Goal: Information Seeking & Learning: Learn about a topic

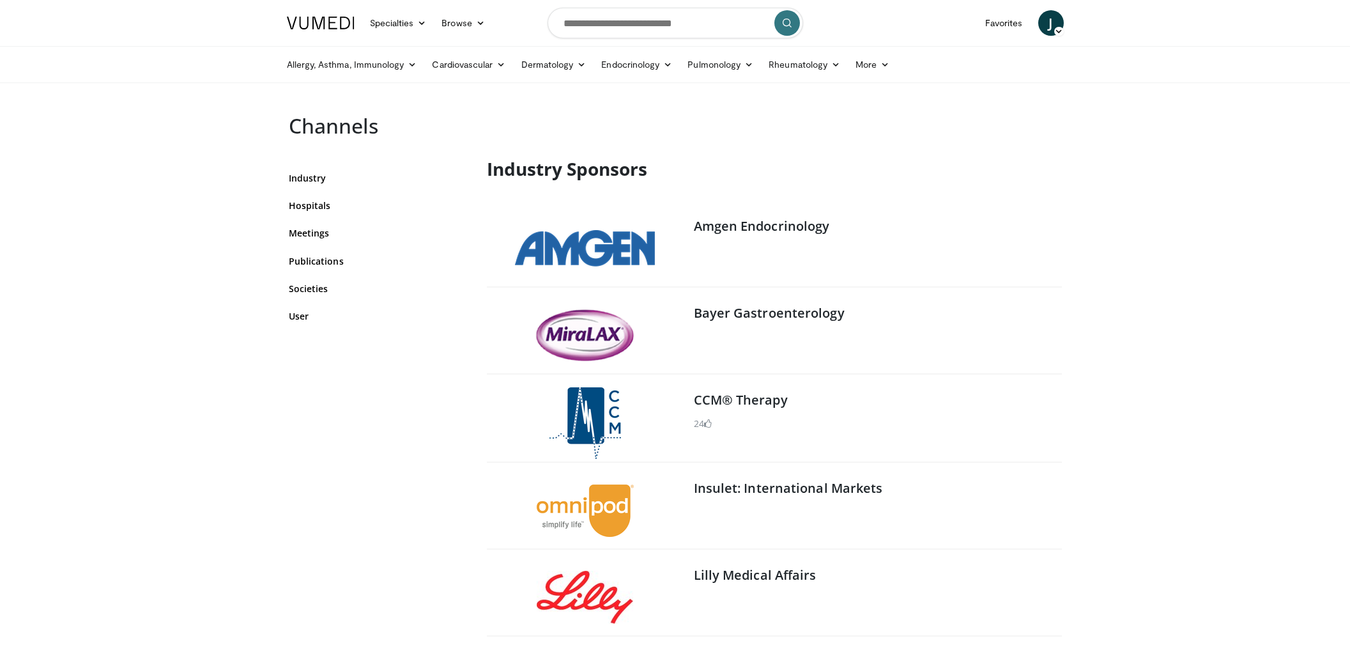
scroll to position [159, 0]
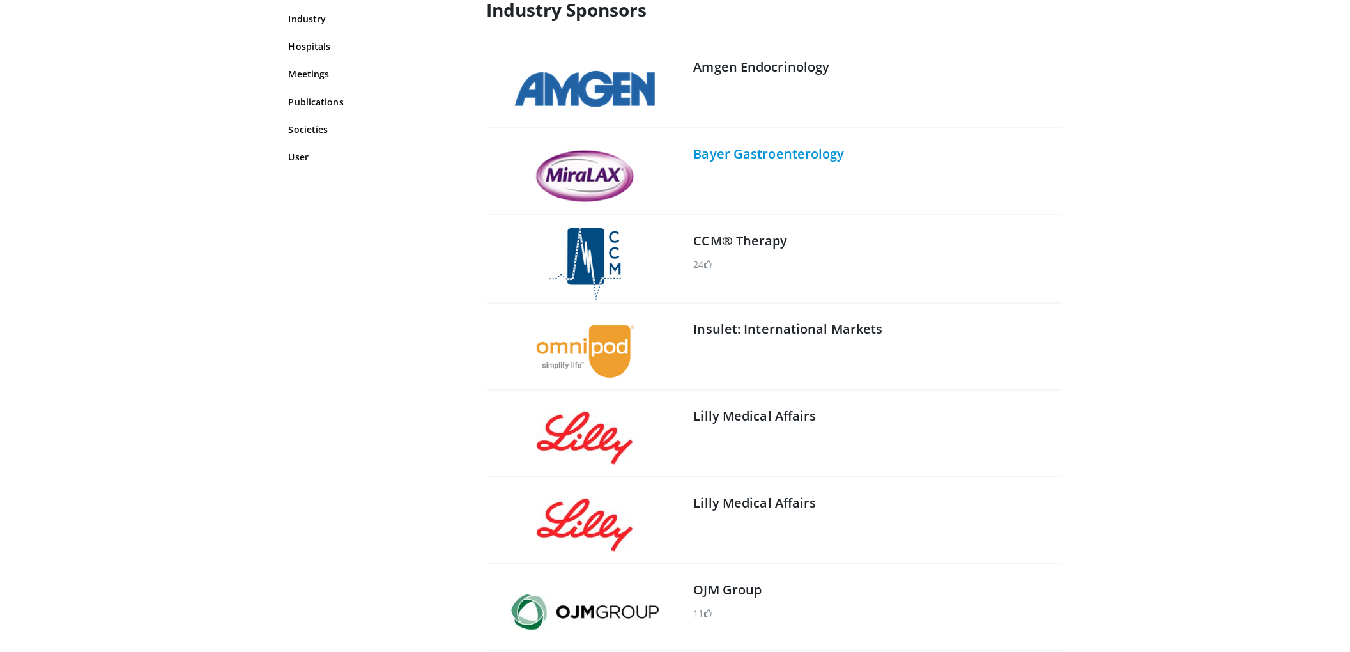
click at [805, 157] on link "Bayer Gastroenterology" at bounding box center [769, 153] width 151 height 17
click at [767, 417] on link "Lilly Medical Affairs" at bounding box center [755, 415] width 123 height 17
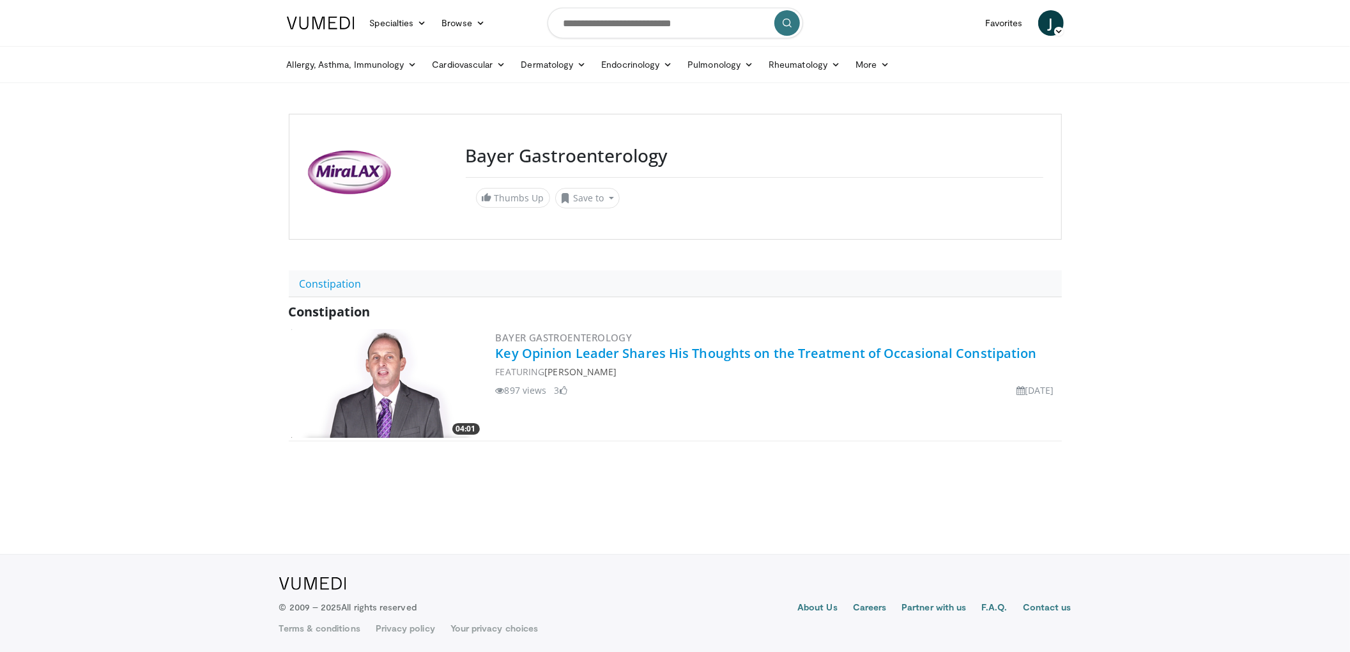
click at [731, 359] on link "Key Opinion Leader Shares His Thoughts on the Treatment of Occasional Constipat…" at bounding box center [766, 352] width 541 height 17
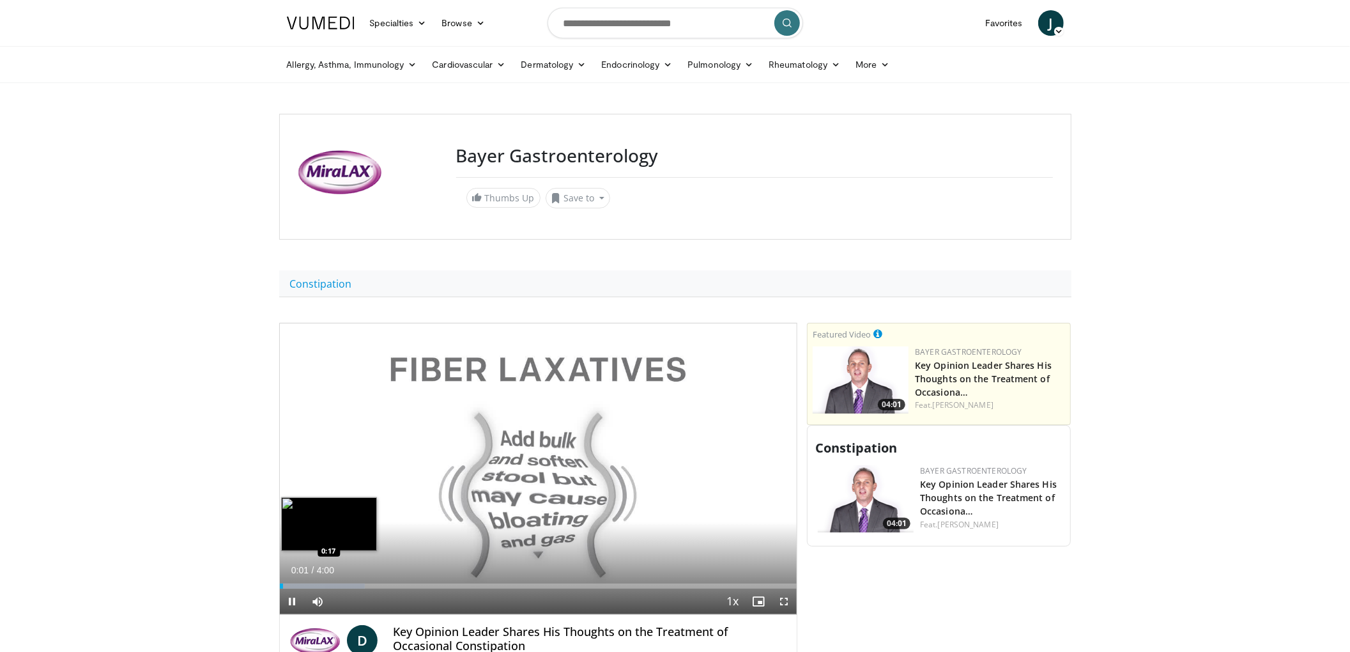
click at [317, 580] on div "Loaded : 16.46% 0:01 0:17" at bounding box center [538, 582] width 517 height 12
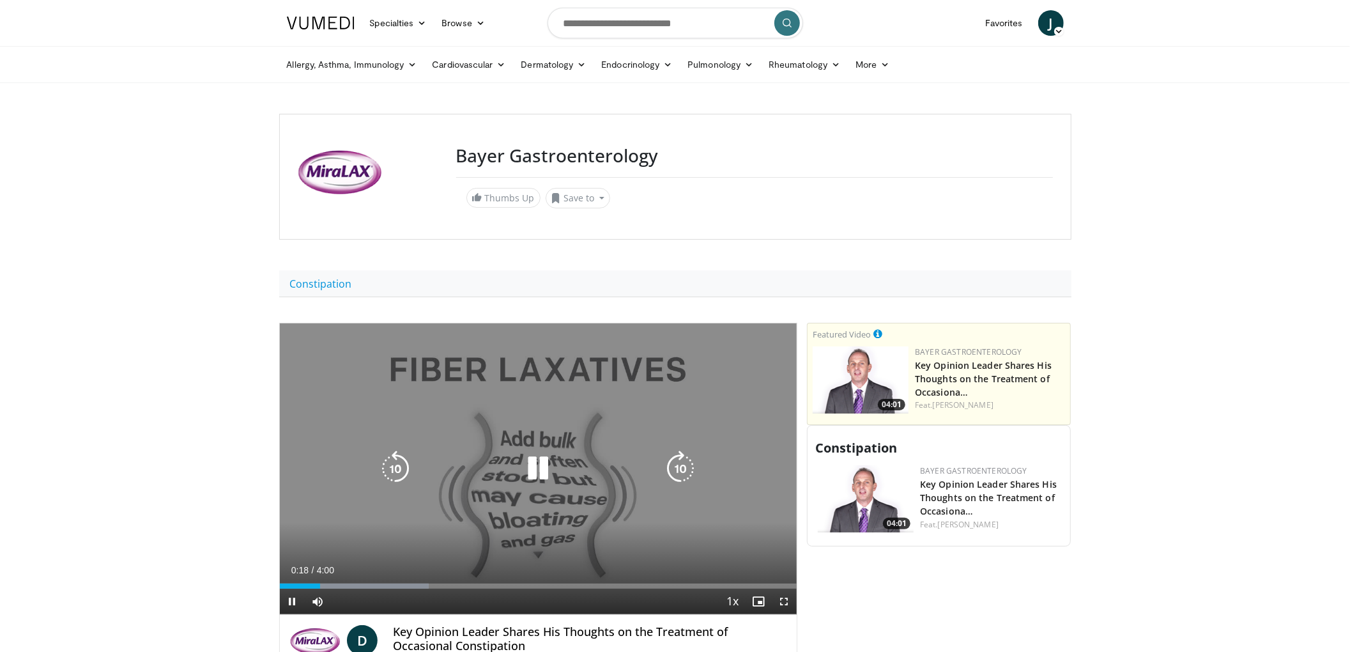
click at [540, 474] on icon "Video Player" at bounding box center [538, 468] width 36 height 36
click at [427, 481] on div "Video Player" at bounding box center [538, 468] width 310 height 26
click at [532, 469] on icon "Video Player" at bounding box center [538, 468] width 36 height 36
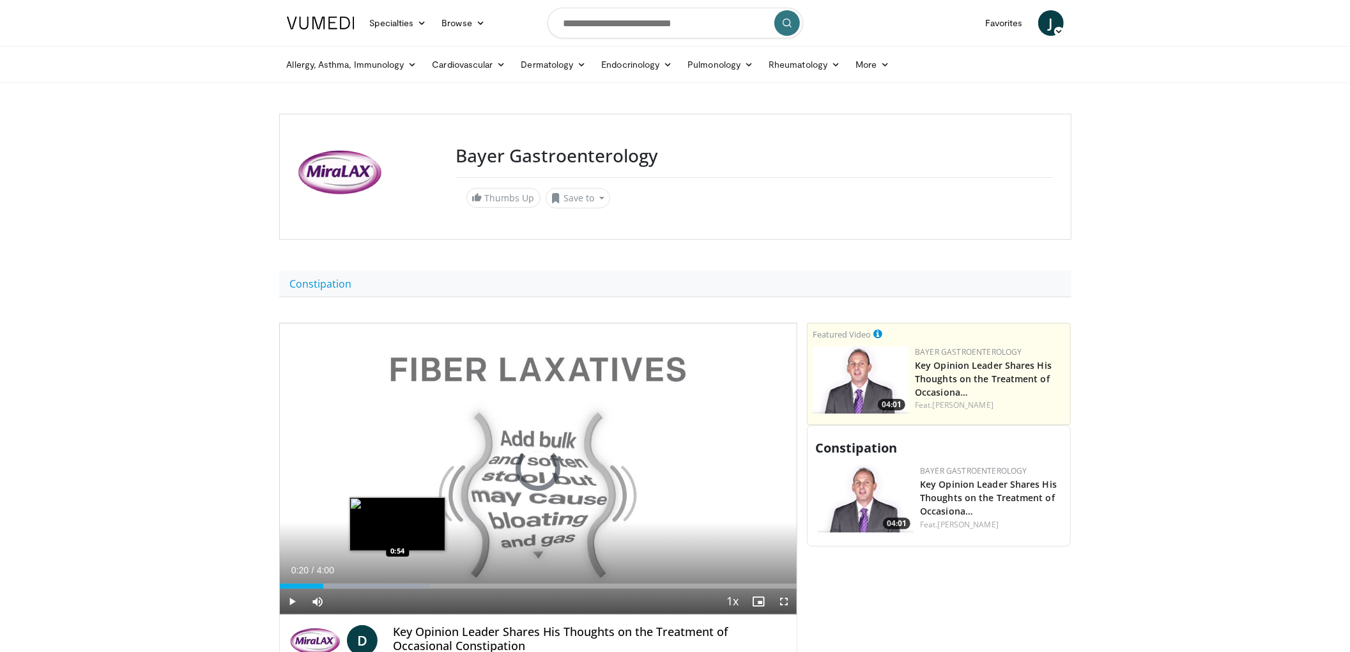
click at [397, 584] on div "Loaded : 29.14% 0:20 0:54" at bounding box center [538, 585] width 517 height 5
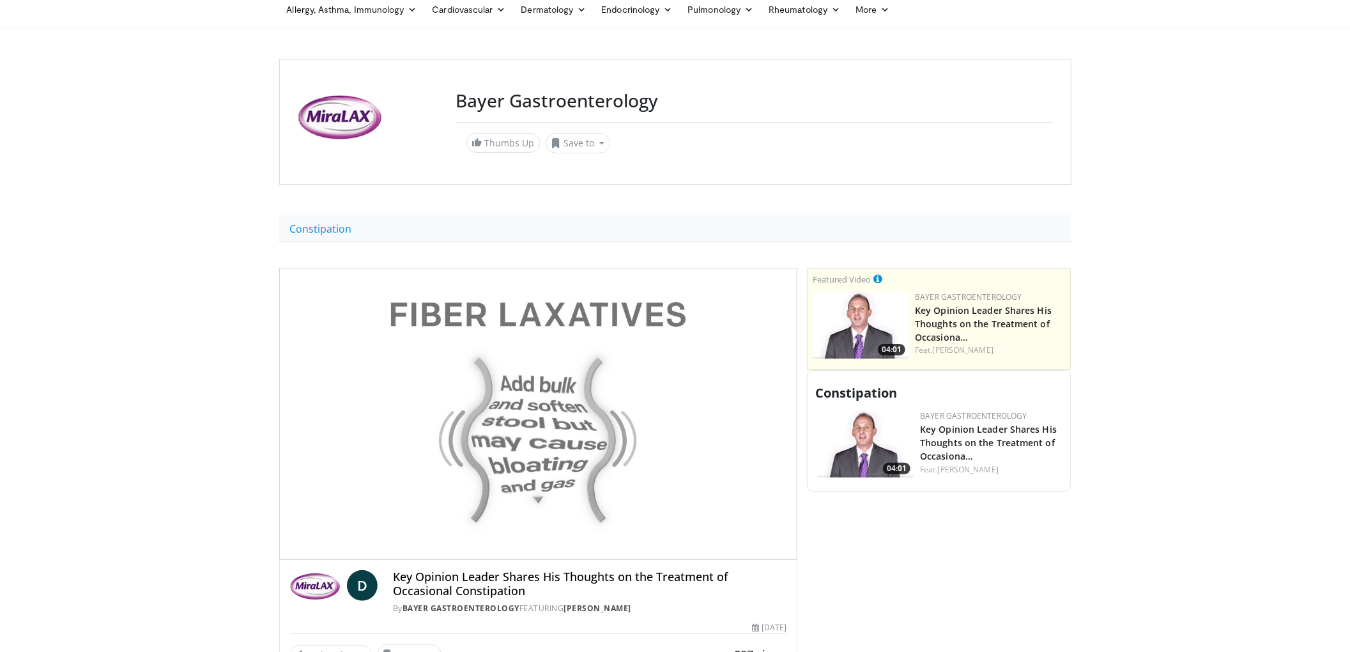
scroll to position [85, 0]
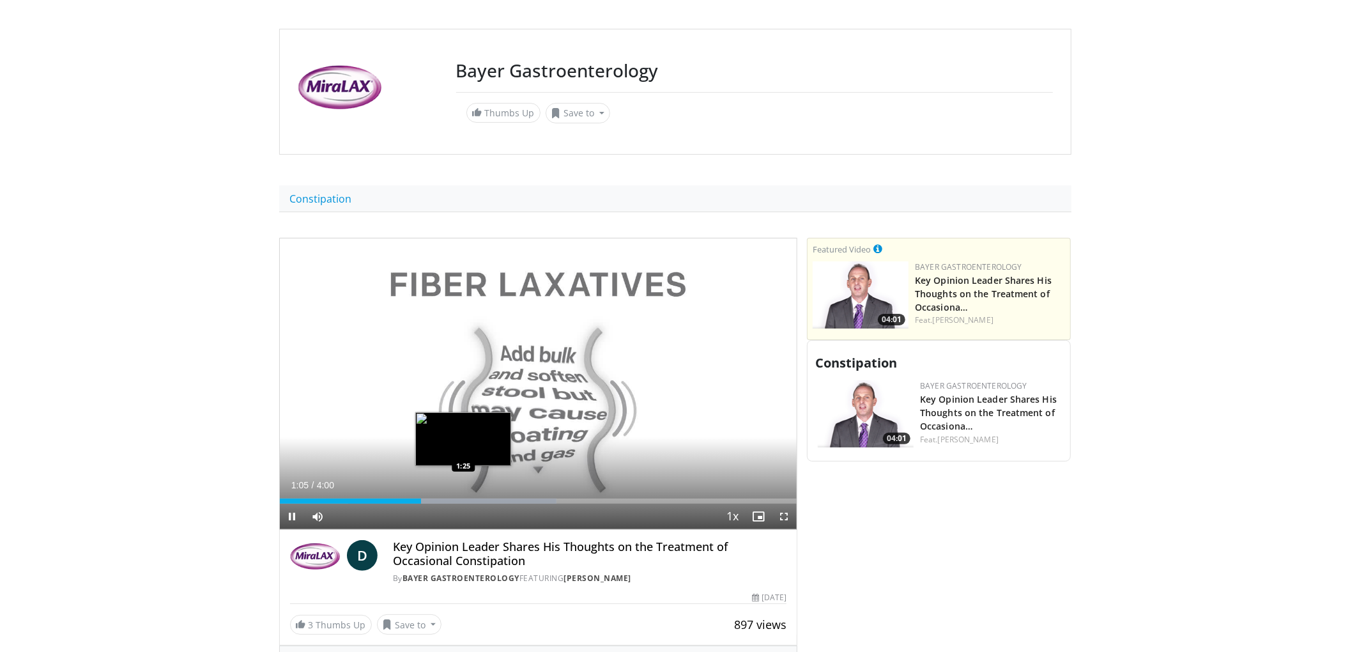
click at [468, 503] on div "Loaded : 53.59% 1:05 1:25" at bounding box center [538, 500] width 517 height 5
click at [514, 498] on div "Loaded : 62.44% 1:29 1:46" at bounding box center [538, 497] width 517 height 12
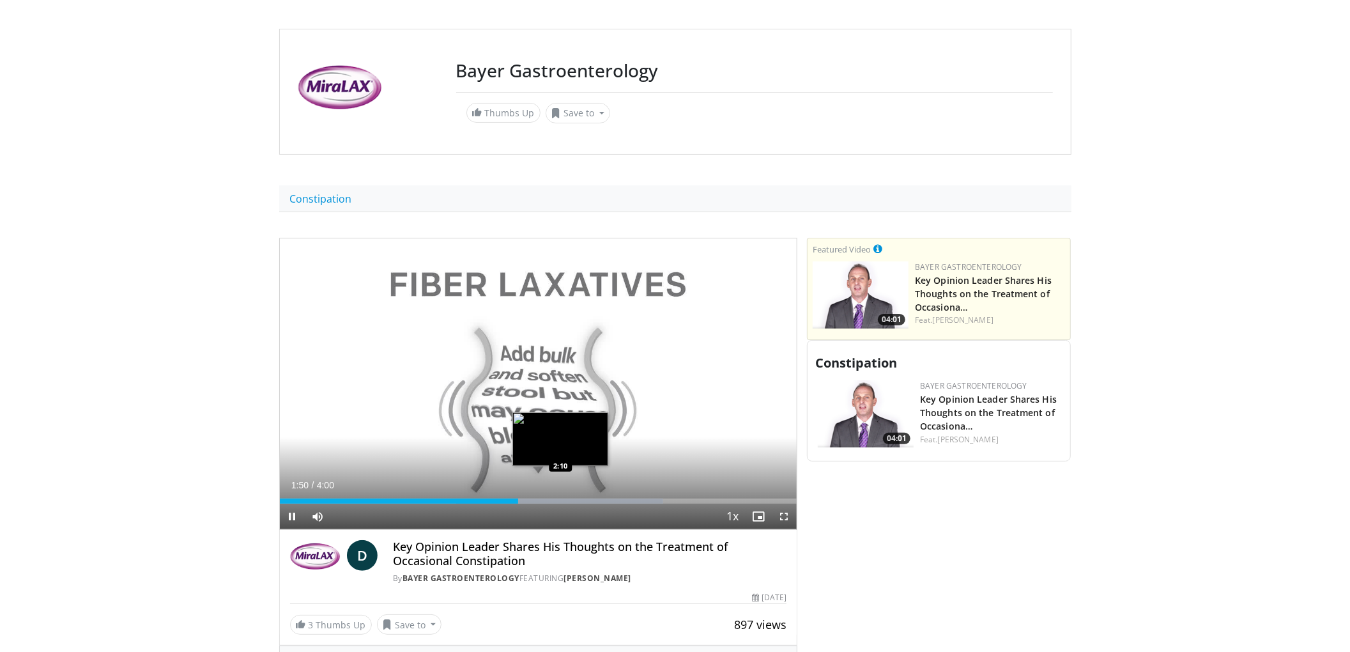
click at [561, 500] on div "Loaded : 74.21% 1:50 2:10" at bounding box center [538, 500] width 517 height 5
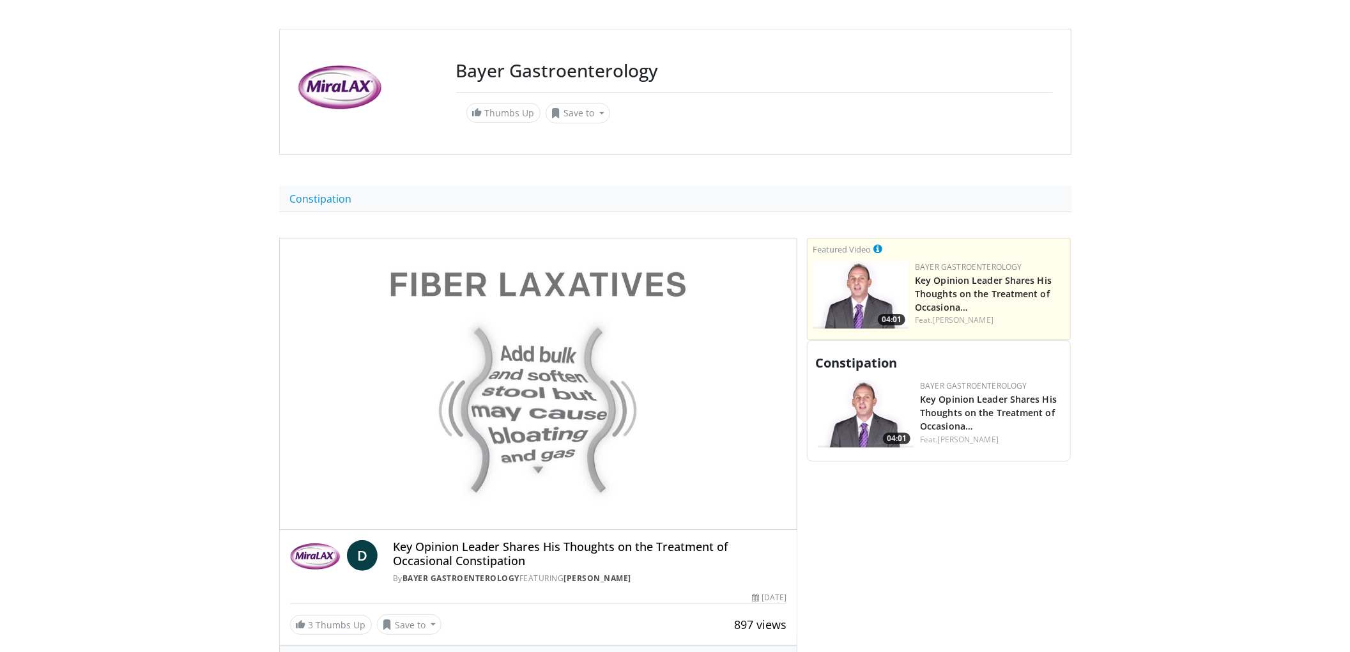
click at [612, 497] on div "10 seconds Tap to unmute" at bounding box center [538, 383] width 517 height 291
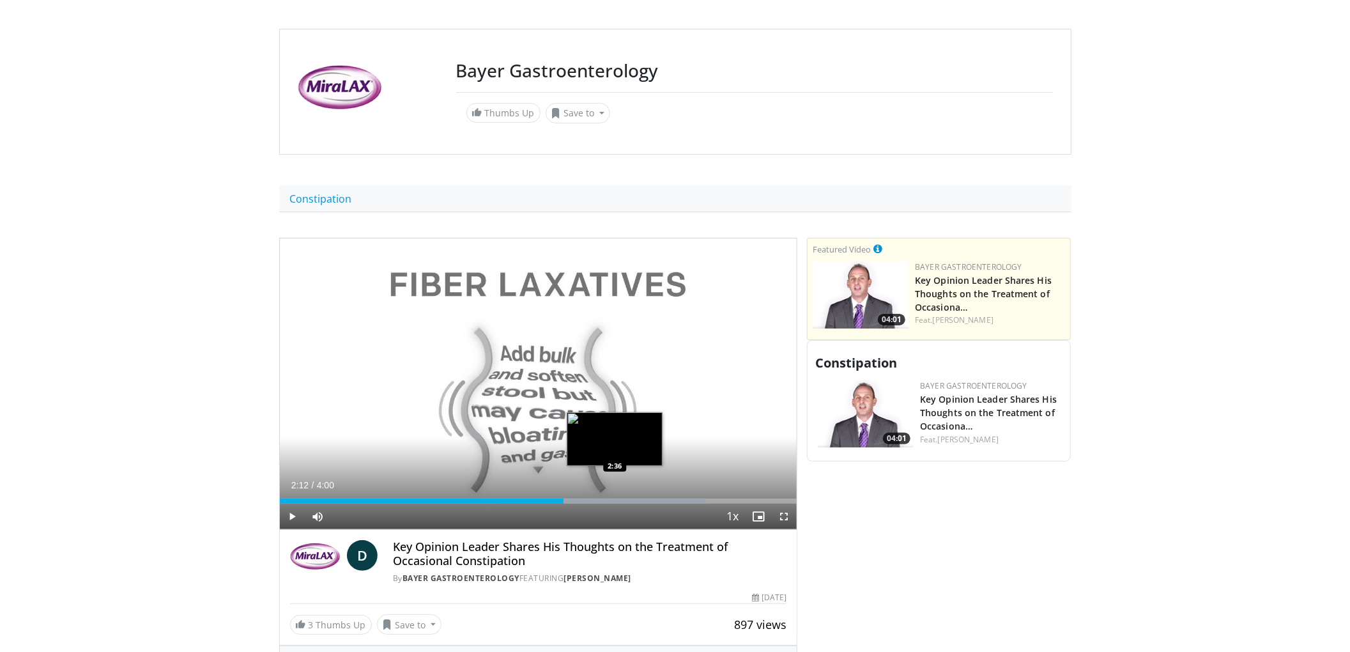
click at [615, 497] on div "Loaded : 82.46% 2:12 2:36" at bounding box center [538, 497] width 517 height 12
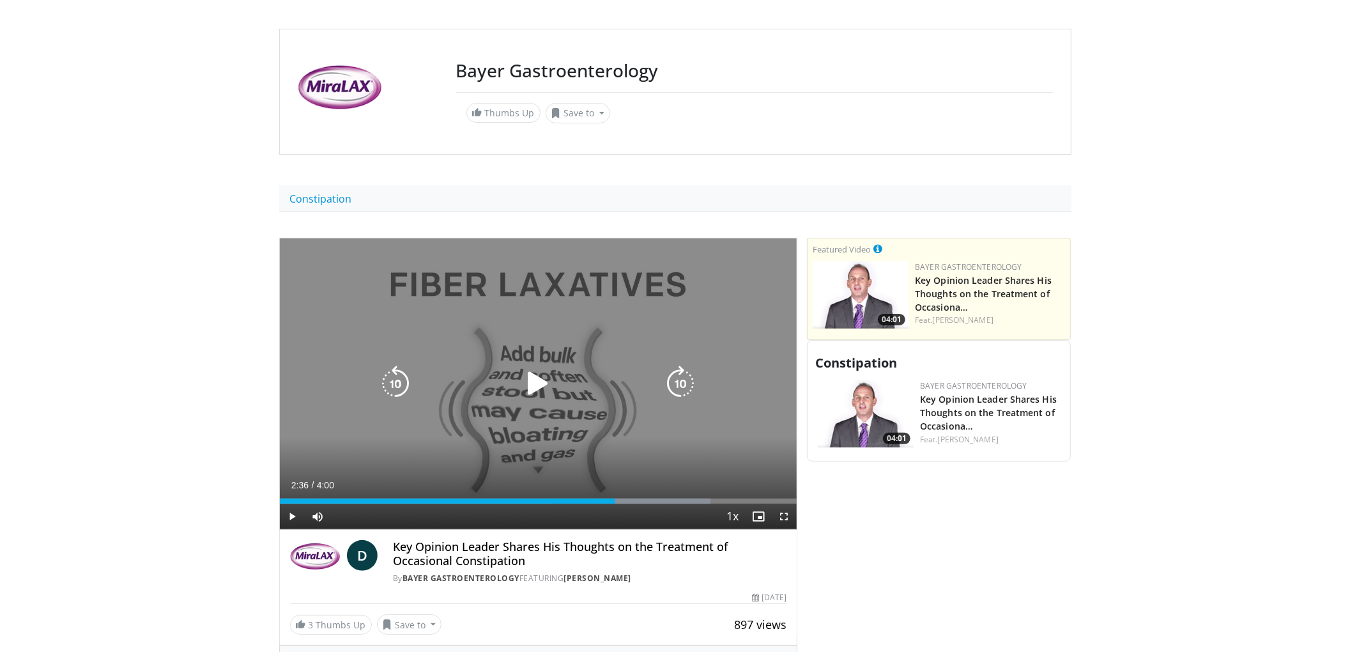
click at [619, 459] on div "10 seconds Tap to unmute" at bounding box center [538, 383] width 517 height 291
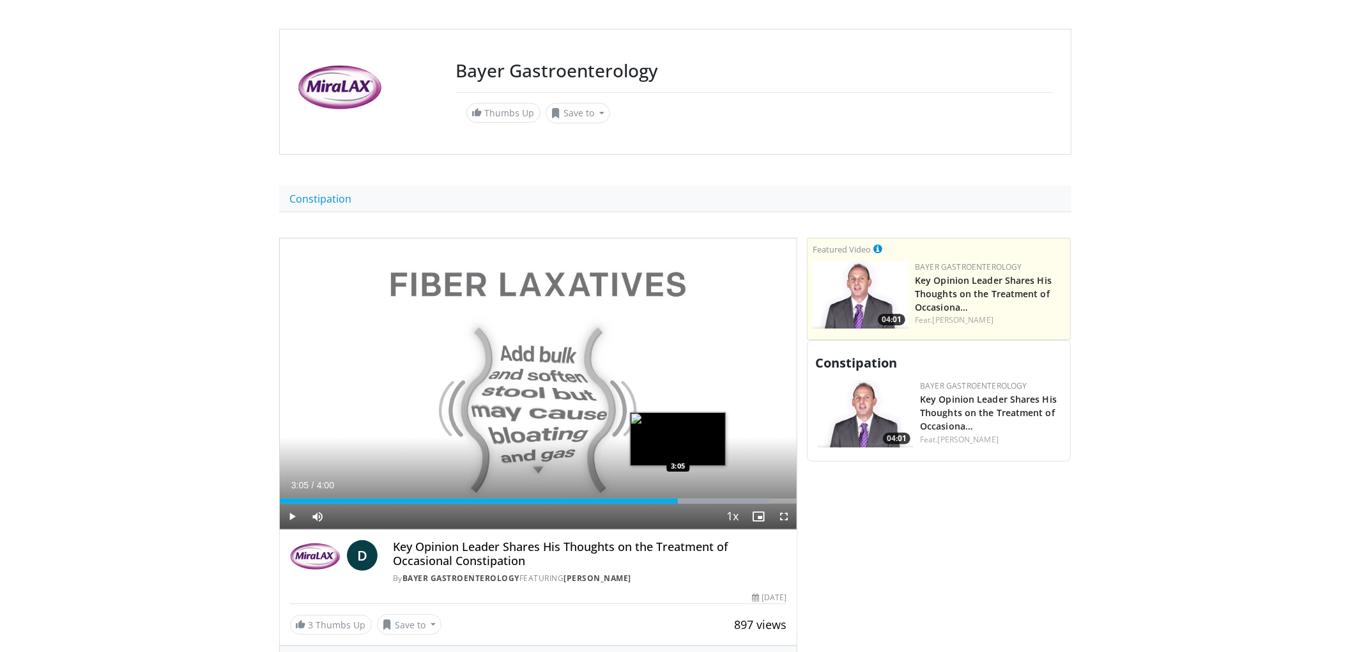
click at [678, 502] on div "Progress Bar" at bounding box center [666, 500] width 206 height 5
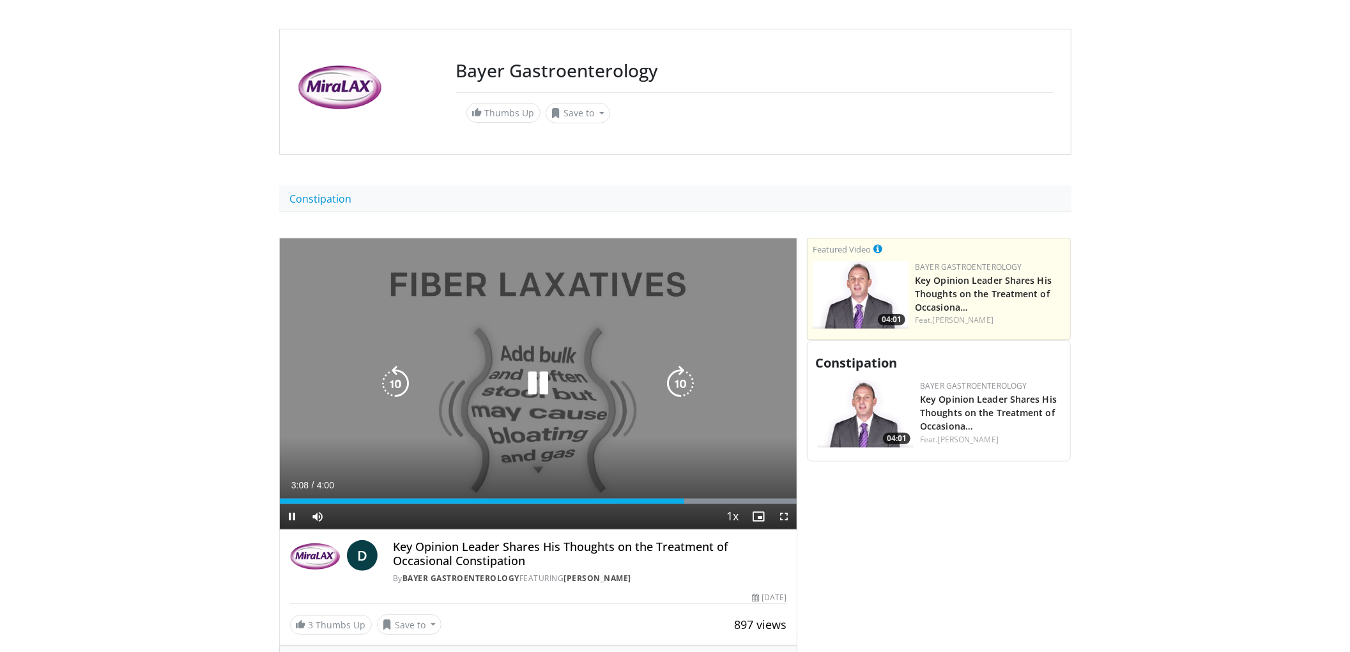
click at [630, 461] on div "10 seconds Tap to unmute" at bounding box center [538, 383] width 517 height 291
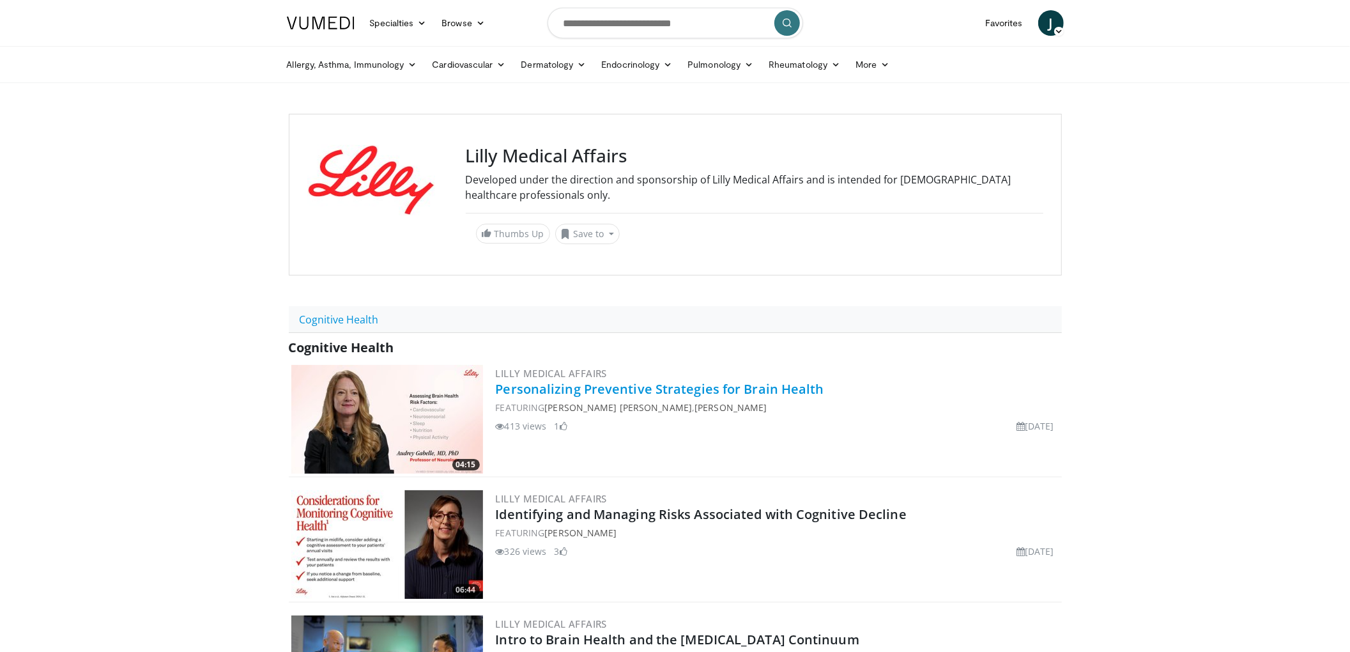
click at [595, 386] on link "Personalizing Preventive Strategies for Brain Health" at bounding box center [660, 388] width 328 height 17
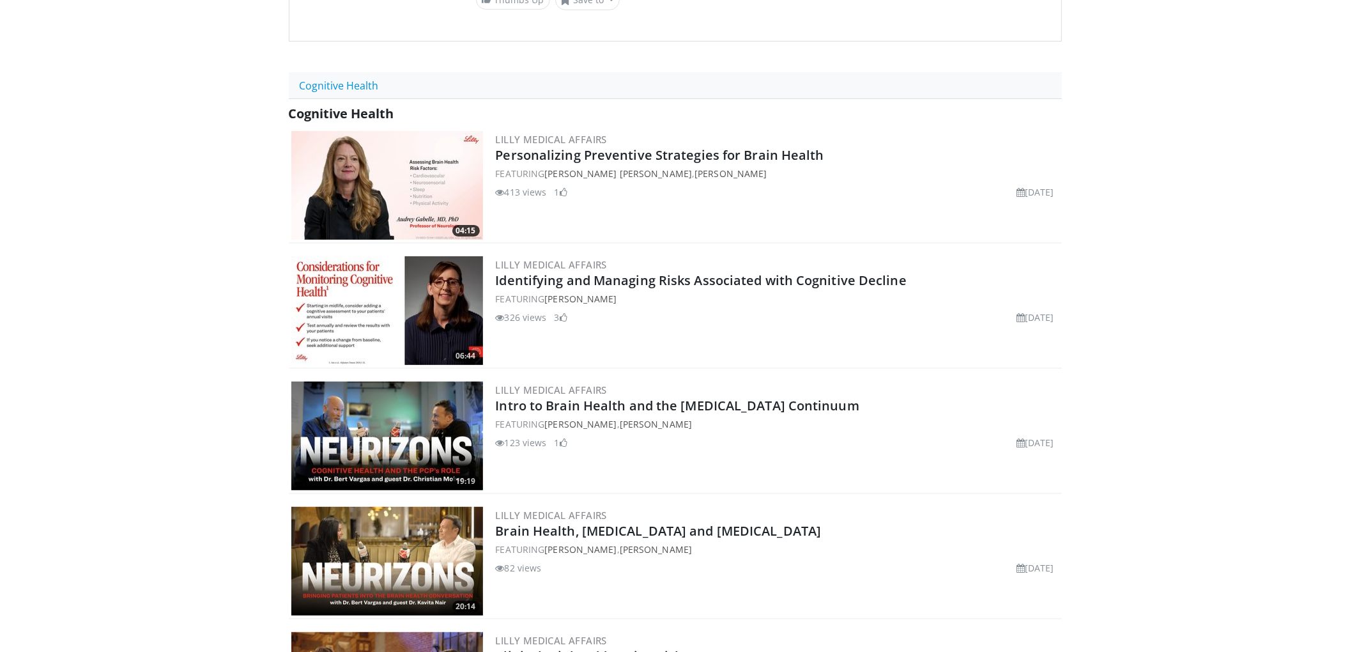
scroll to position [256, 0]
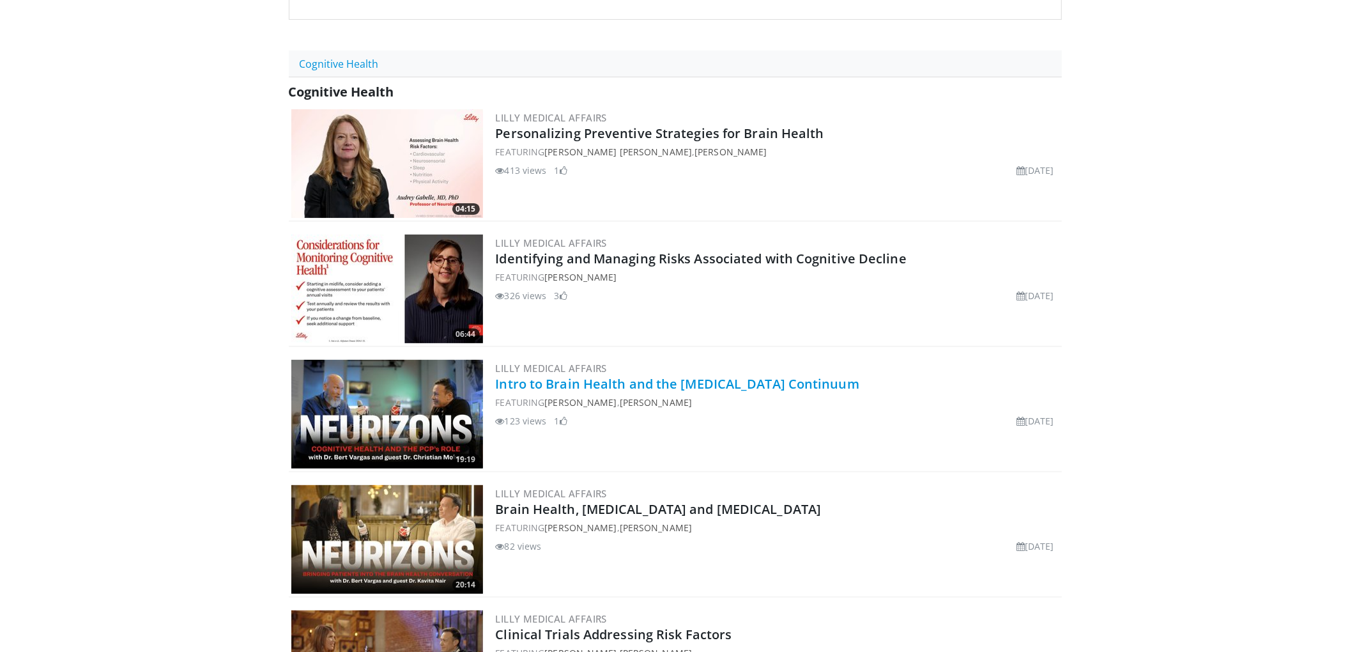
click at [721, 386] on link "Intro to Brain Health and the [MEDICAL_DATA] Continuum" at bounding box center [677, 383] width 363 height 17
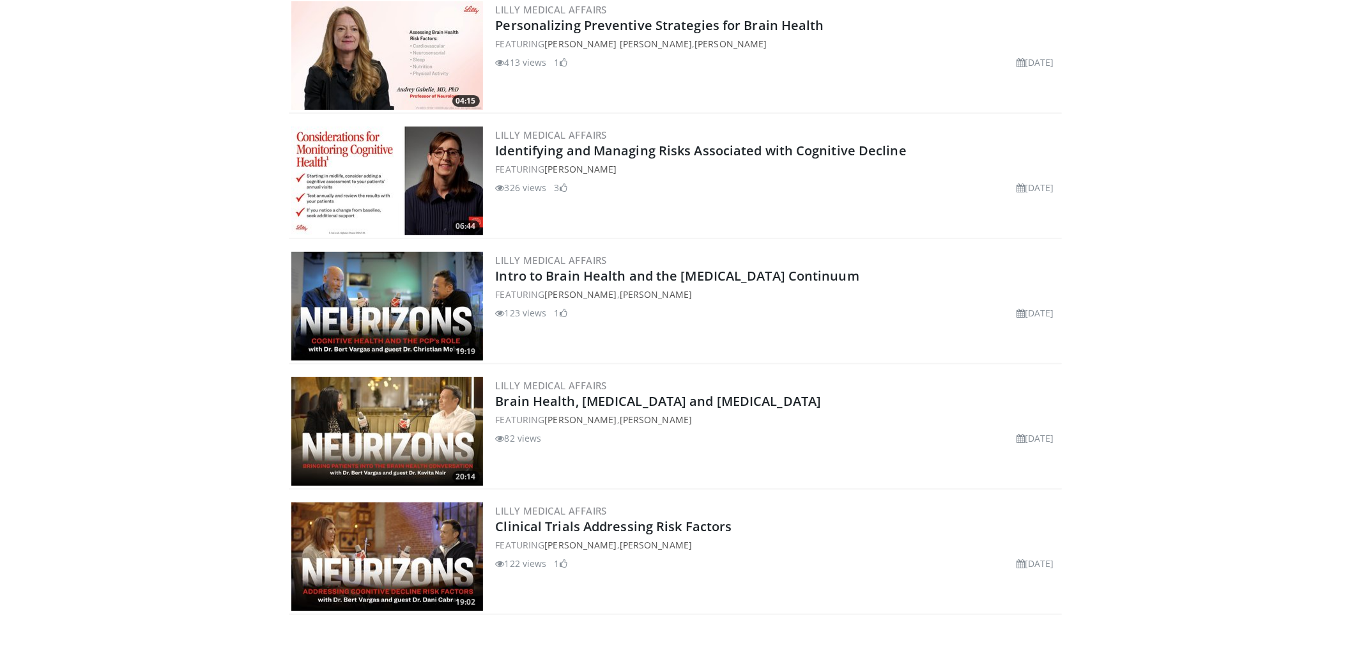
scroll to position [511, 0]
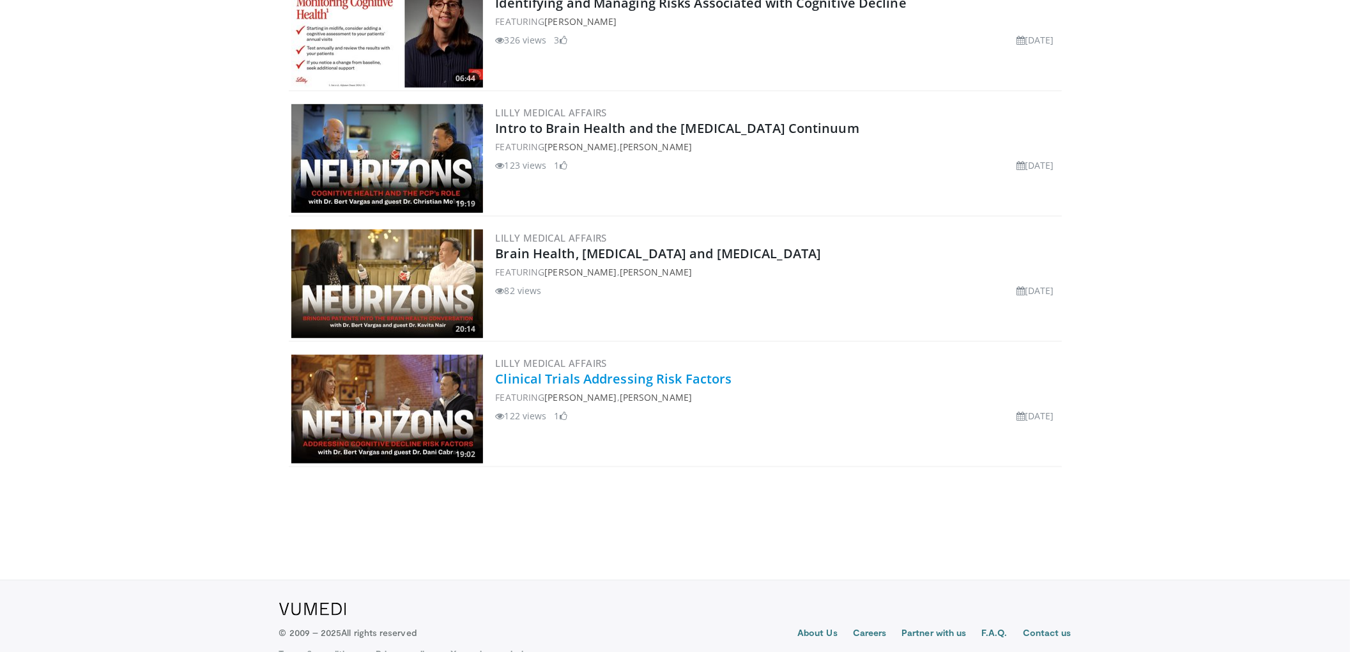
click at [601, 373] on link "Clinical Trials Addressing Risk Factors" at bounding box center [614, 378] width 236 height 17
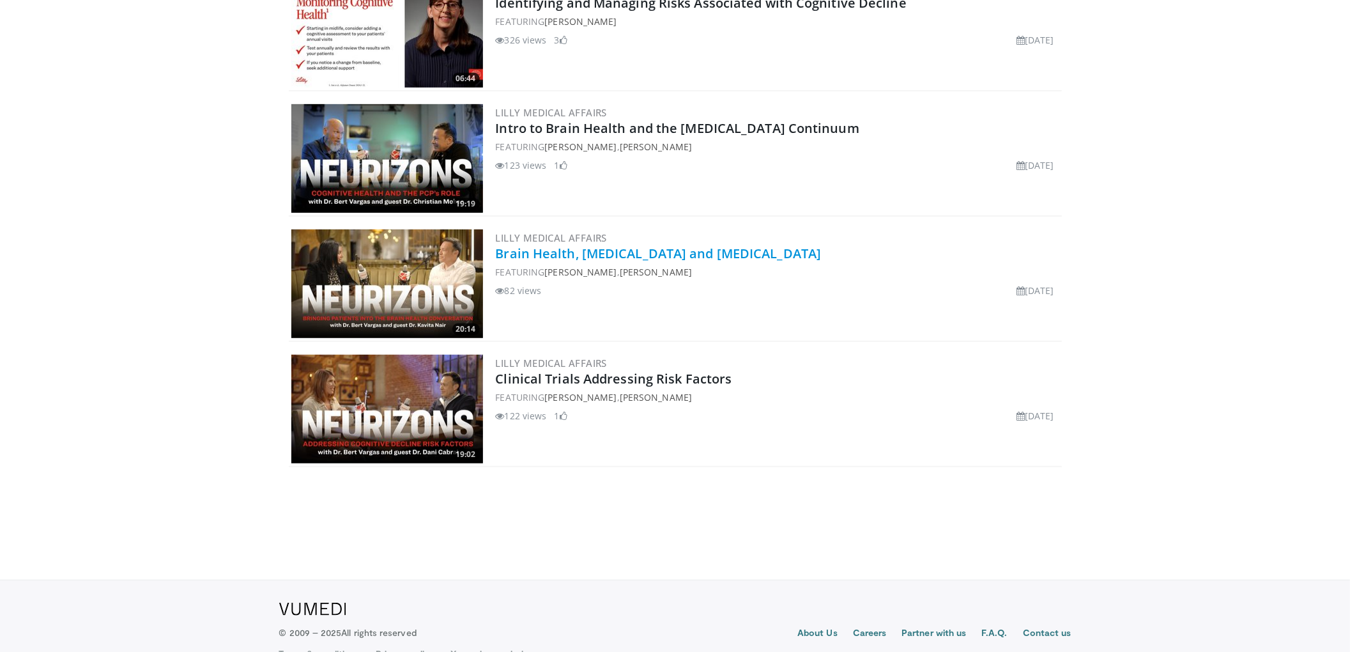
click at [634, 259] on link "Brain Health, [MEDICAL_DATA] and [MEDICAL_DATA]" at bounding box center [659, 253] width 326 height 17
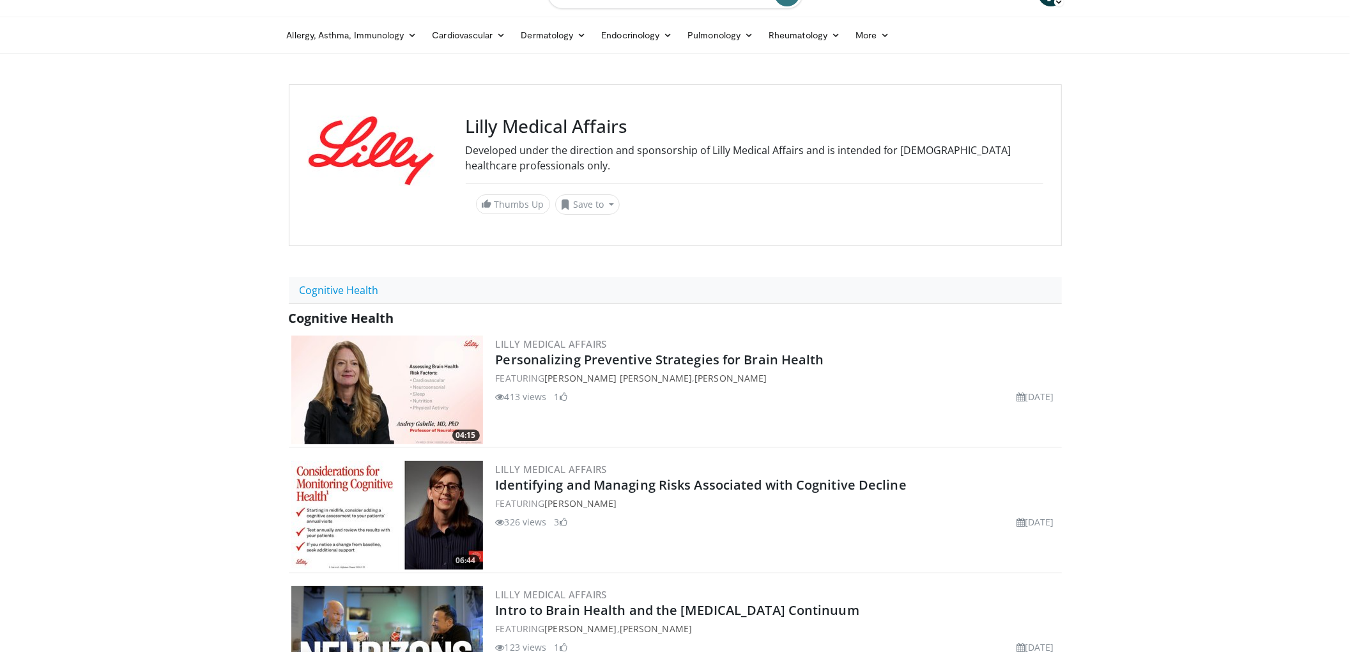
scroll to position [0, 0]
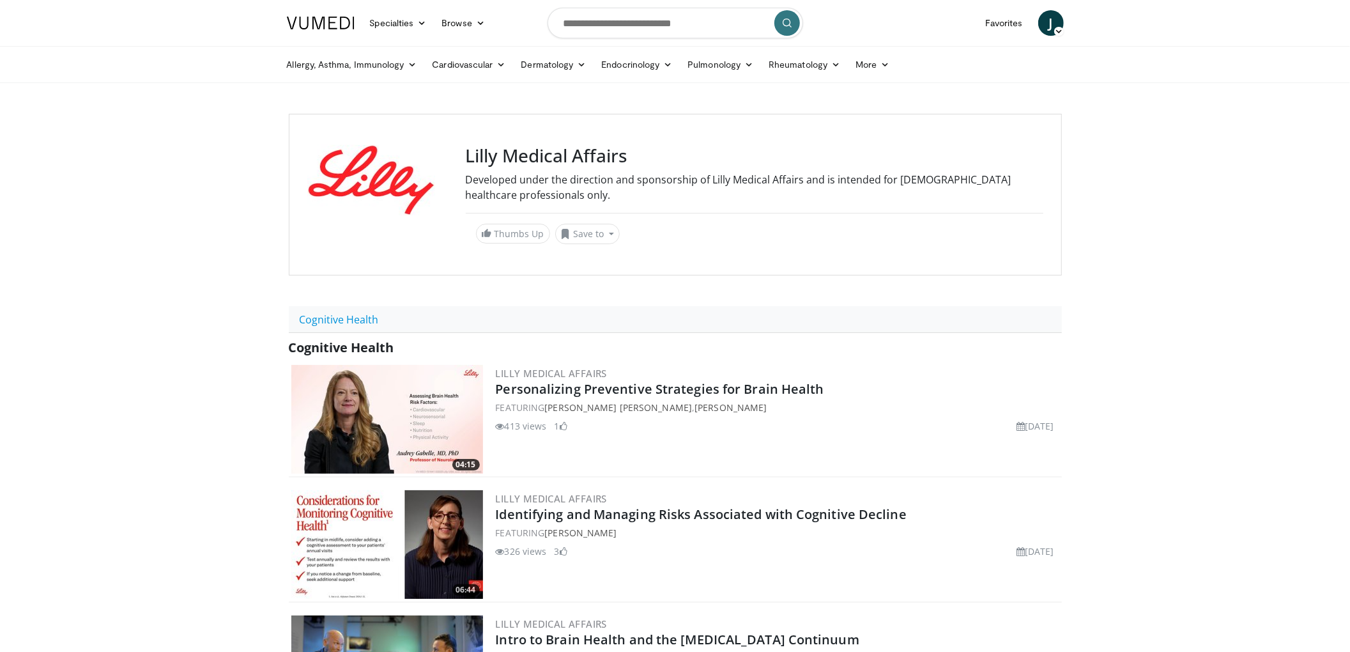
click at [323, 28] on img at bounding box center [321, 23] width 68 height 13
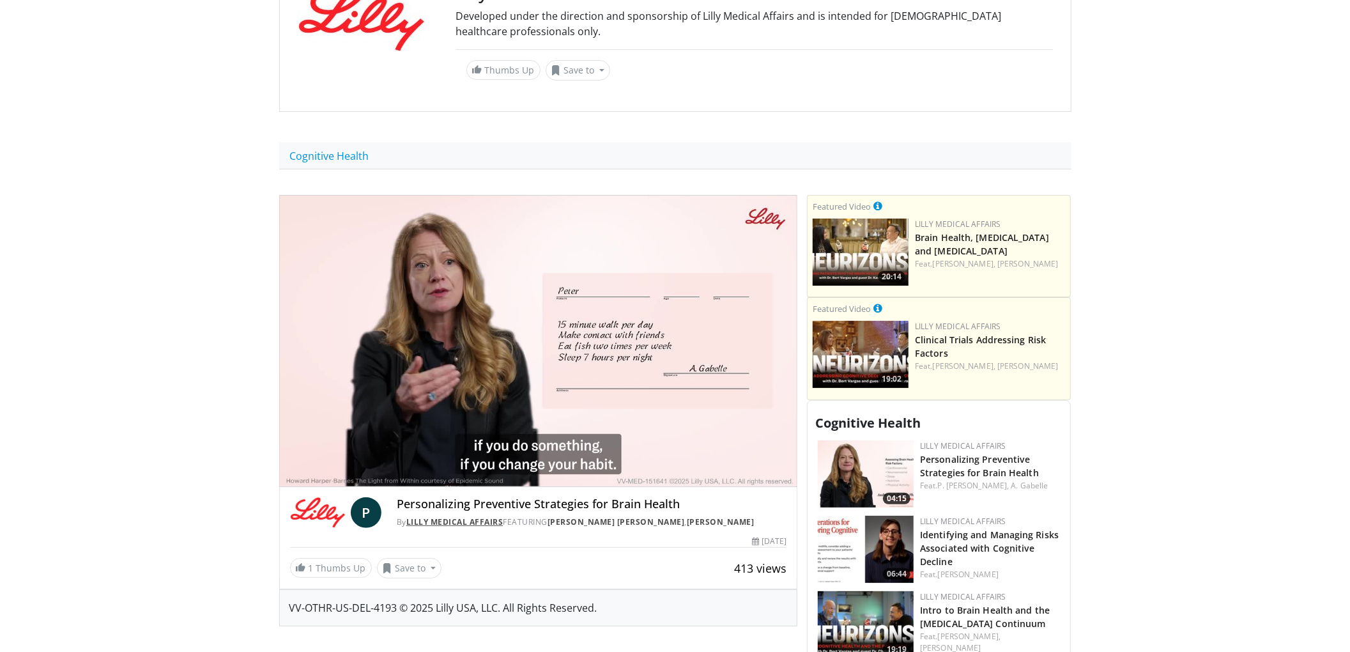
scroll to position [170, 0]
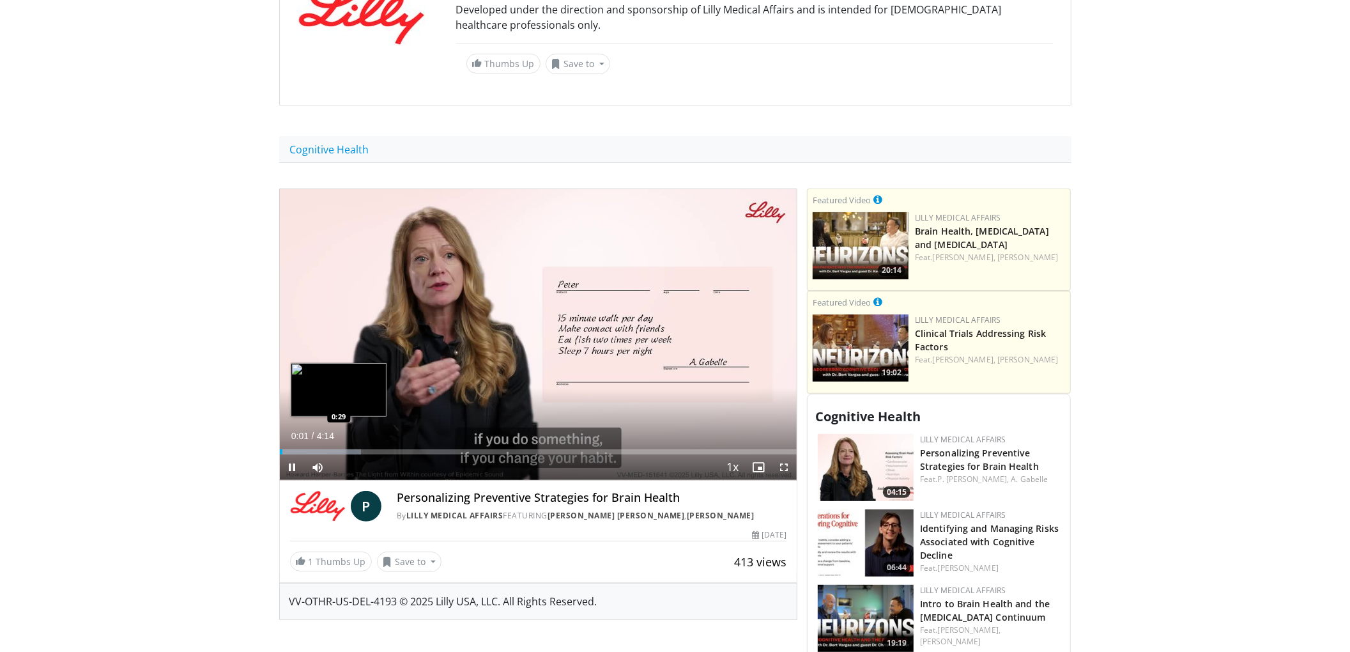
click at [337, 449] on div "Progress Bar" at bounding box center [320, 451] width 81 height 5
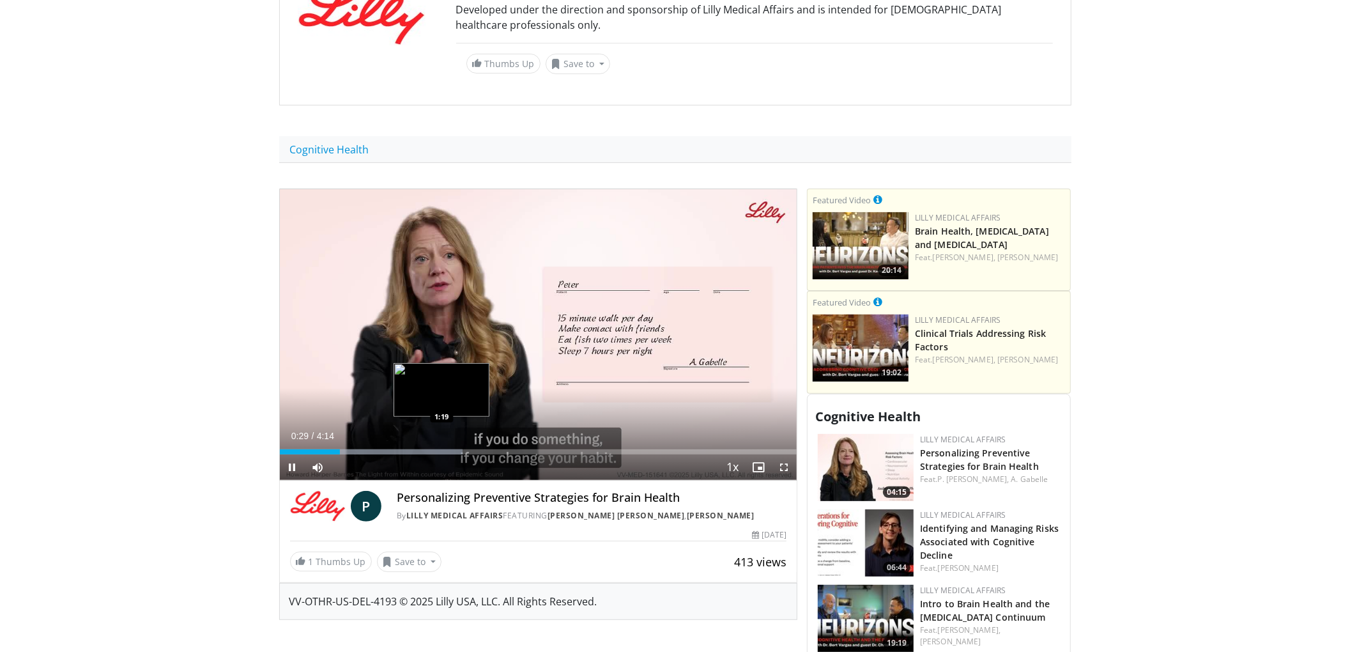
click at [443, 442] on div "Loaded : 35.35% 0:29 1:19" at bounding box center [538, 448] width 517 height 12
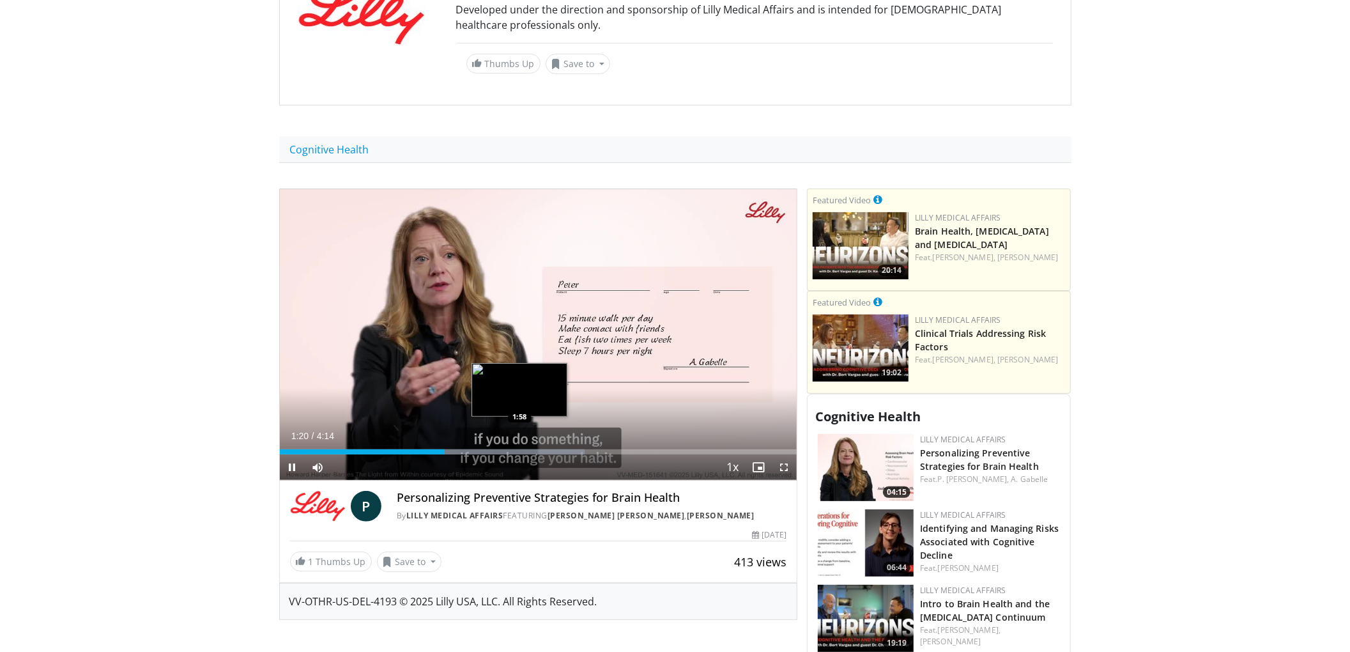
click at [519, 449] on div "Progress Bar" at bounding box center [484, 451] width 199 height 5
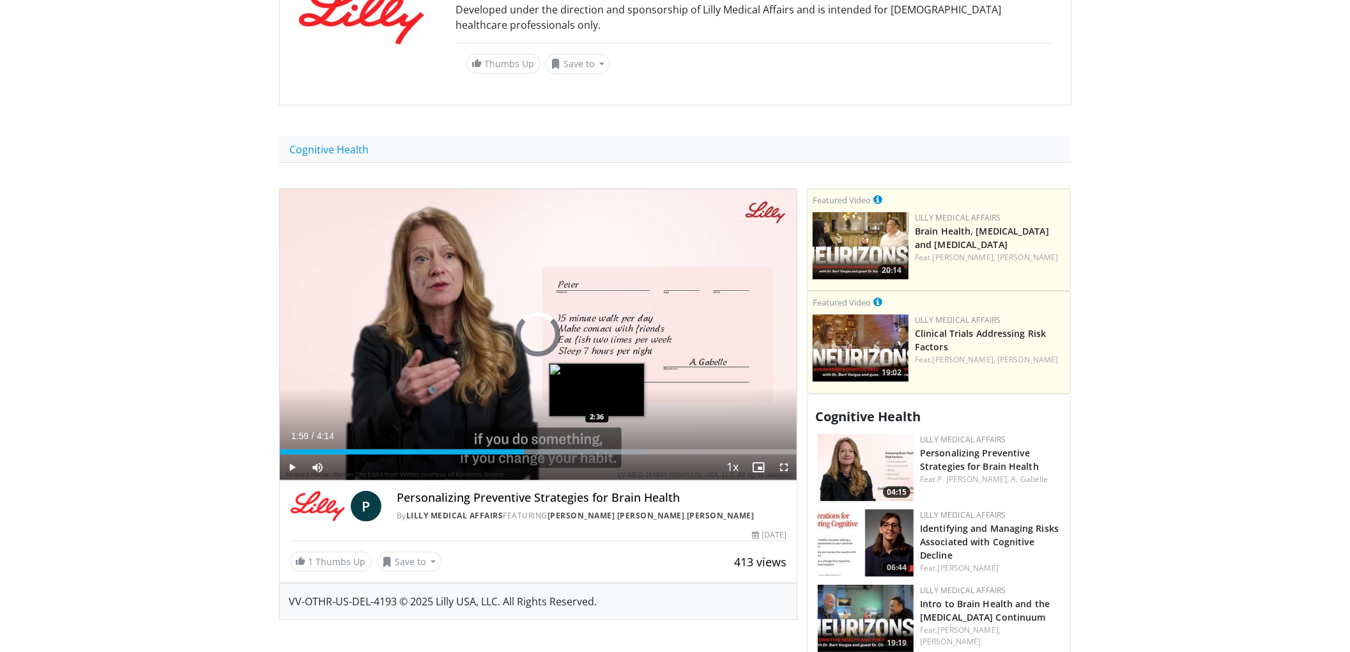
click at [597, 442] on div "Loaded : 70.72% 2:00 2:36" at bounding box center [538, 448] width 517 height 12
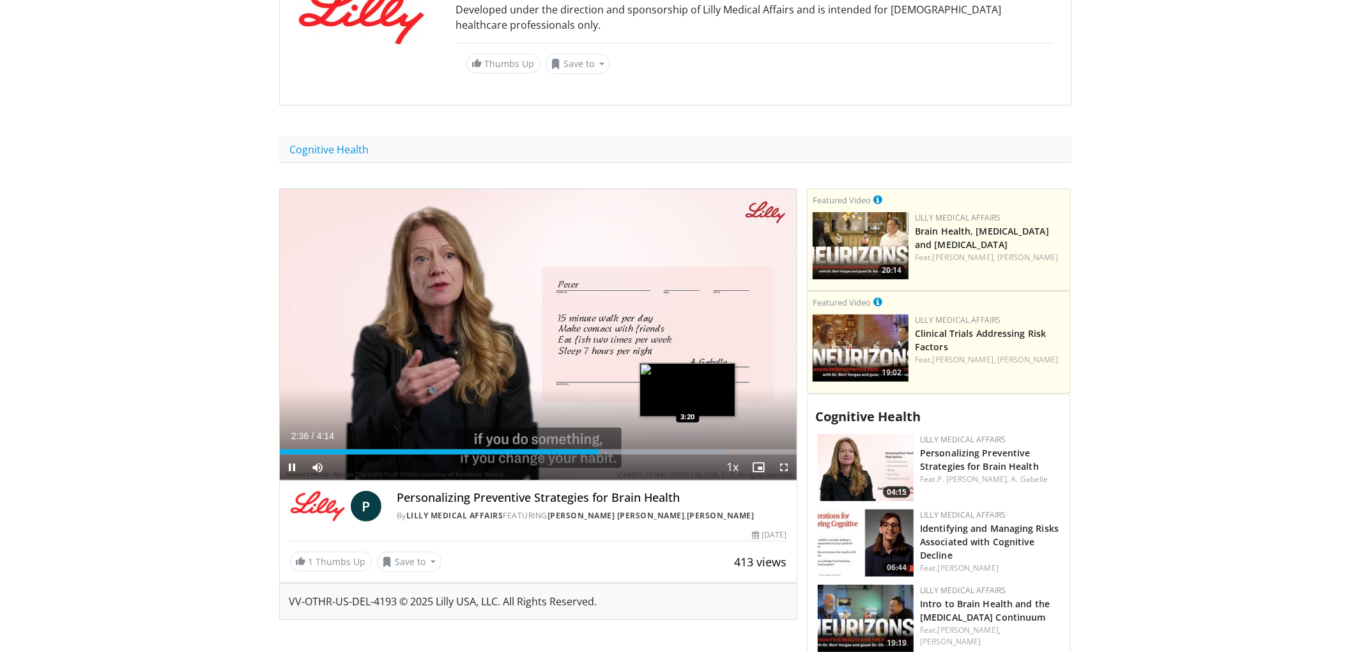
click at [688, 442] on div "Loaded : 86.44% 2:36 3:20" at bounding box center [538, 448] width 517 height 12
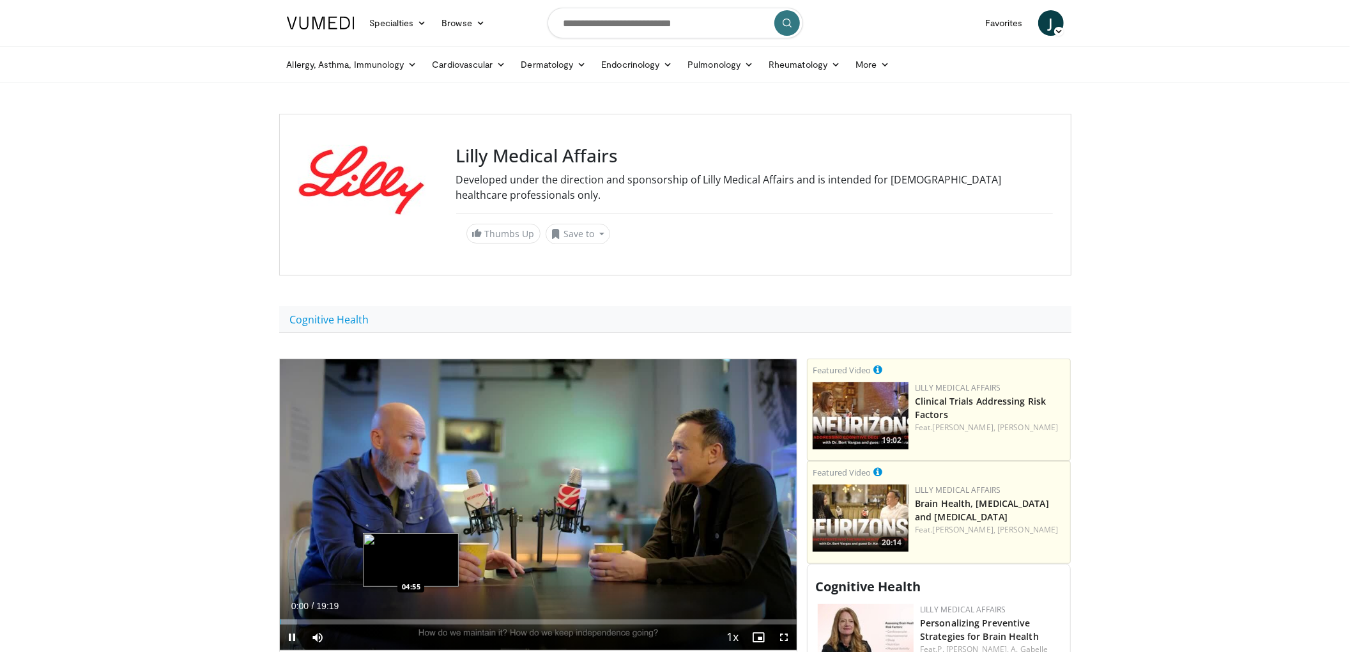
click at [410, 619] on div "Loaded : 3.42% 00:00 04:55" at bounding box center [538, 621] width 517 height 5
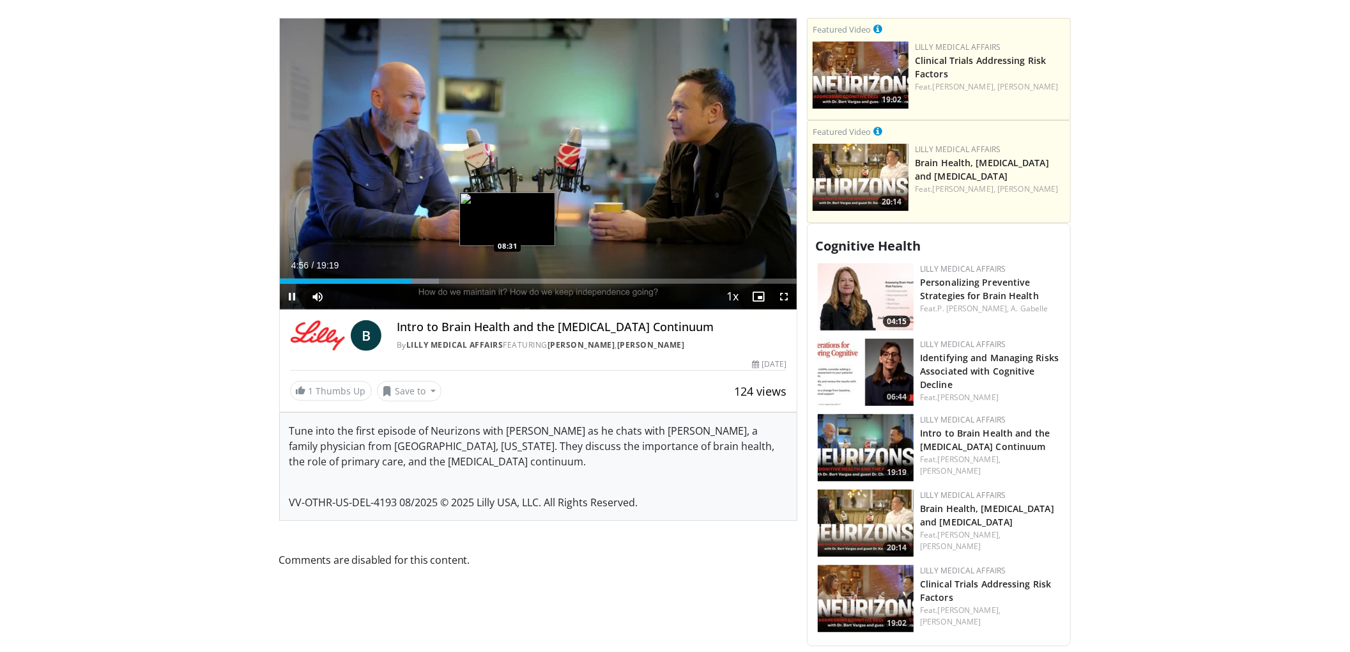
click at [507, 279] on div "Loaded : 30.80% 04:56 08:31" at bounding box center [538, 281] width 517 height 5
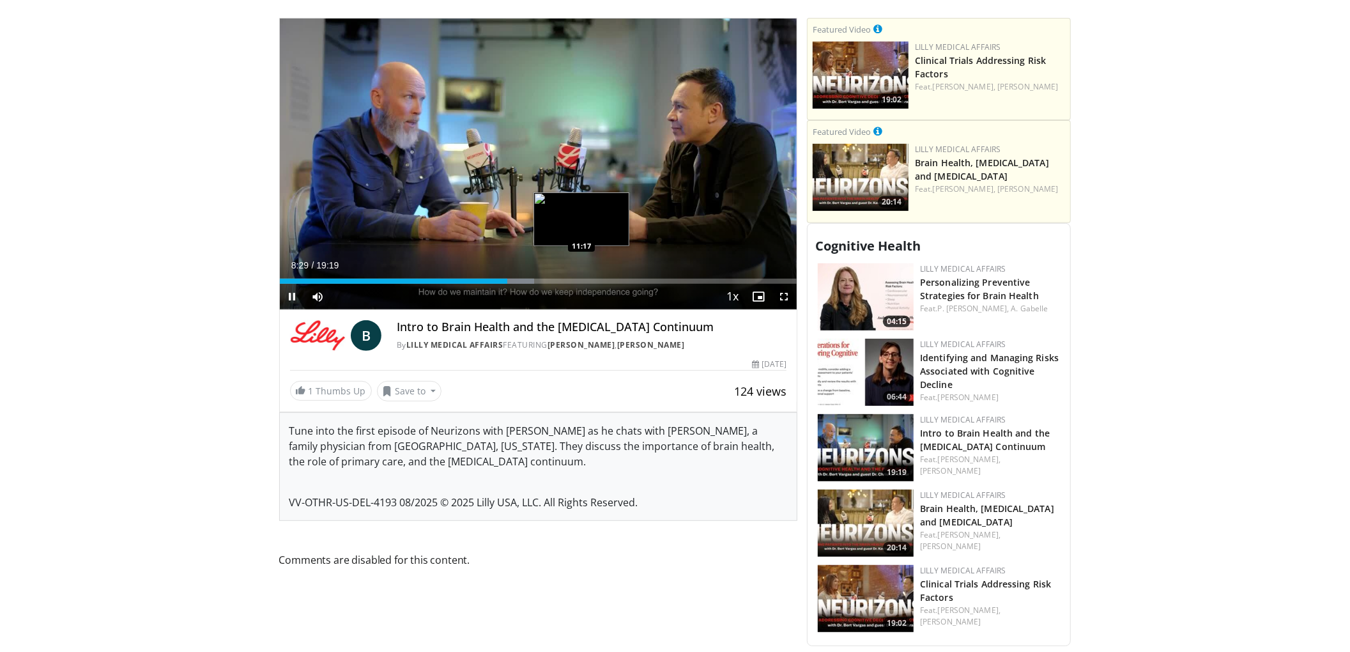
click at [583, 271] on div "Loaded : 49.22% 08:29 11:17" at bounding box center [538, 277] width 517 height 12
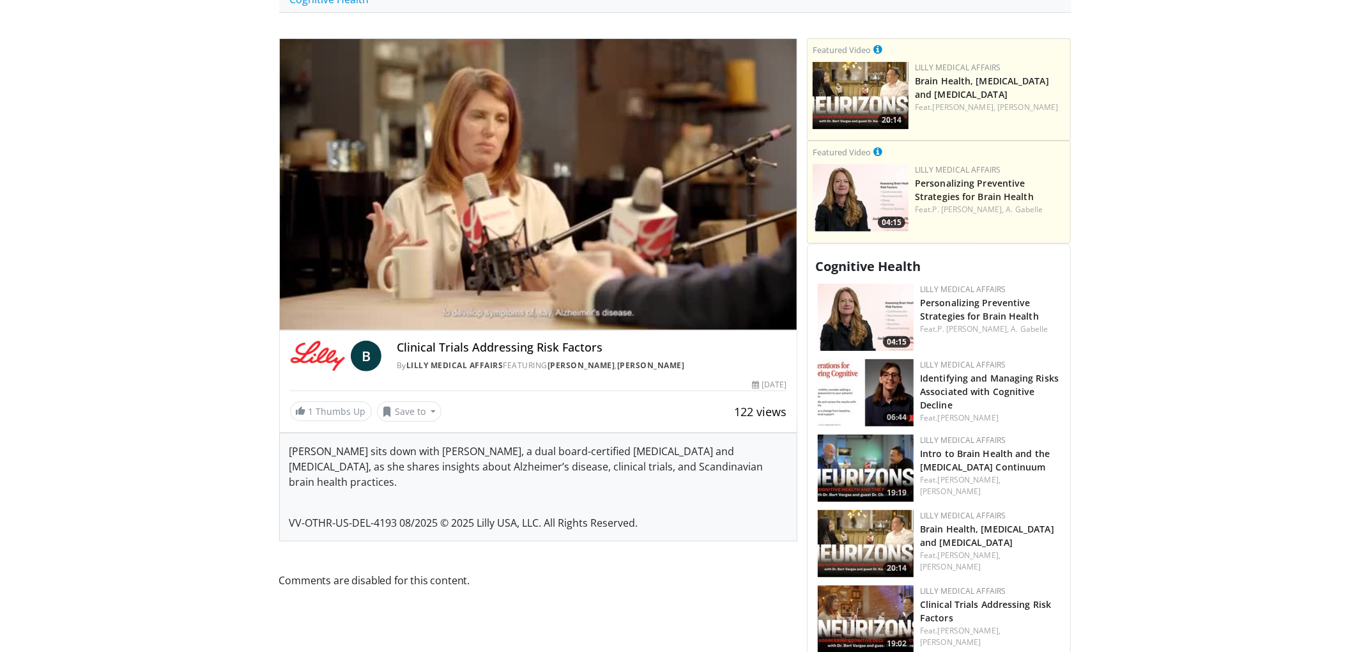
scroll to position [340, 0]
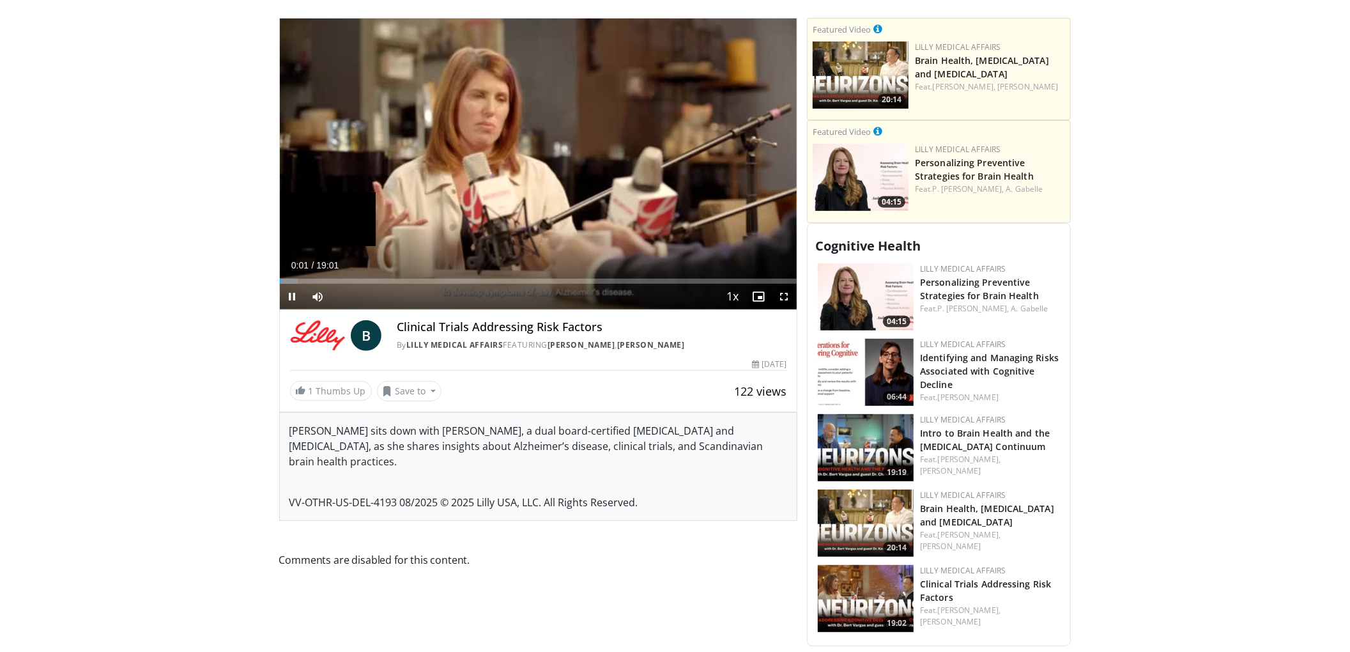
click at [360, 279] on div "Loaded : 3.47% 00:01" at bounding box center [538, 281] width 517 height 5
click at [438, 271] on div "Loaded : 21.04% 02:58 05:48" at bounding box center [538, 277] width 517 height 12
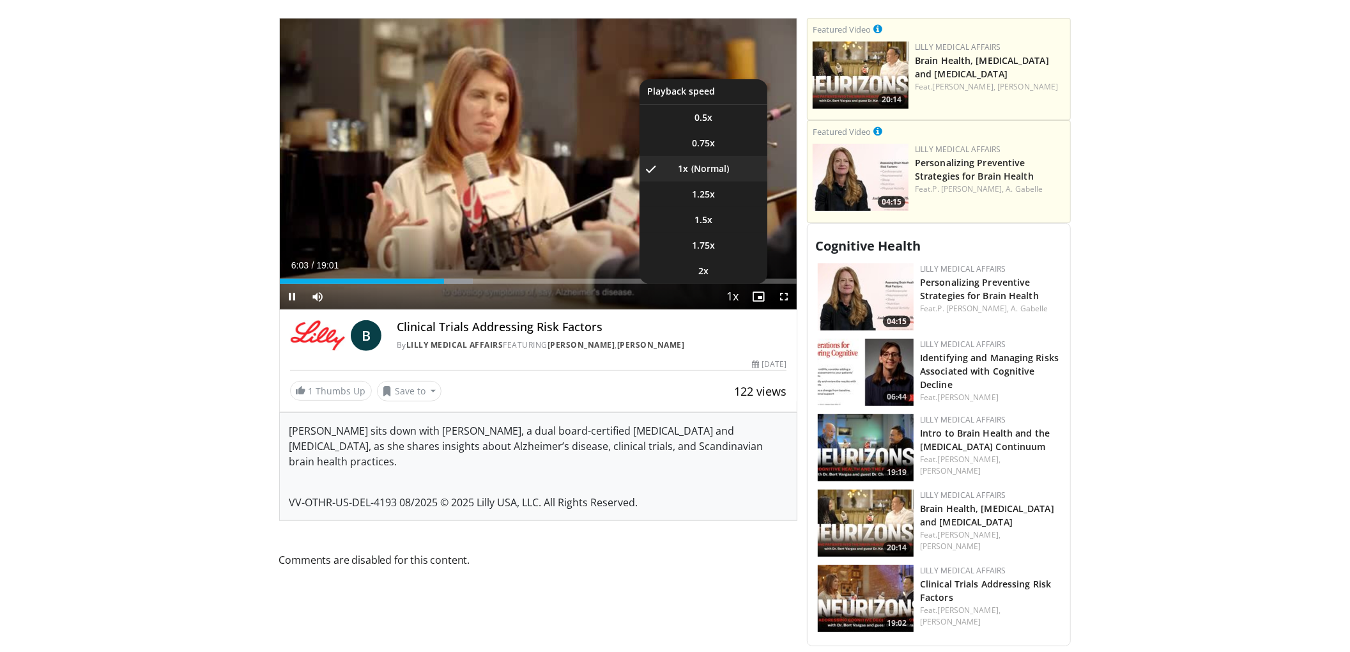
click at [726, 284] on span "Video Player" at bounding box center [733, 297] width 18 height 26
click at [721, 261] on li "2x" at bounding box center [703, 271] width 128 height 26
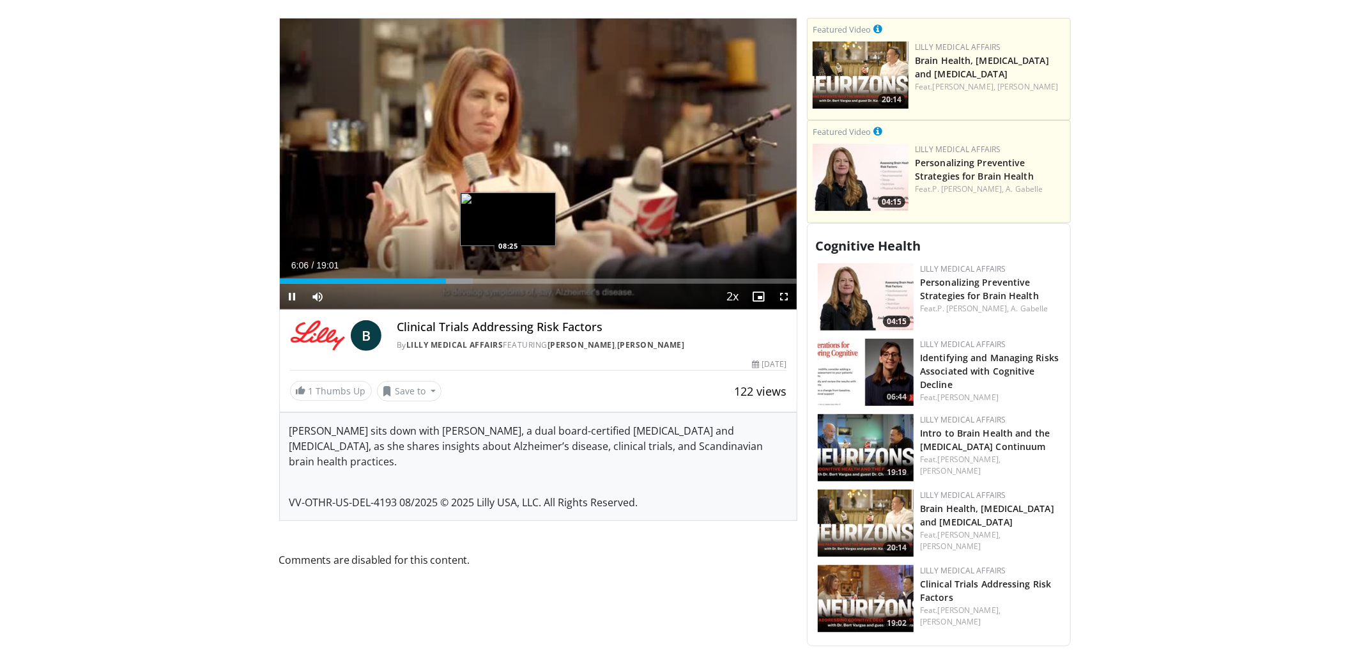
click at [508, 279] on div "Loaded : 37.35% 06:06 08:25" at bounding box center [538, 281] width 517 height 5
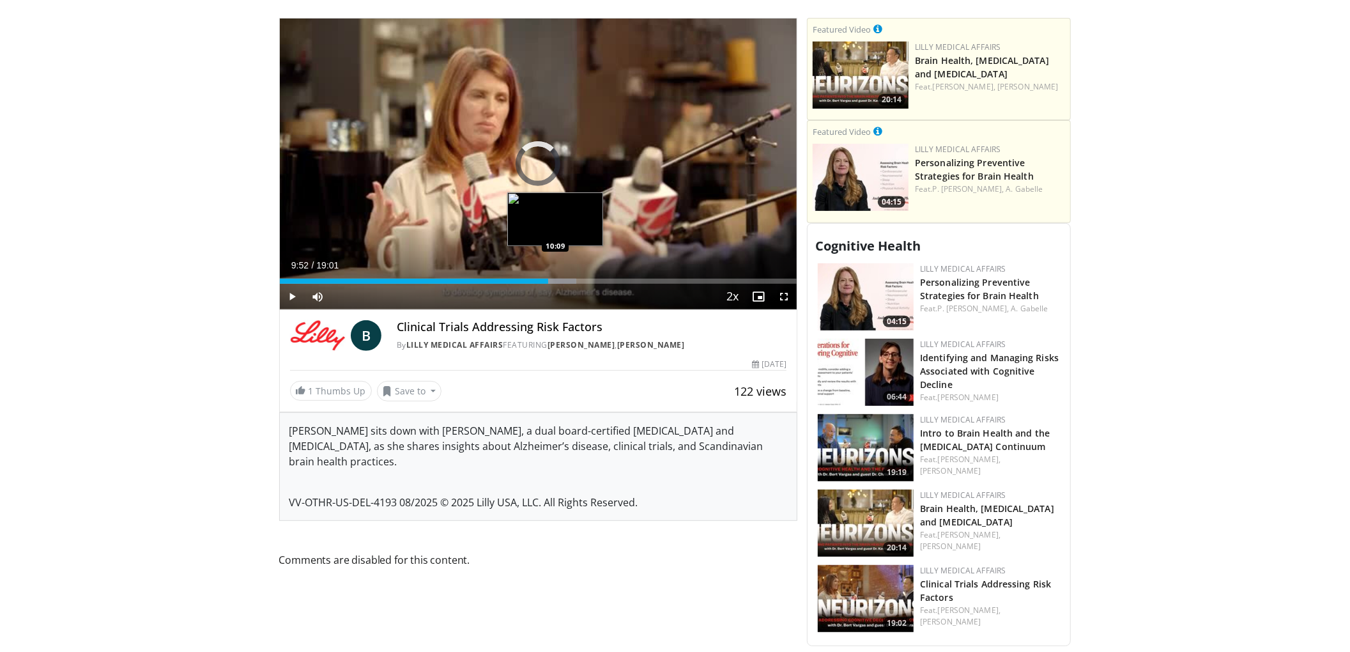
click at [555, 279] on div "Loaded : 57.34% 09:52 10:09" at bounding box center [538, 281] width 517 height 5
click at [566, 279] on div "Loaded : 59.07% 10:12 10:32" at bounding box center [538, 281] width 517 height 5
click at [599, 271] on div "Loaded : 61.37% 11:44 11:44" at bounding box center [538, 277] width 517 height 12
drag, startPoint x: 624, startPoint y: 264, endPoint x: 627, endPoint y: 270, distance: 6.6
click at [627, 284] on div "Current Time 12:40 / Duration 19:01 Play Skip Backward Skip Forward Mute Loaded…" at bounding box center [538, 297] width 517 height 26
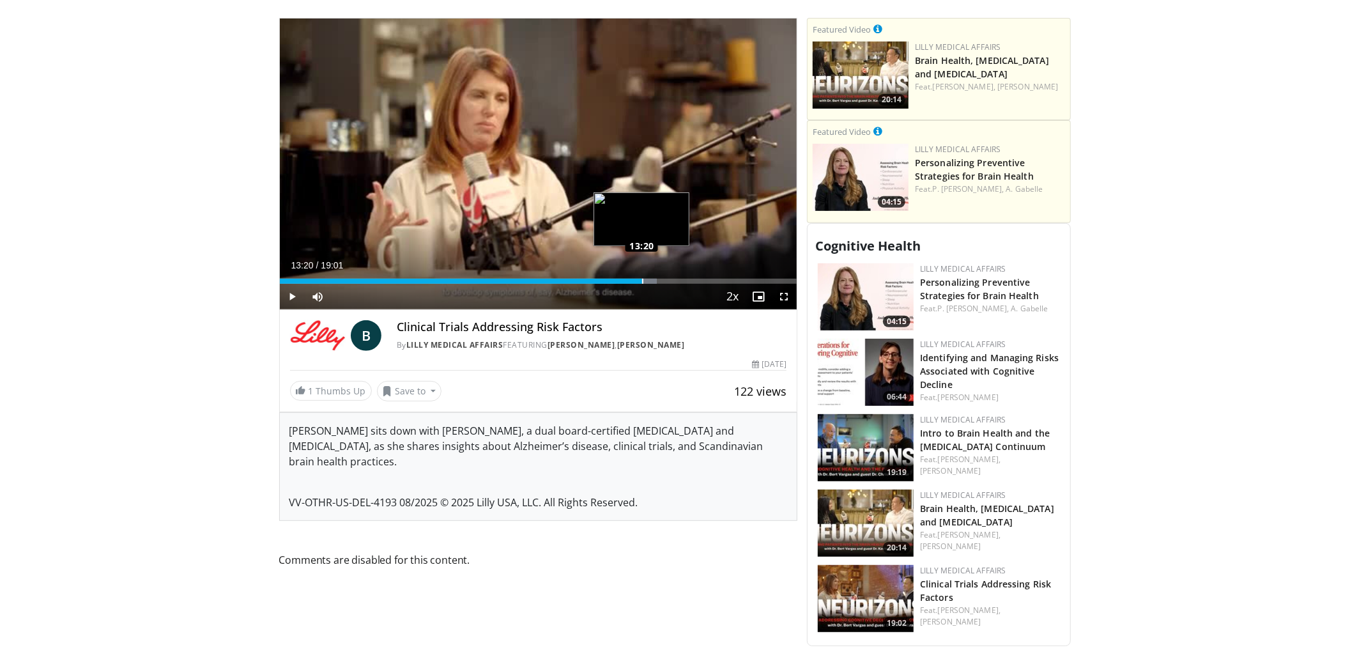
click at [643, 279] on div "Loaded : 72.97% 13:18 13:20" at bounding box center [538, 281] width 517 height 5
click at [654, 271] on div "Loaded : 76.27% 13:25 13:39" at bounding box center [538, 277] width 517 height 12
click at [675, 271] on div "Loaded : 78.90% 13:54 14:33" at bounding box center [538, 277] width 517 height 12
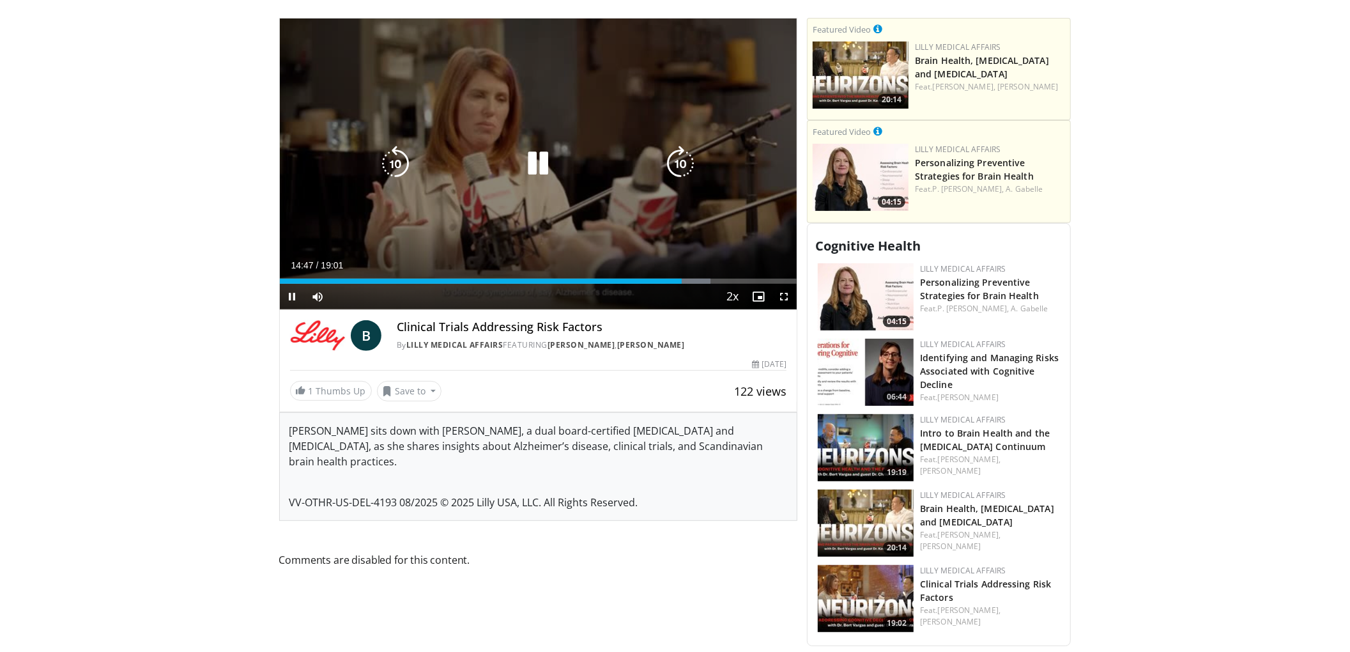
click at [555, 156] on icon "Video Player" at bounding box center [538, 164] width 36 height 36
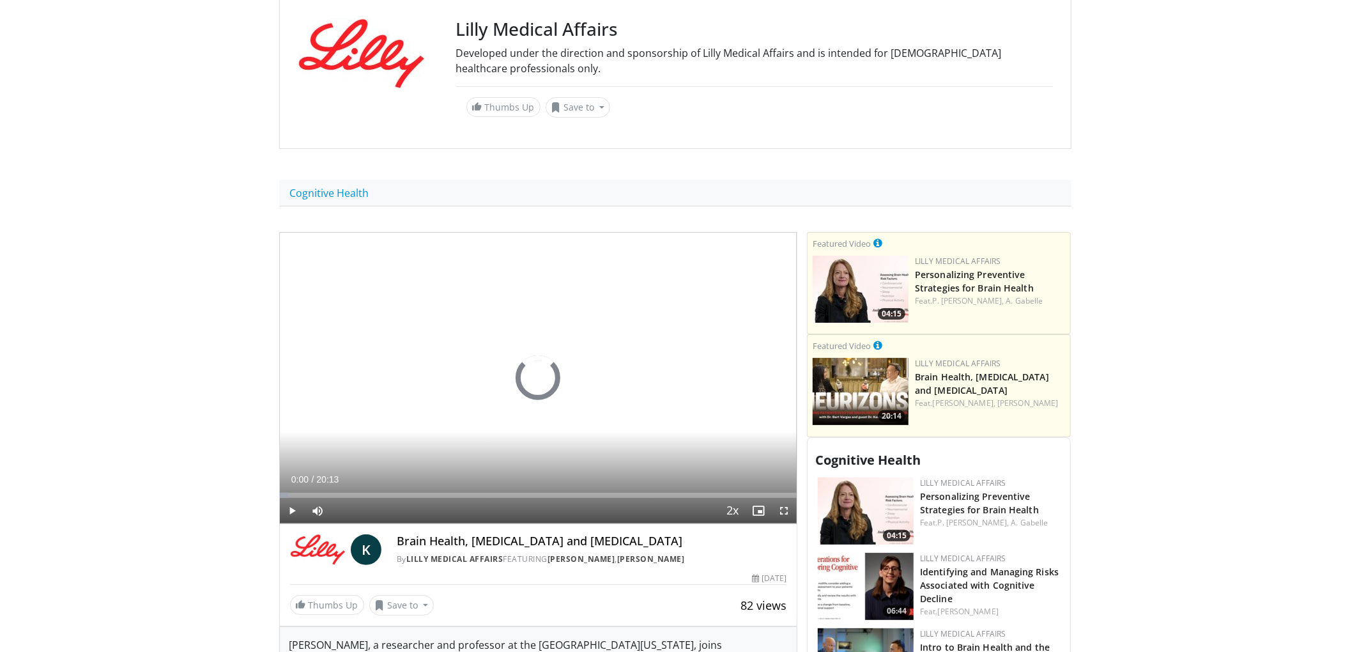
scroll to position [256, 0]
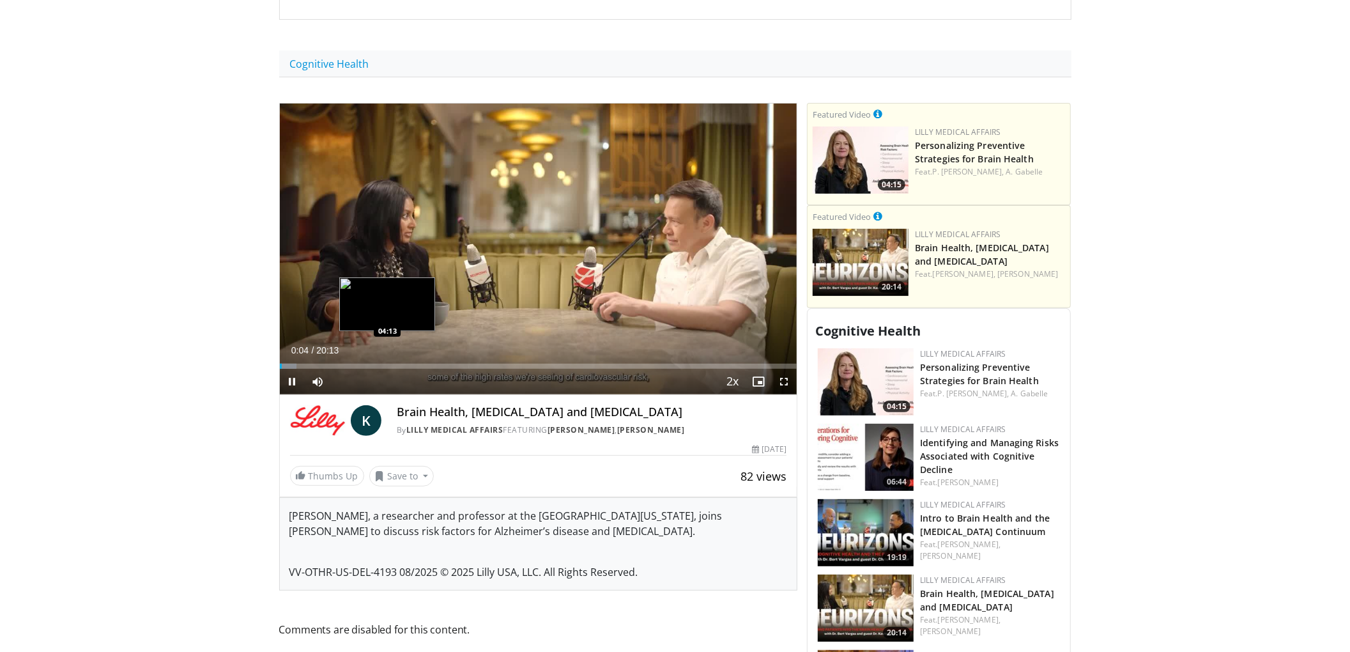
click at [386, 356] on div "Loaded : 3.30% 00:05 04:13" at bounding box center [538, 362] width 517 height 12
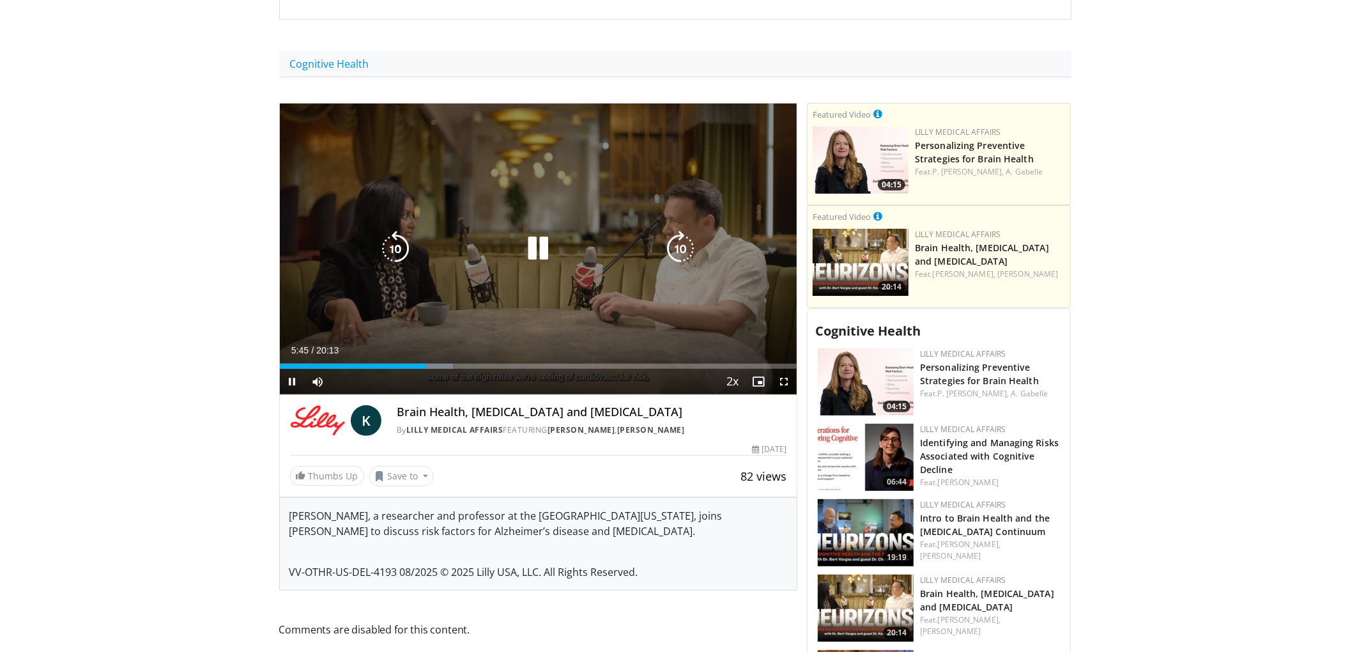
click at [527, 231] on icon "Video Player" at bounding box center [538, 249] width 36 height 36
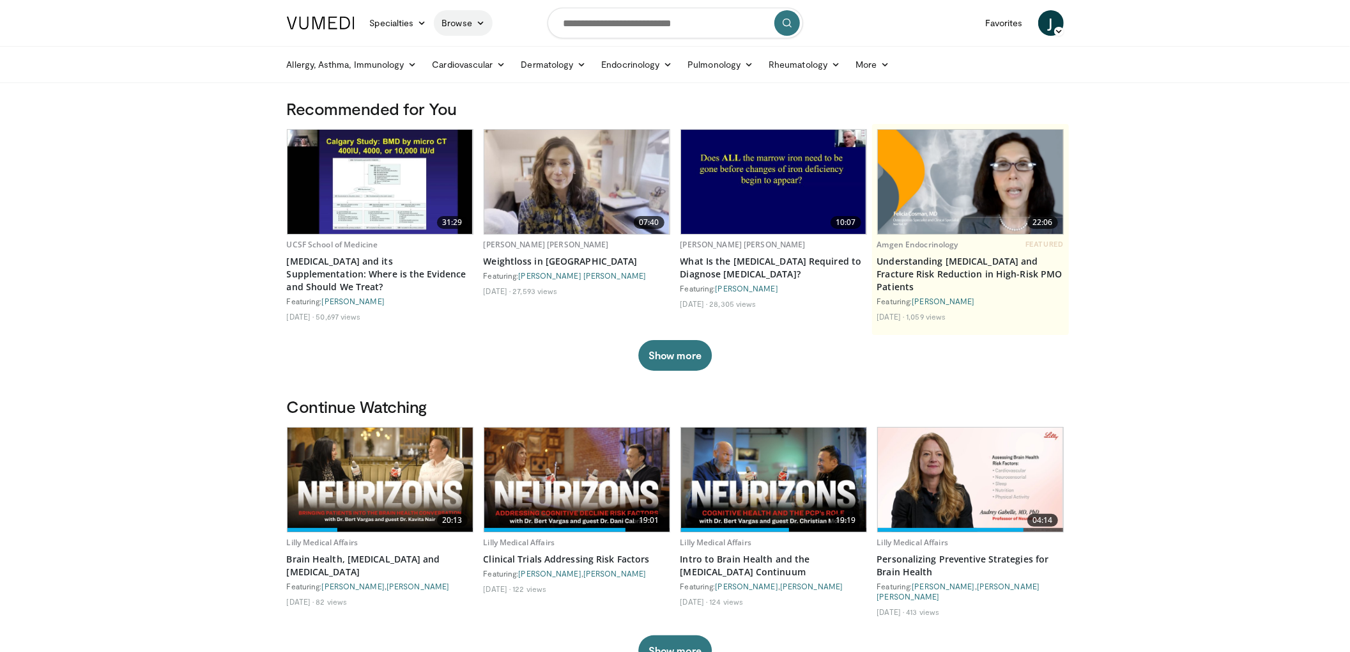
click at [466, 22] on link "Browse" at bounding box center [463, 23] width 59 height 26
click at [485, 52] on link "Channels" at bounding box center [511, 53] width 152 height 20
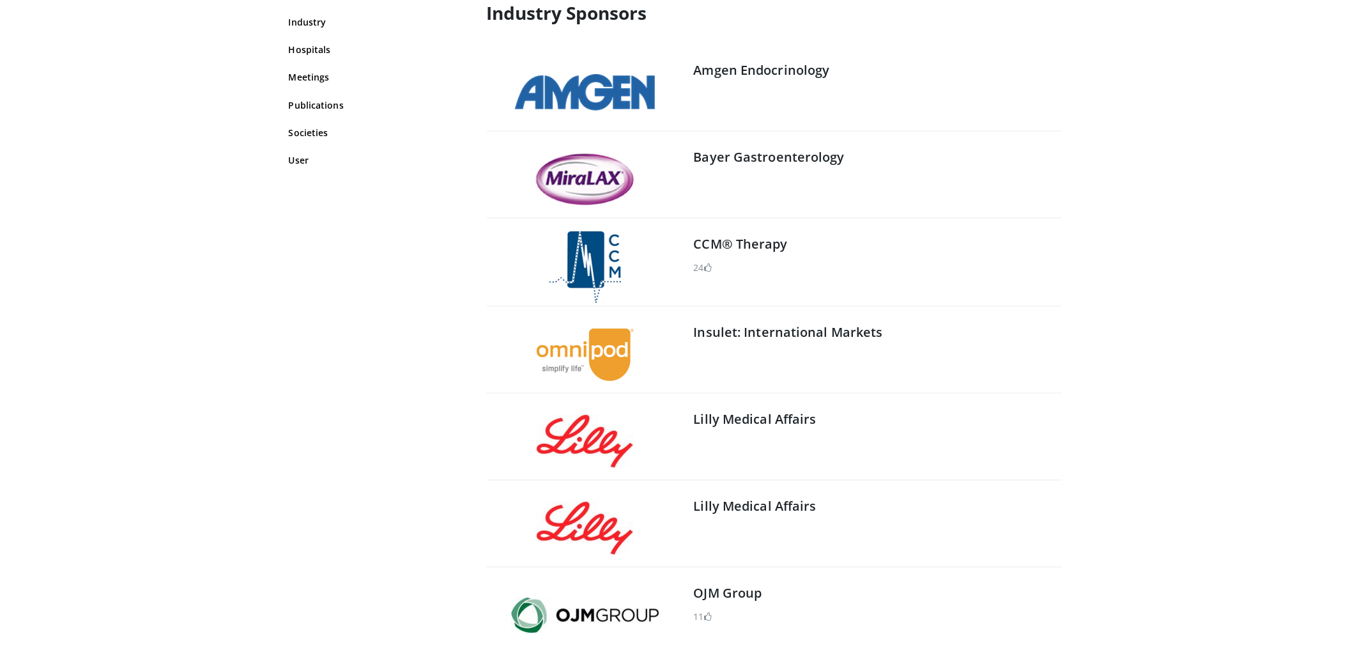
scroll to position [340, 0]
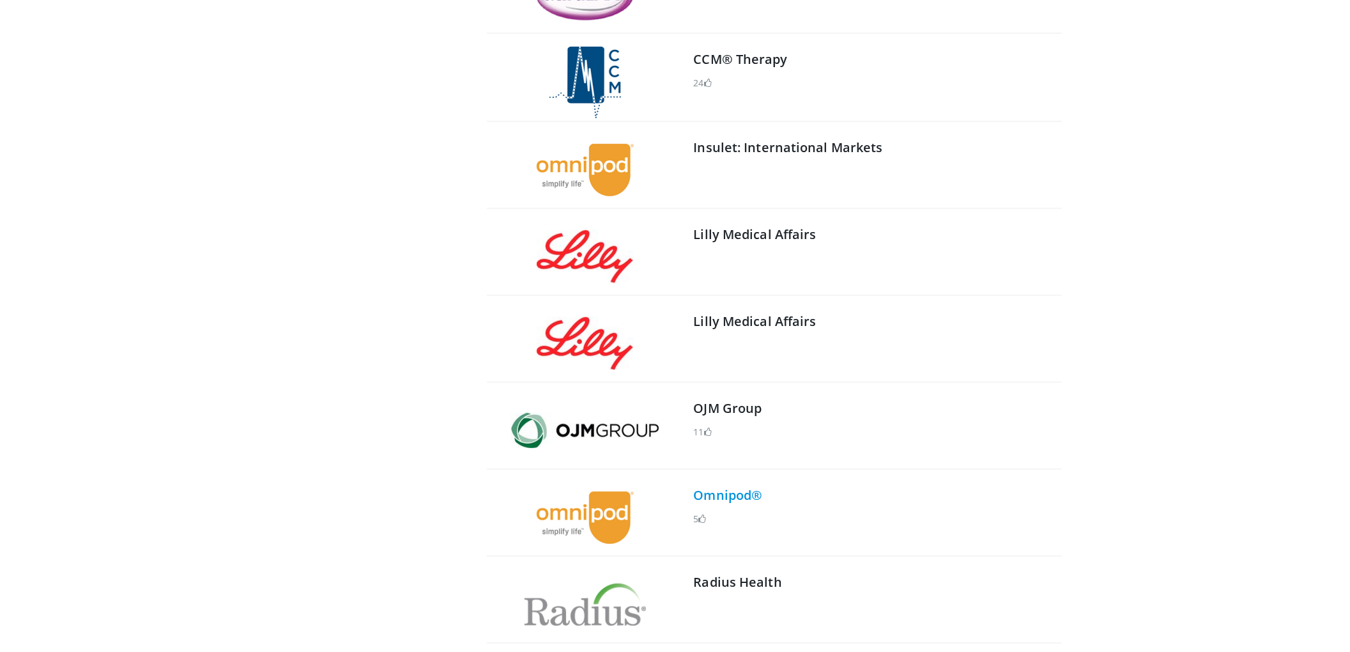
click at [734, 494] on link "Omnipod®" at bounding box center [728, 494] width 69 height 17
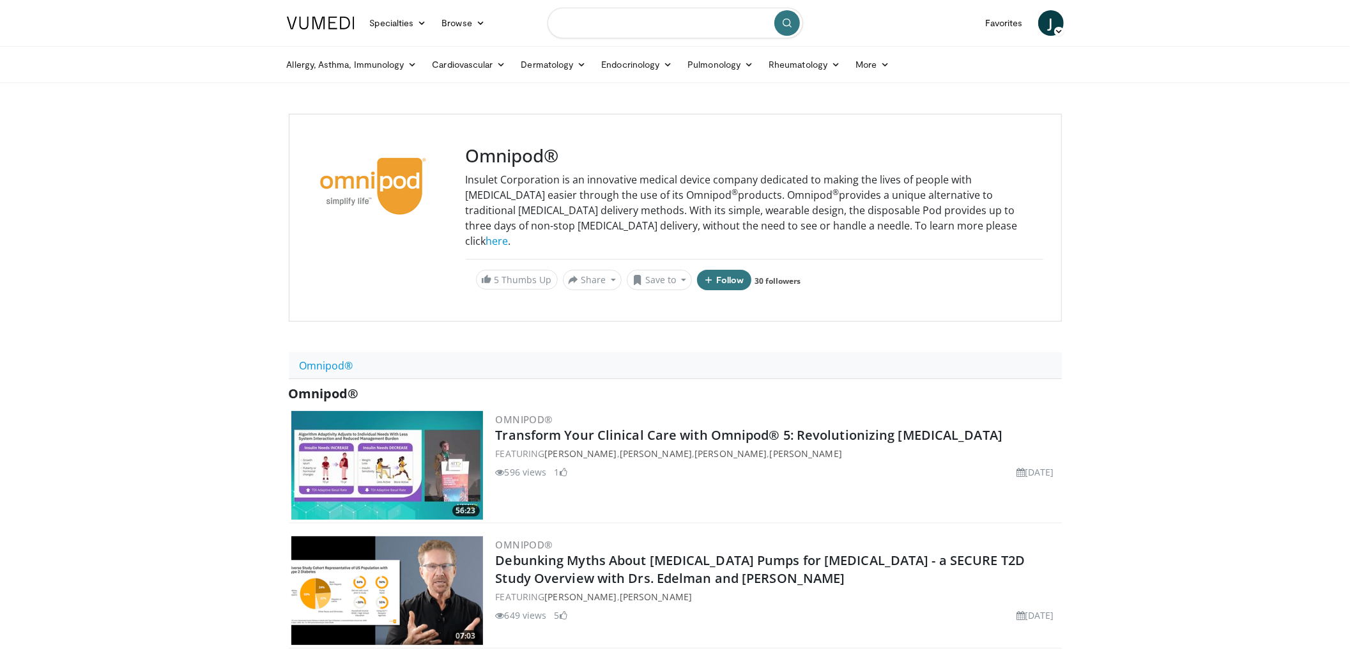
click at [706, 18] on input "Search topics, interventions" at bounding box center [675, 23] width 256 height 31
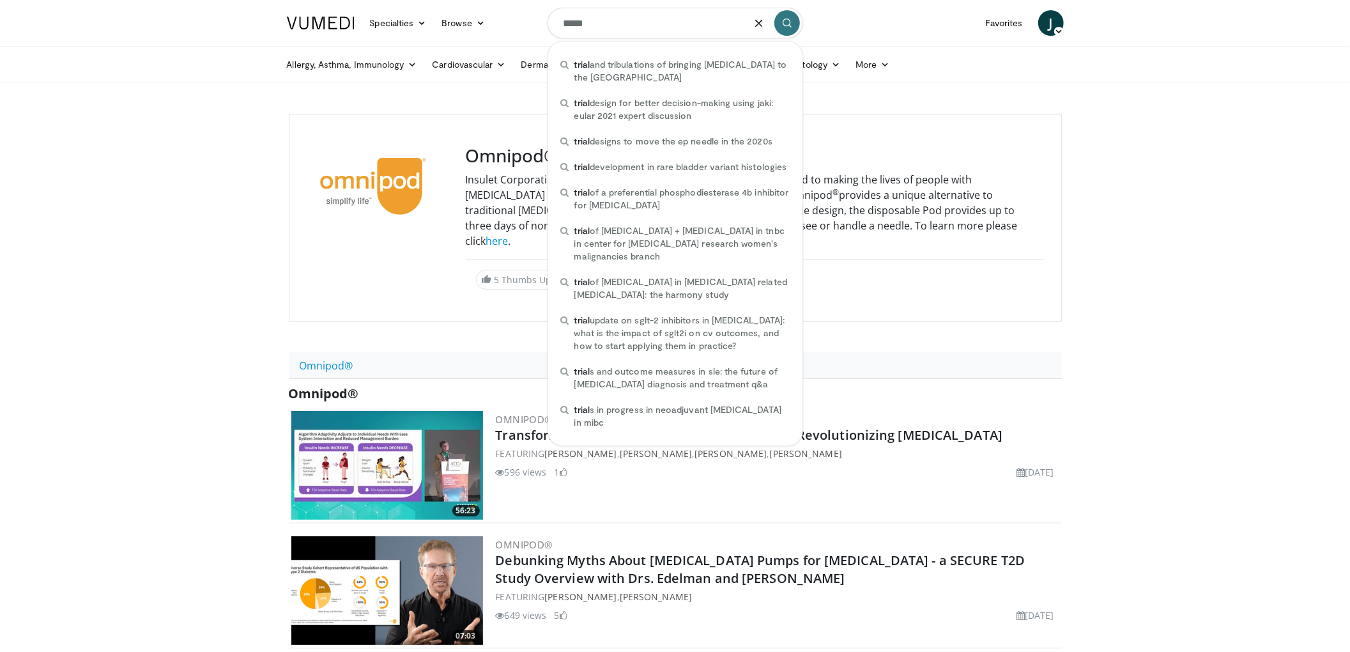
type input "*****"
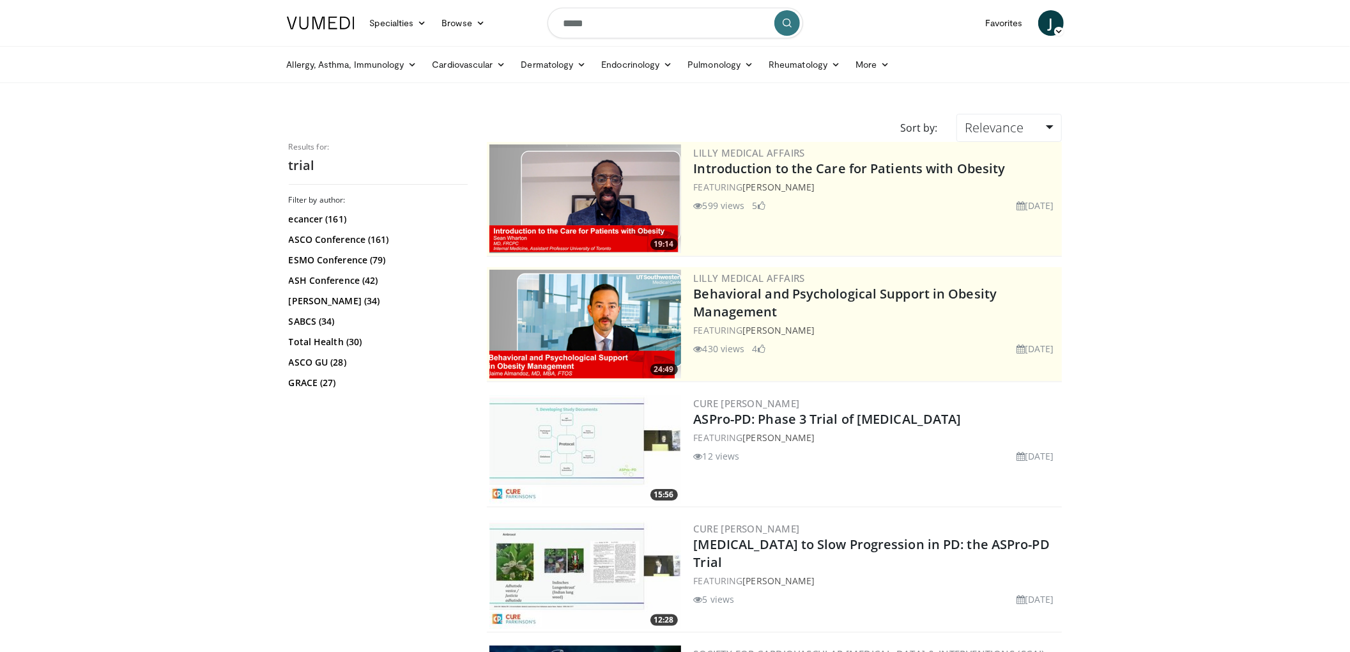
click at [565, 24] on input "*****" at bounding box center [675, 23] width 256 height 31
type input "**********"
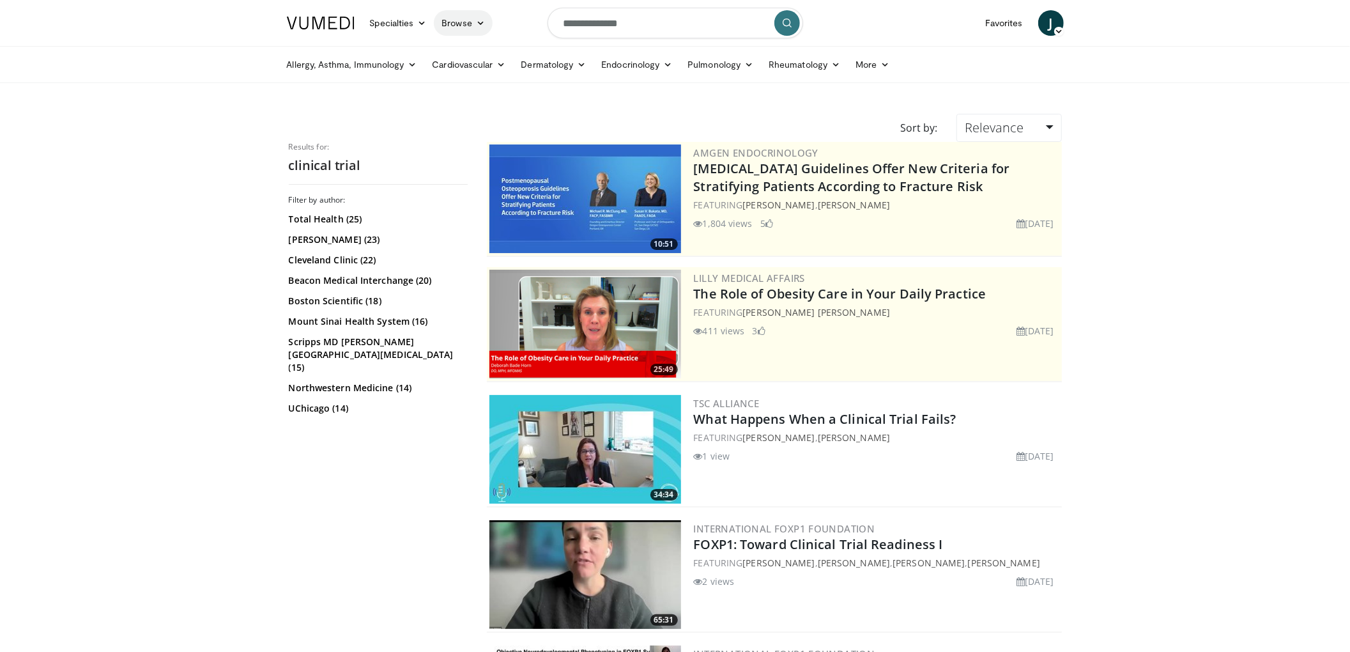
click at [445, 16] on link "Browse" at bounding box center [463, 23] width 59 height 26
click at [480, 54] on link "Channels" at bounding box center [511, 53] width 152 height 20
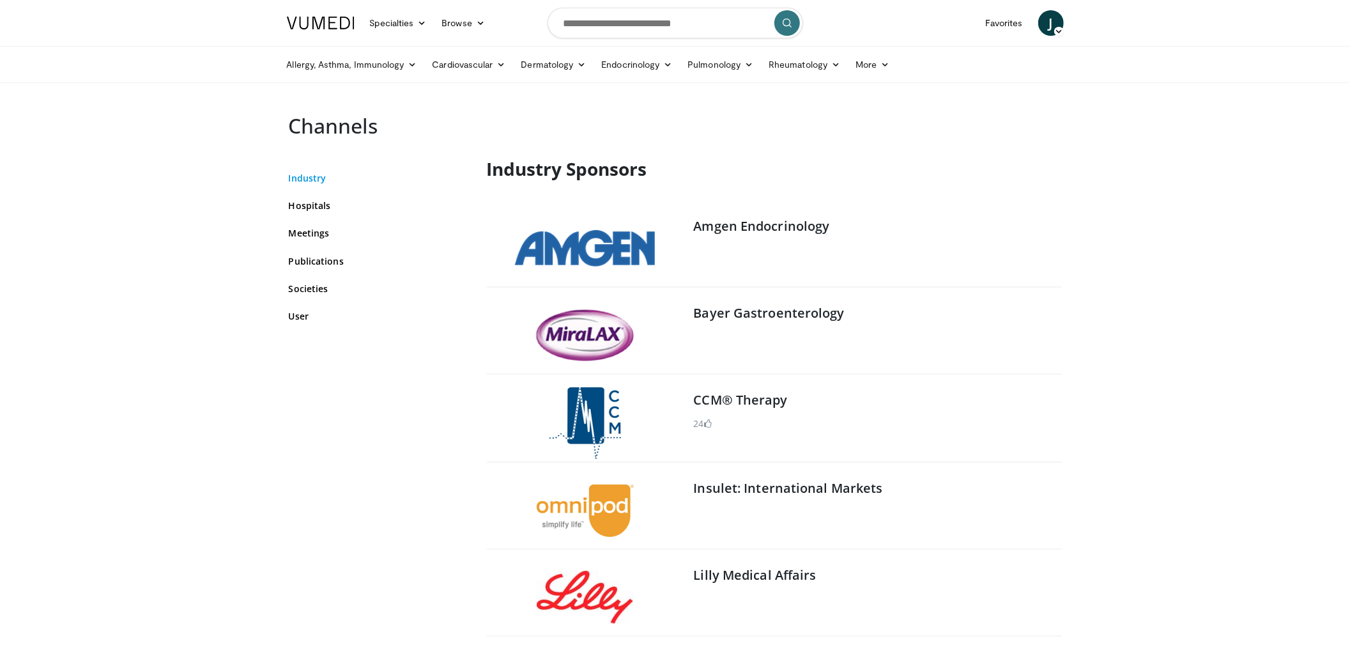
click at [305, 174] on link "Industry" at bounding box center [378, 177] width 179 height 13
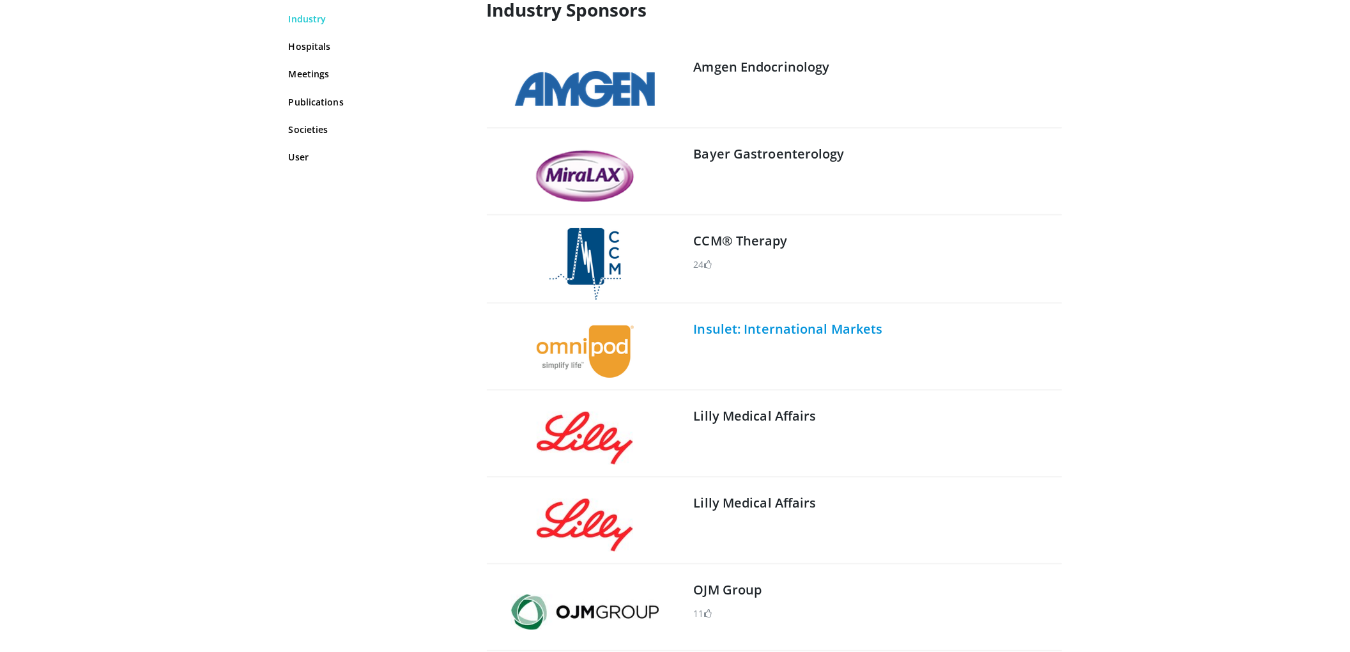
click at [752, 330] on link "Insulet: International Markets" at bounding box center [788, 328] width 189 height 17
click at [735, 157] on link "Bayer Gastroenterology" at bounding box center [769, 153] width 151 height 17
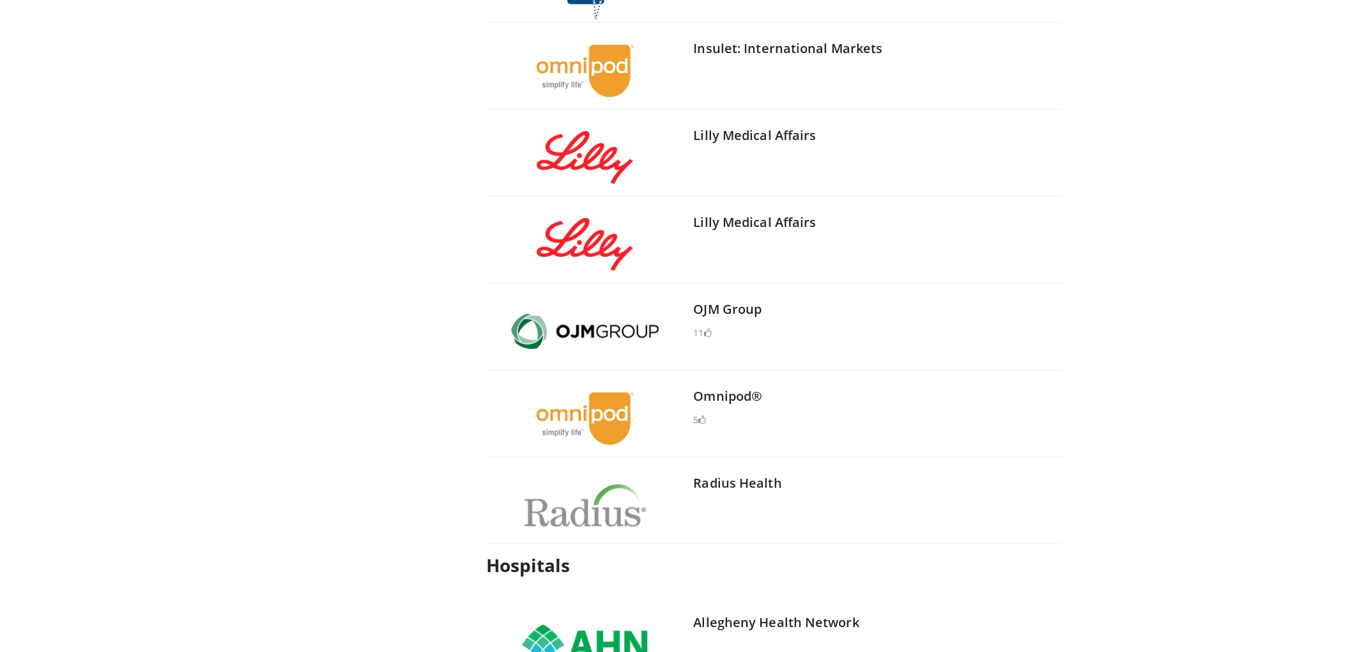
scroll to position [585, 0]
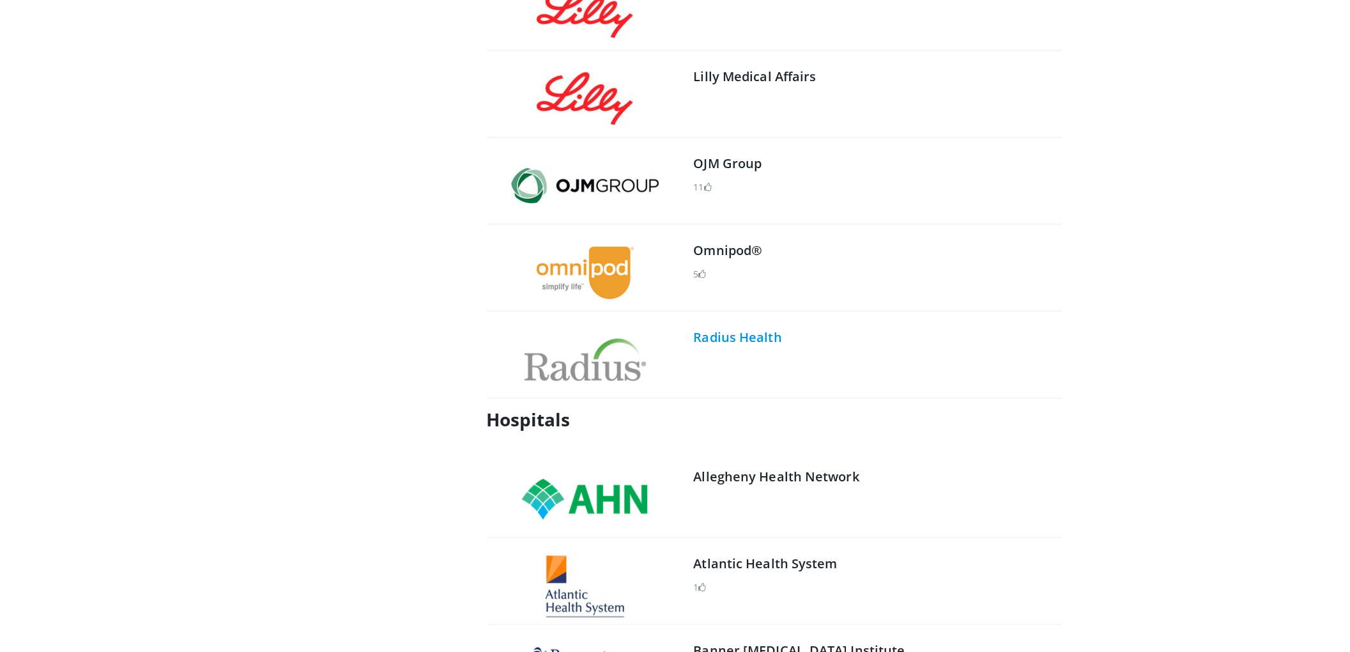
click at [728, 337] on link "Radius Health" at bounding box center [738, 336] width 88 height 17
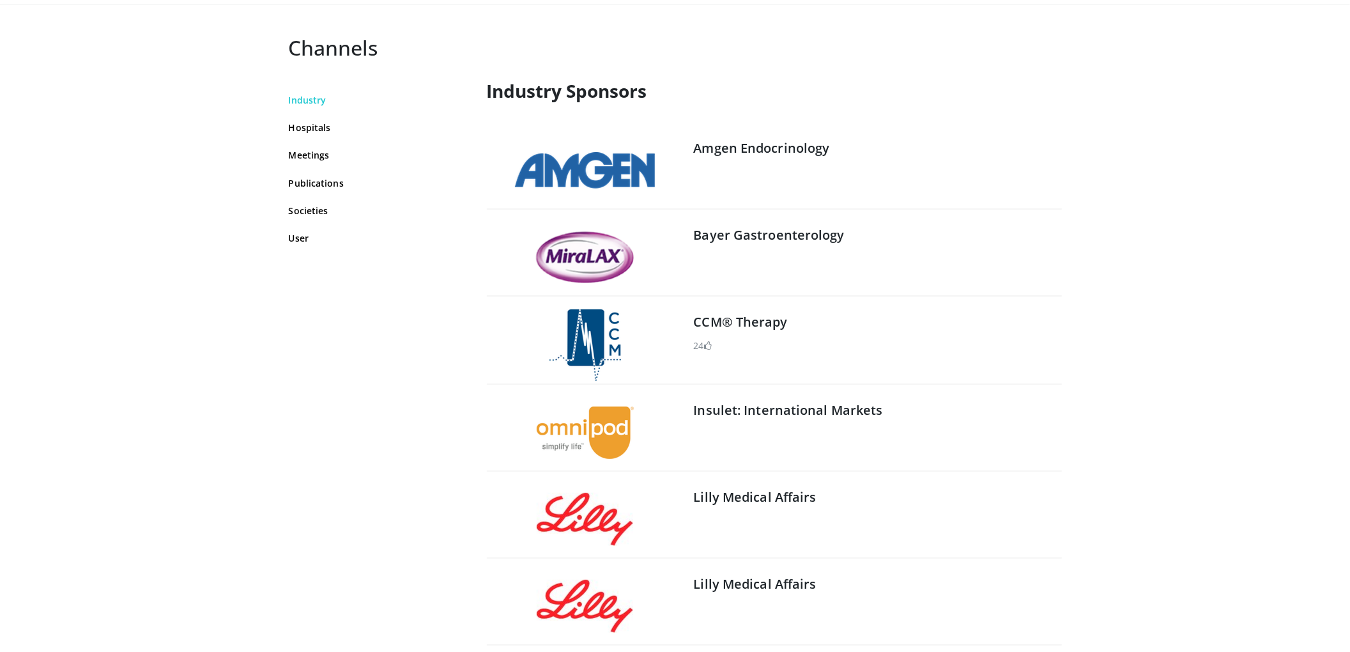
scroll to position [74, 0]
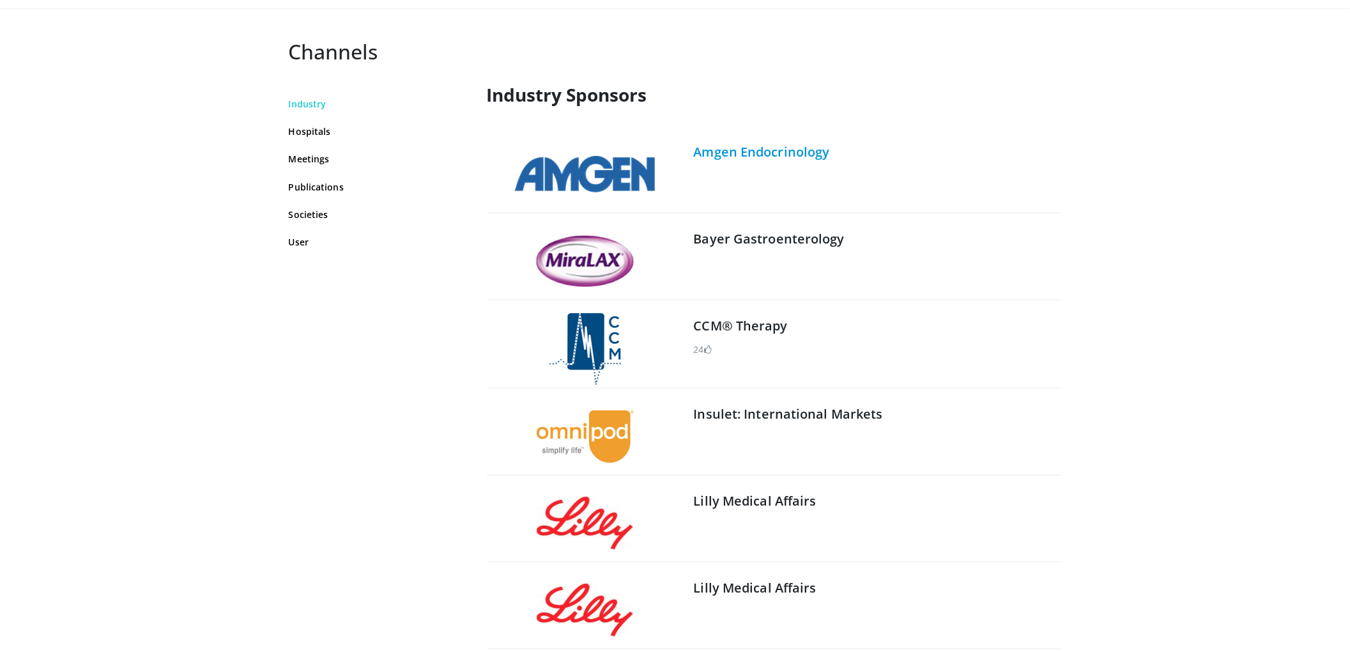
click at [767, 143] on link "Amgen Endocrinology" at bounding box center [762, 151] width 136 height 17
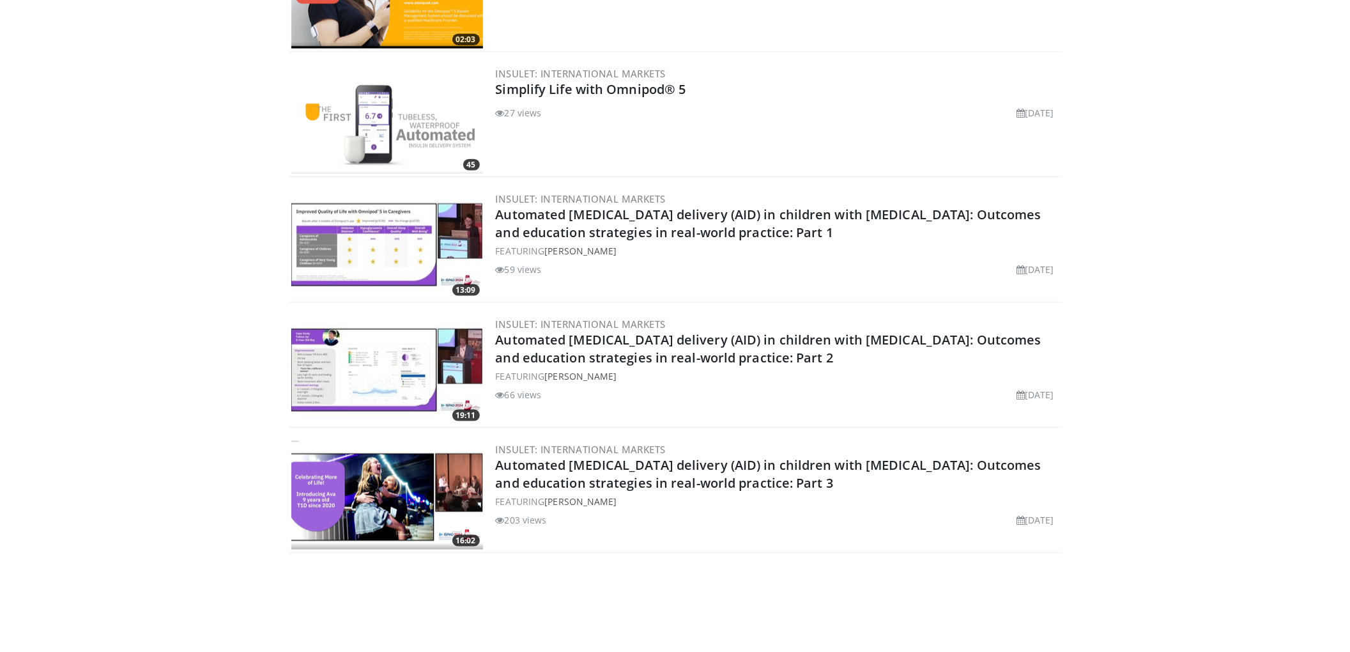
scroll to position [1468, 0]
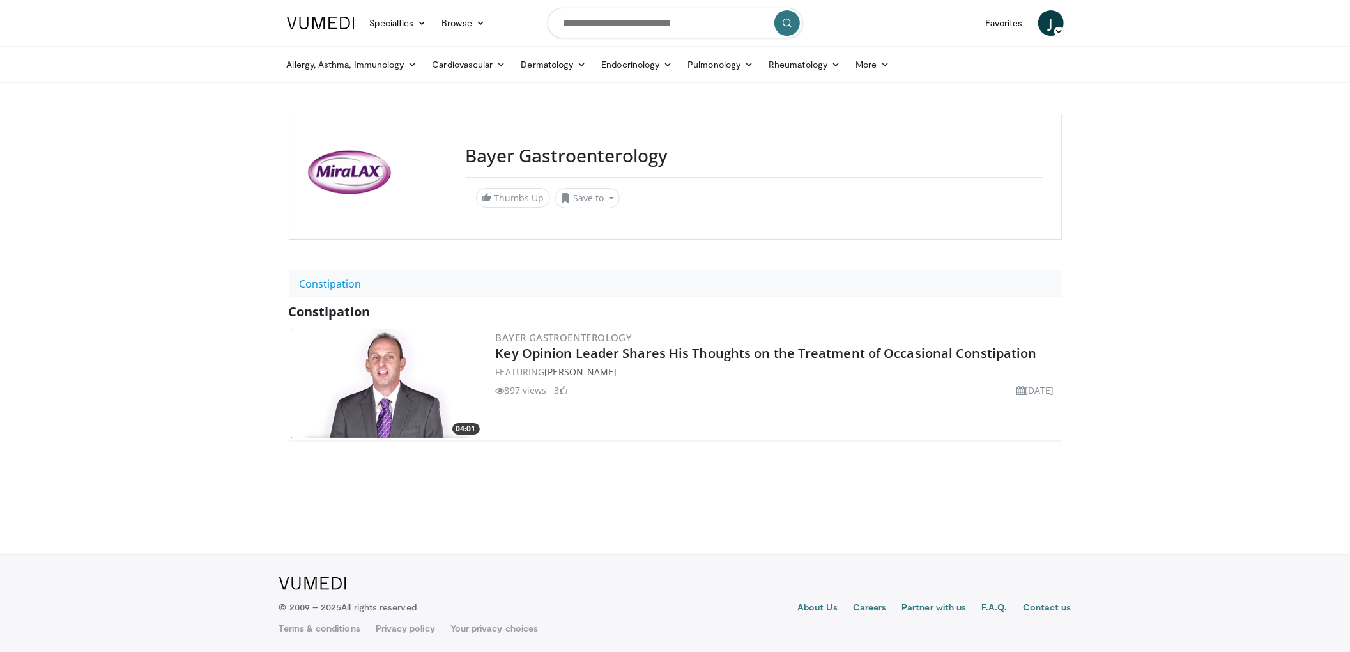
scroll to position [4, 0]
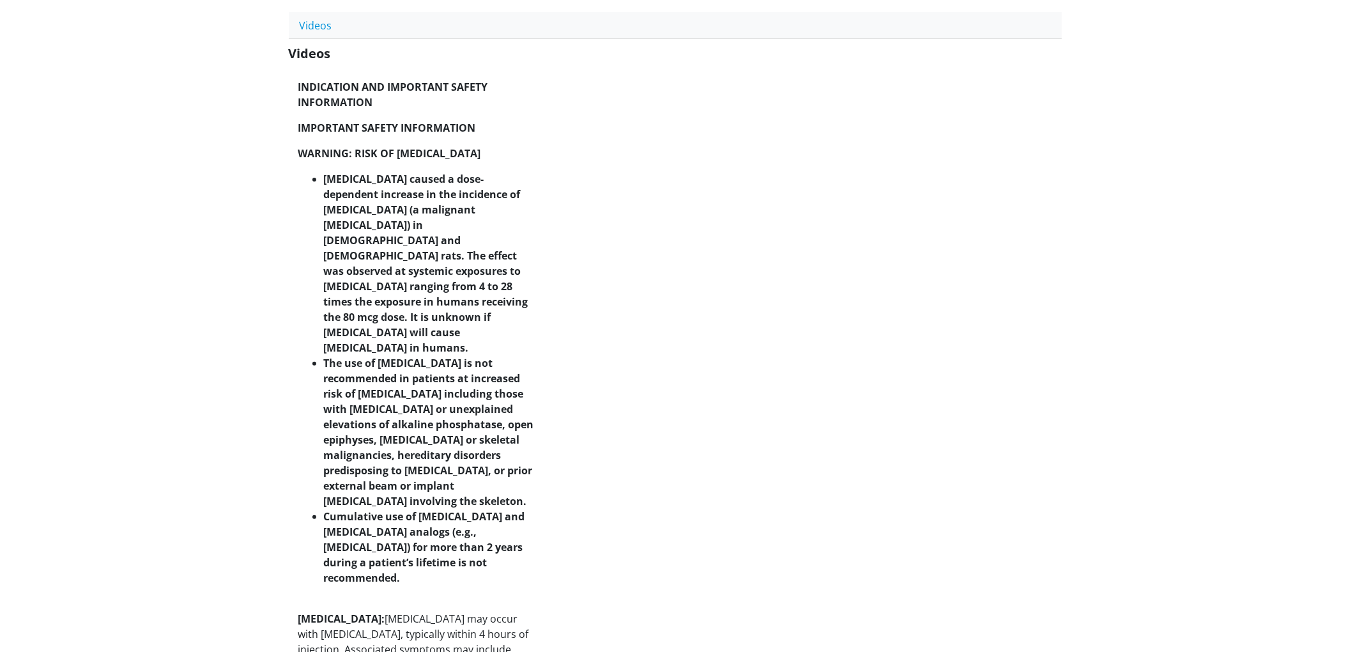
scroll to position [170, 0]
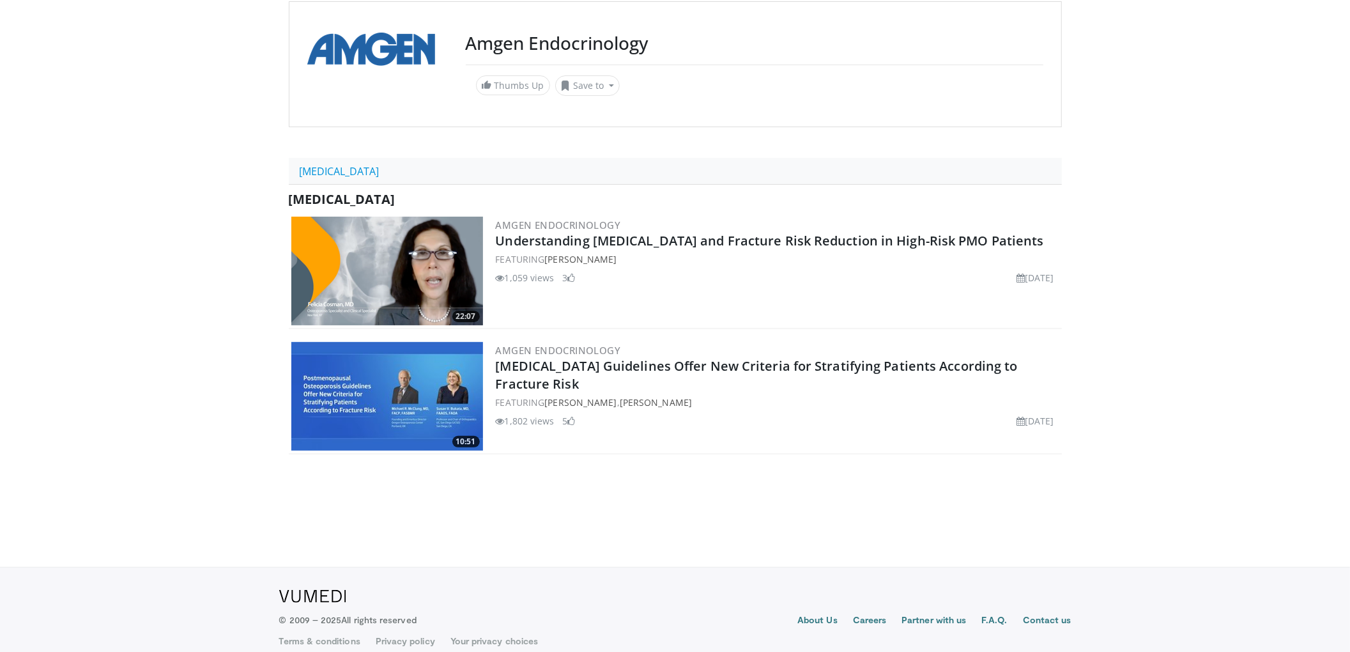
scroll to position [128, 0]
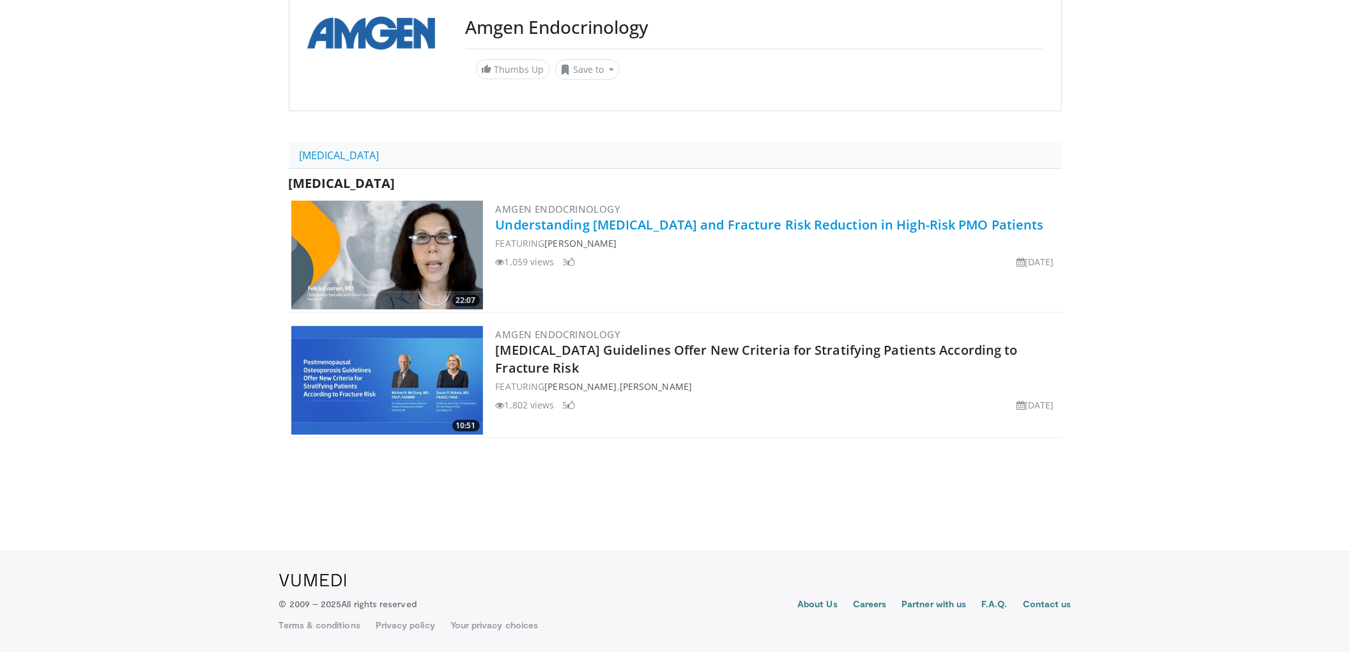
click at [772, 231] on link "Understanding [MEDICAL_DATA] and Fracture Risk Reduction in High-Risk PMO Patie…" at bounding box center [770, 224] width 548 height 17
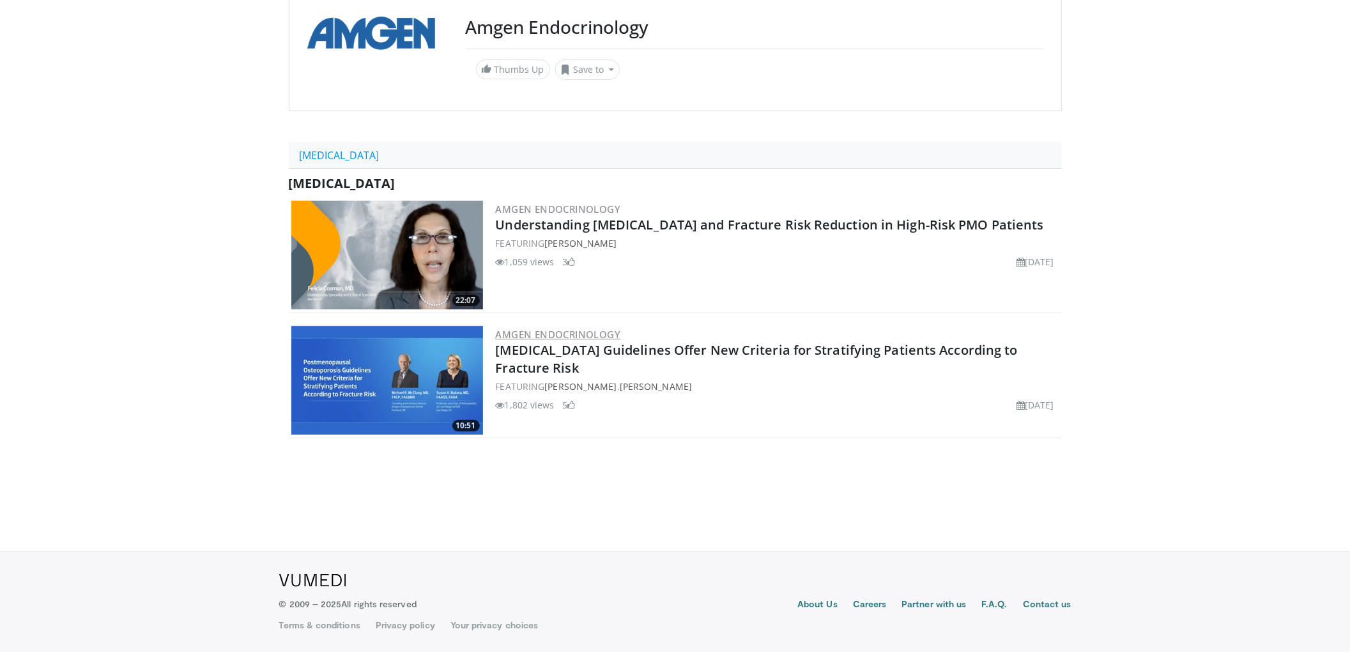
click at [556, 340] on link "Amgen Endocrinology" at bounding box center [558, 334] width 125 height 13
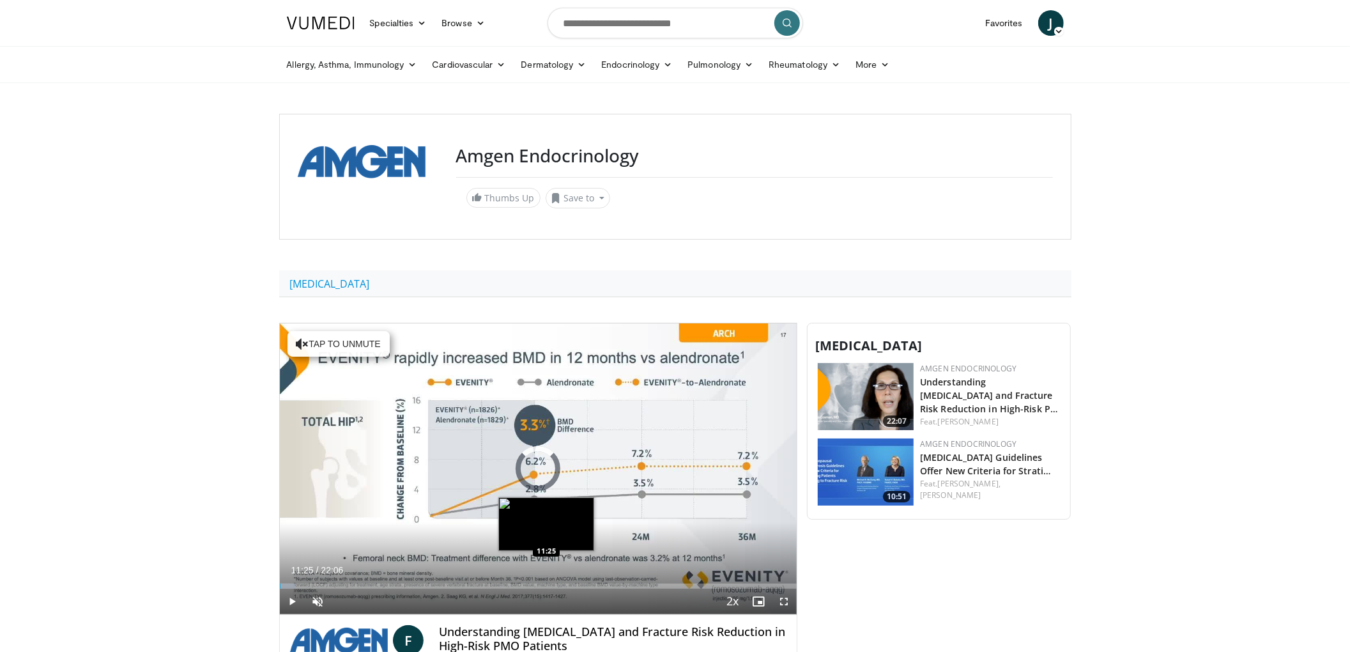
click at [547, 578] on div "Loaded : 2.99% 00:01 11:25" at bounding box center [538, 582] width 517 height 12
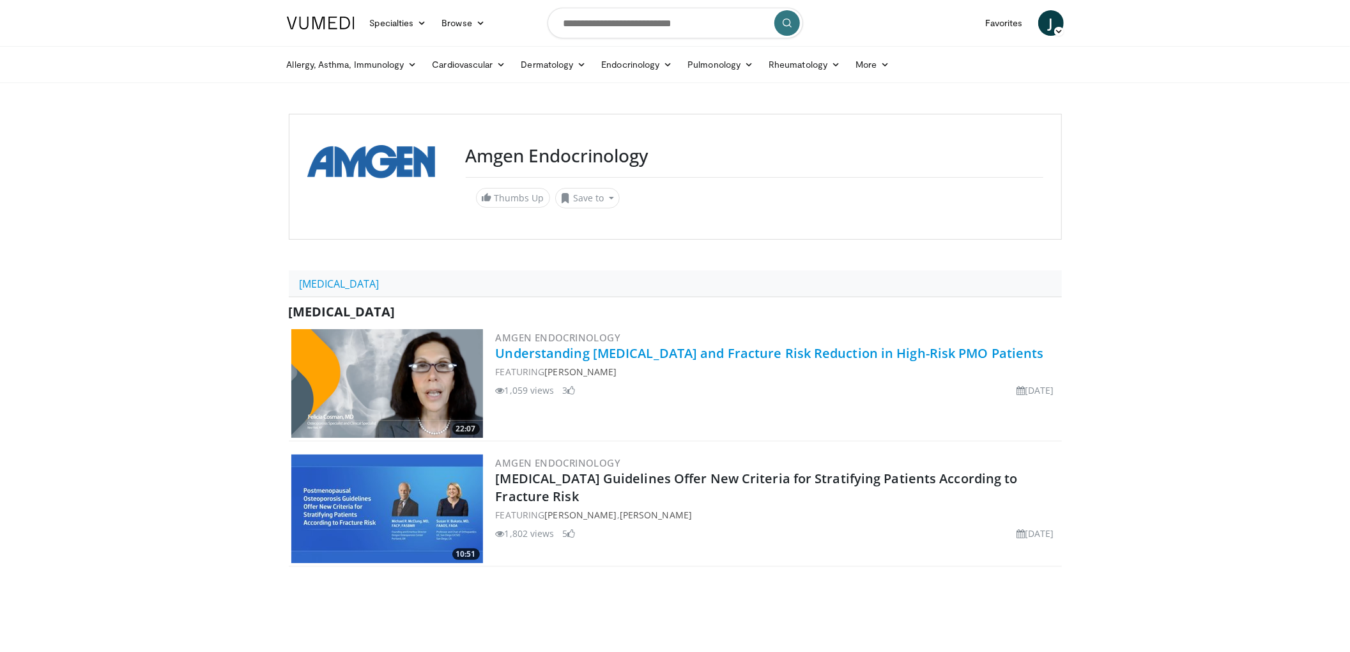
click at [643, 350] on link "Understanding [MEDICAL_DATA] and Fracture Risk Reduction in High-Risk PMO Patie…" at bounding box center [770, 352] width 548 height 17
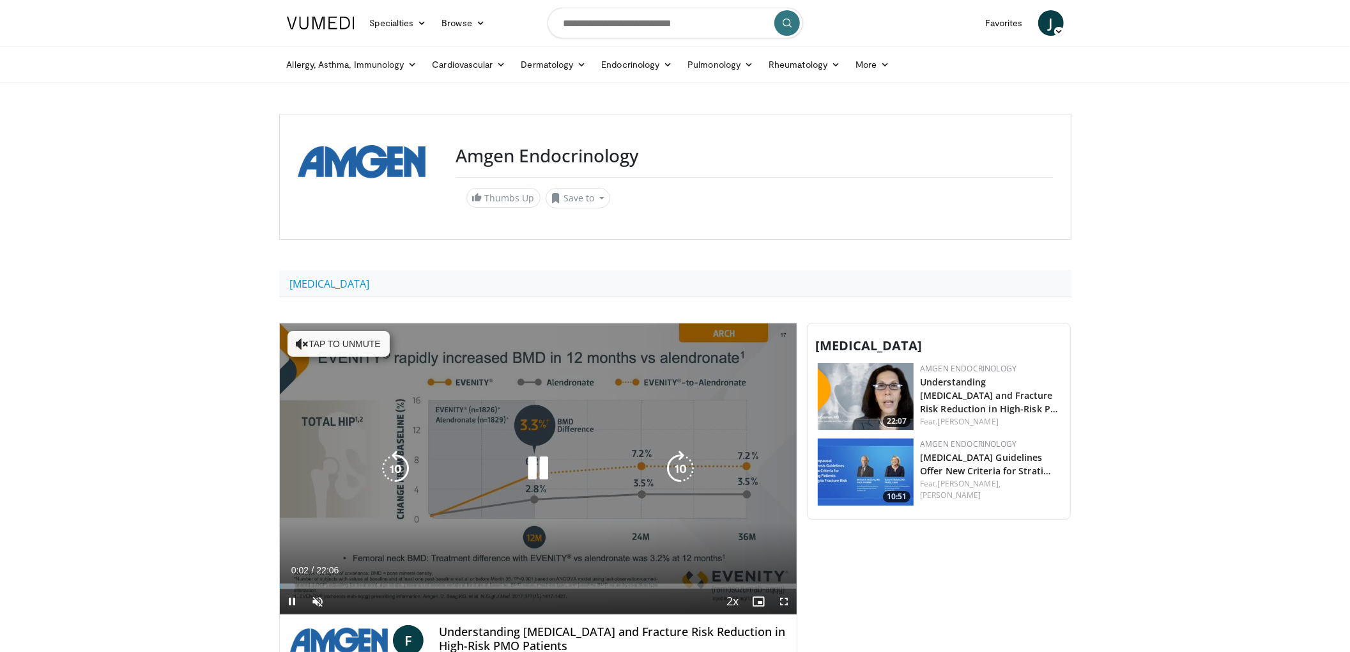
click at [297, 342] on icon "Video Player" at bounding box center [302, 343] width 13 height 13
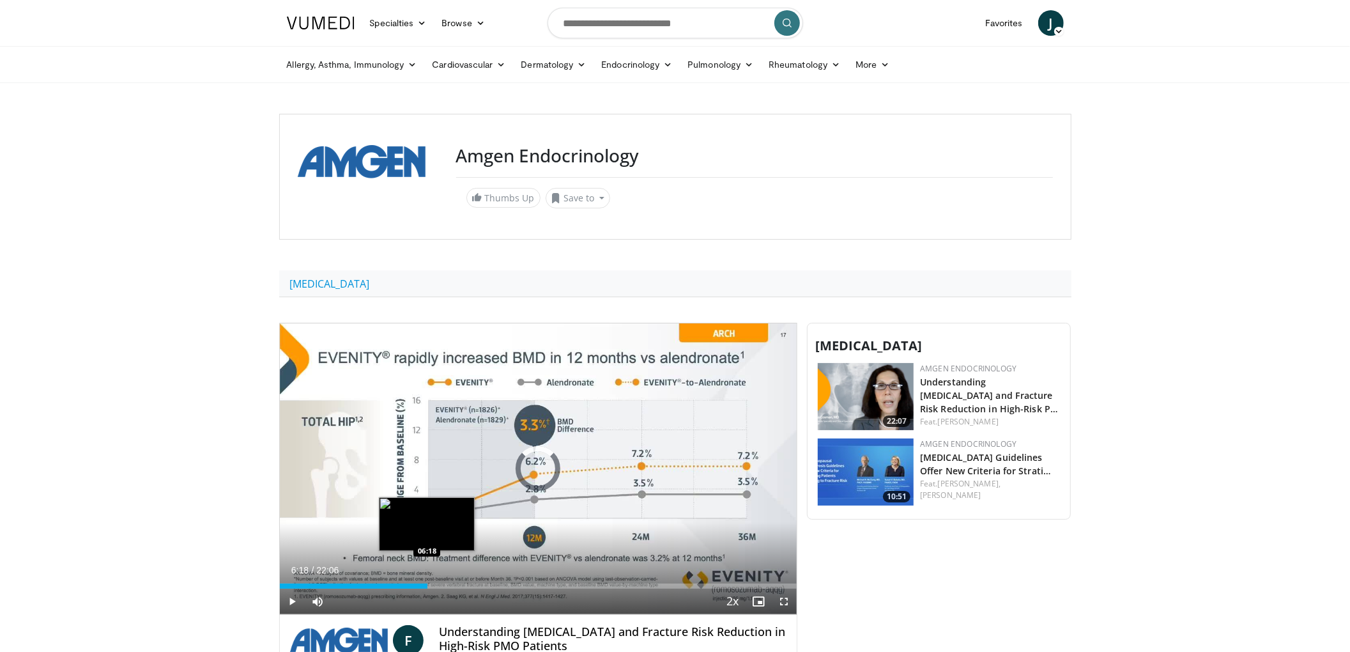
click at [427, 586] on div "Loaded : 2.99% 00:04 06:18" at bounding box center [538, 585] width 517 height 5
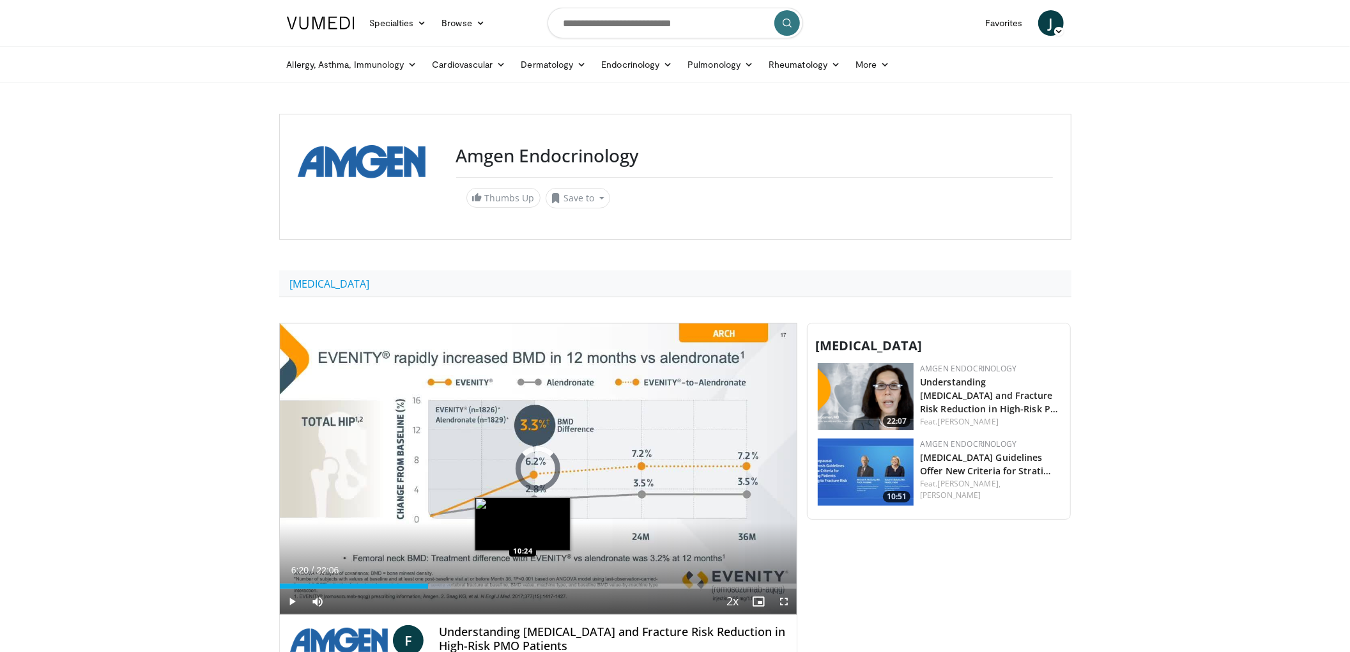
click at [524, 577] on div "Loaded : 33.19% 06:21 10:24" at bounding box center [538, 582] width 517 height 12
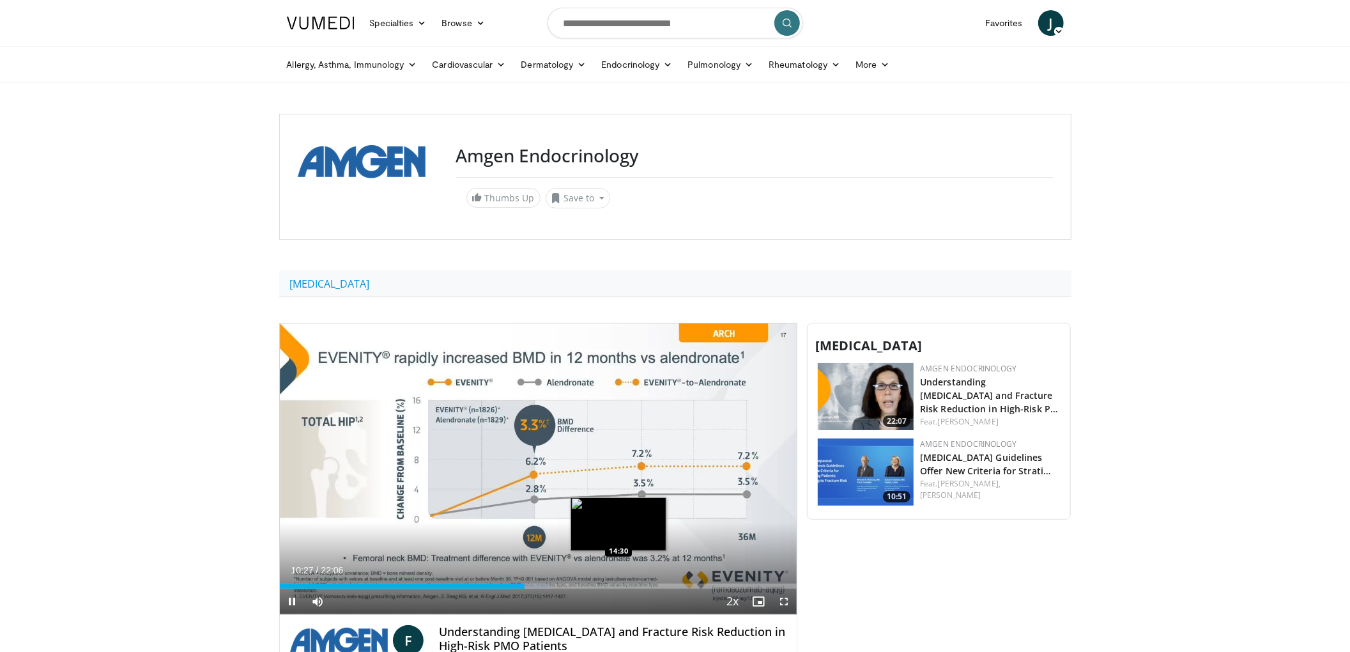
click at [620, 584] on div "Loaded : 52.05% 10:28 14:30" at bounding box center [538, 585] width 517 height 5
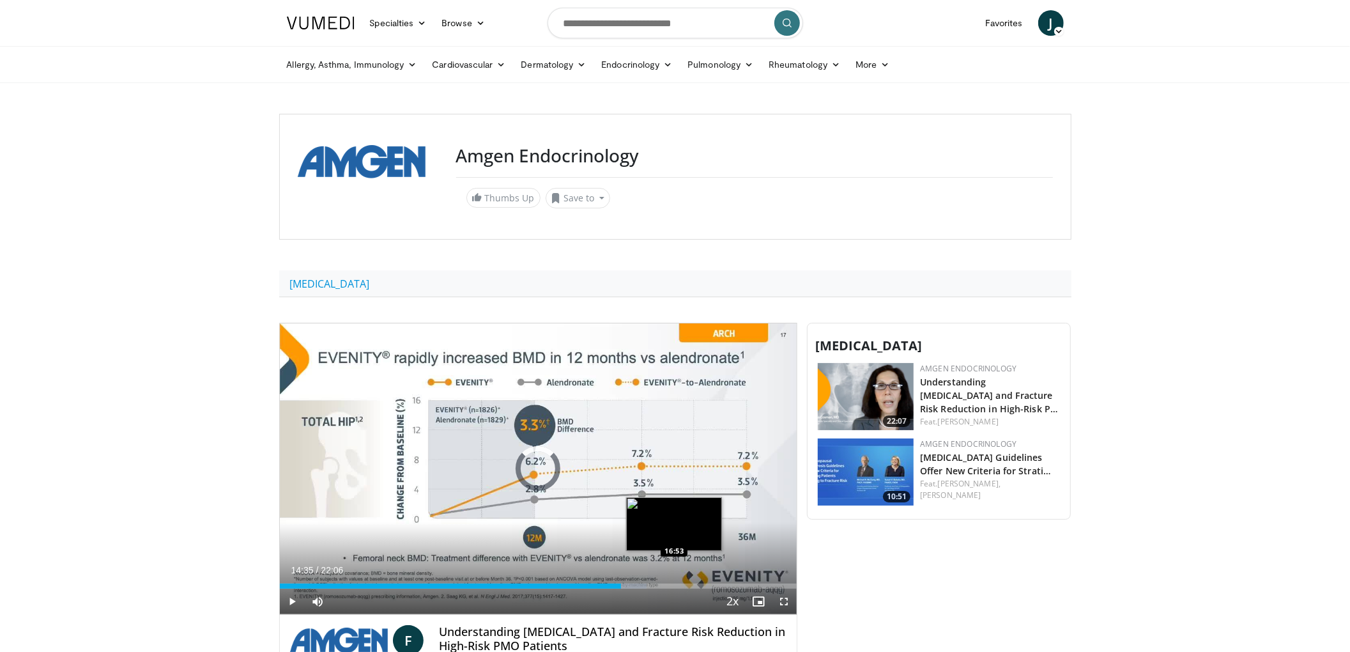
click at [675, 585] on div "Loaded : 70.91% 14:35 16:53" at bounding box center [538, 585] width 517 height 5
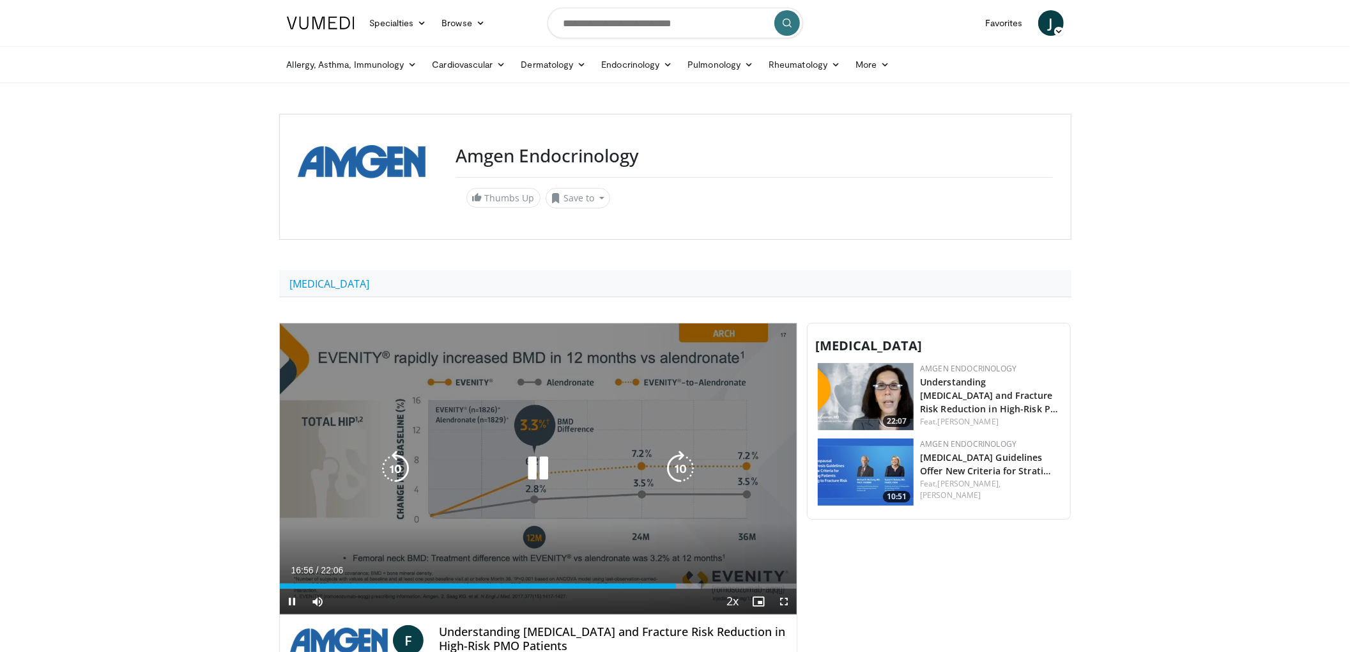
click at [537, 466] on icon "Video Player" at bounding box center [538, 468] width 36 height 36
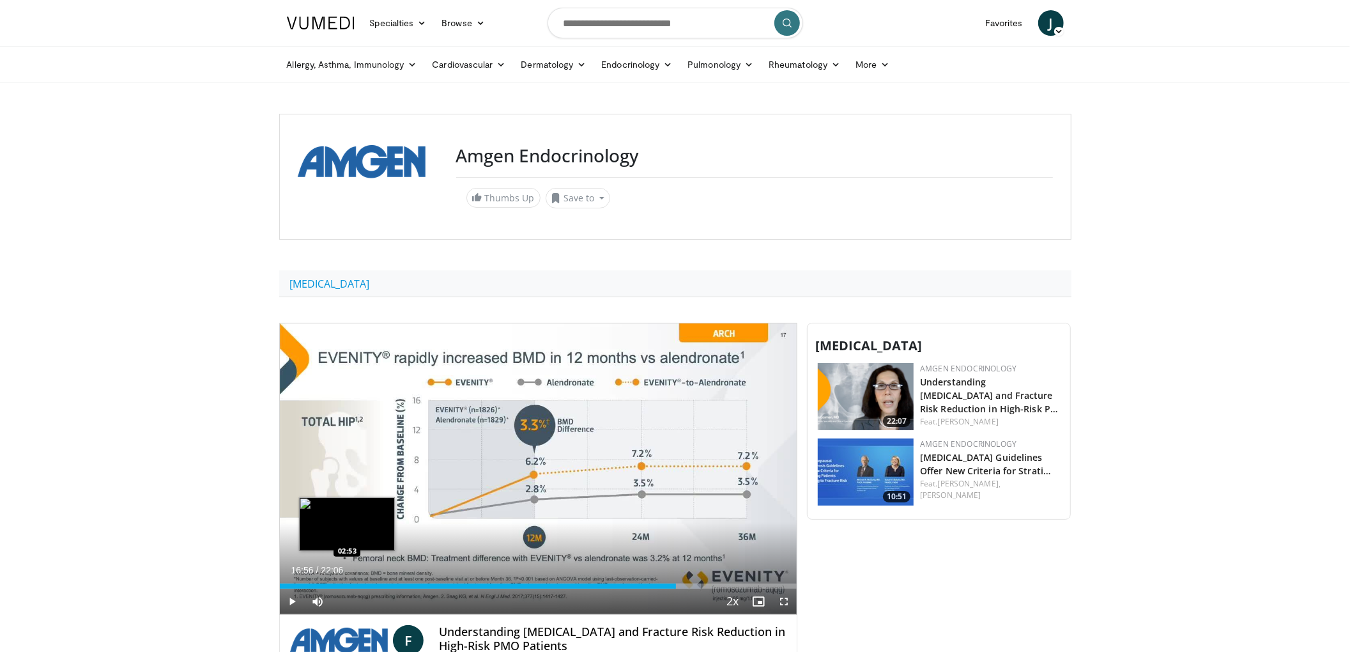
click at [346, 583] on div "Loaded : 81.48% 16:56 02:53" at bounding box center [538, 582] width 517 height 12
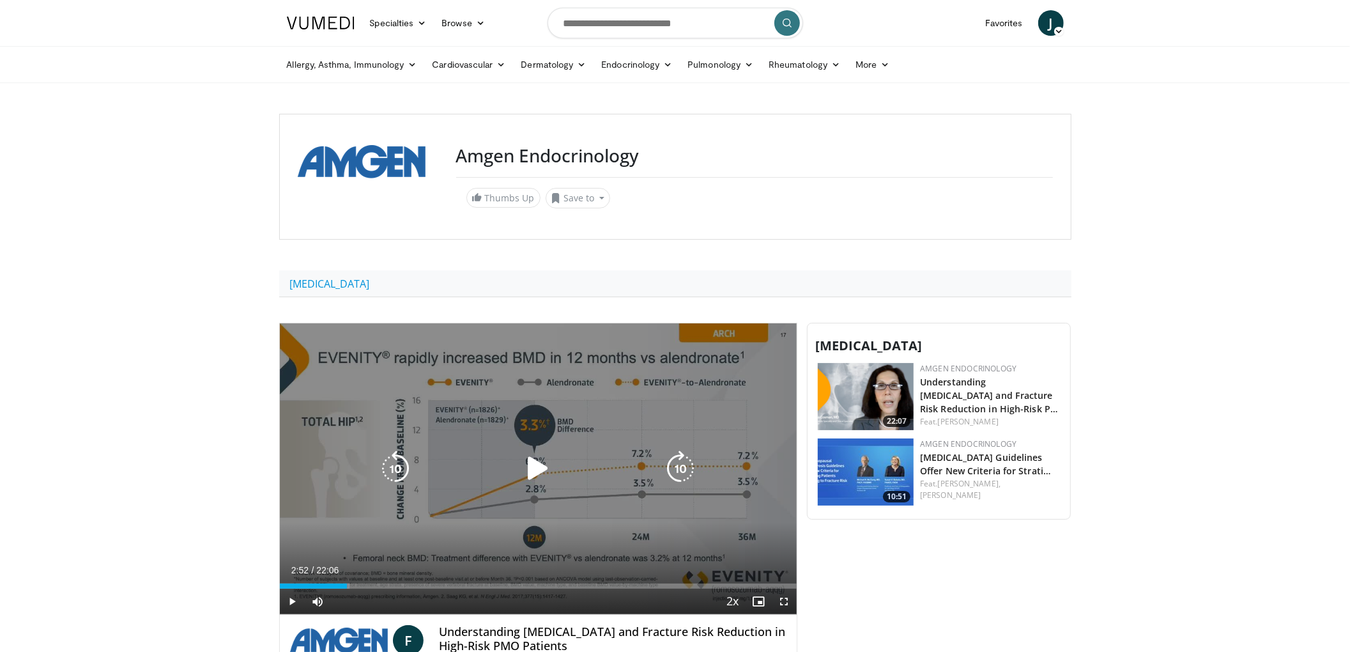
click at [450, 520] on div "10 seconds Tap to unmute" at bounding box center [538, 468] width 517 height 291
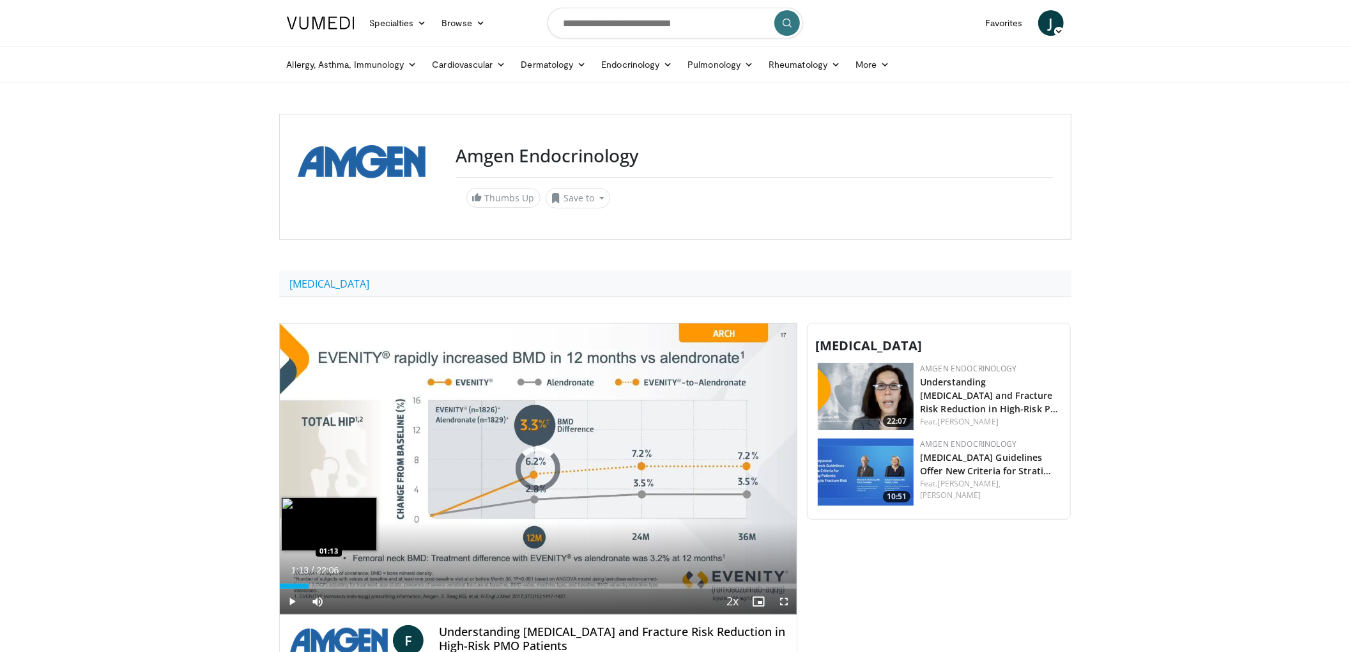
click at [308, 578] on div "Loaded : 5.98% 01:13 01:13" at bounding box center [538, 582] width 517 height 12
click at [289, 579] on div "Loaded : 10.46% 01:16 00:16" at bounding box center [538, 582] width 517 height 12
click at [356, 586] on div "Loaded : 5.98% 00:24 03:20" at bounding box center [538, 585] width 517 height 5
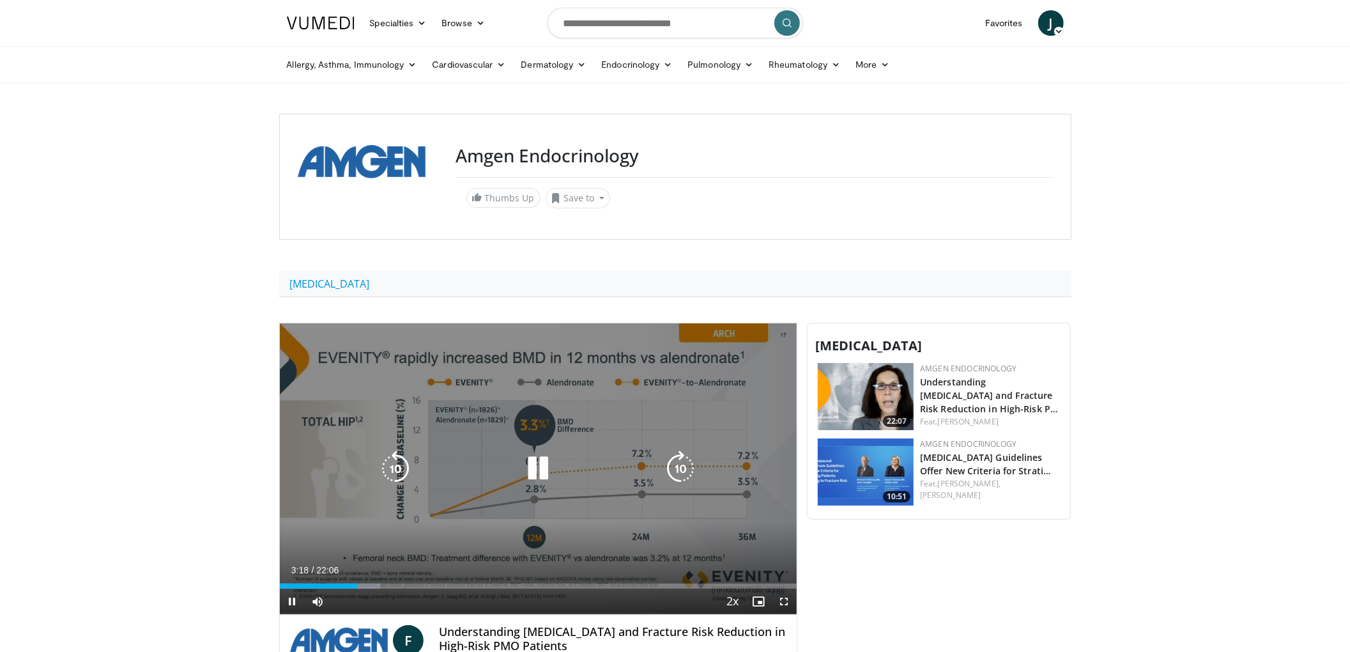
click at [460, 583] on div "Loaded : 19.43% 03:18 05:57" at bounding box center [538, 582] width 517 height 12
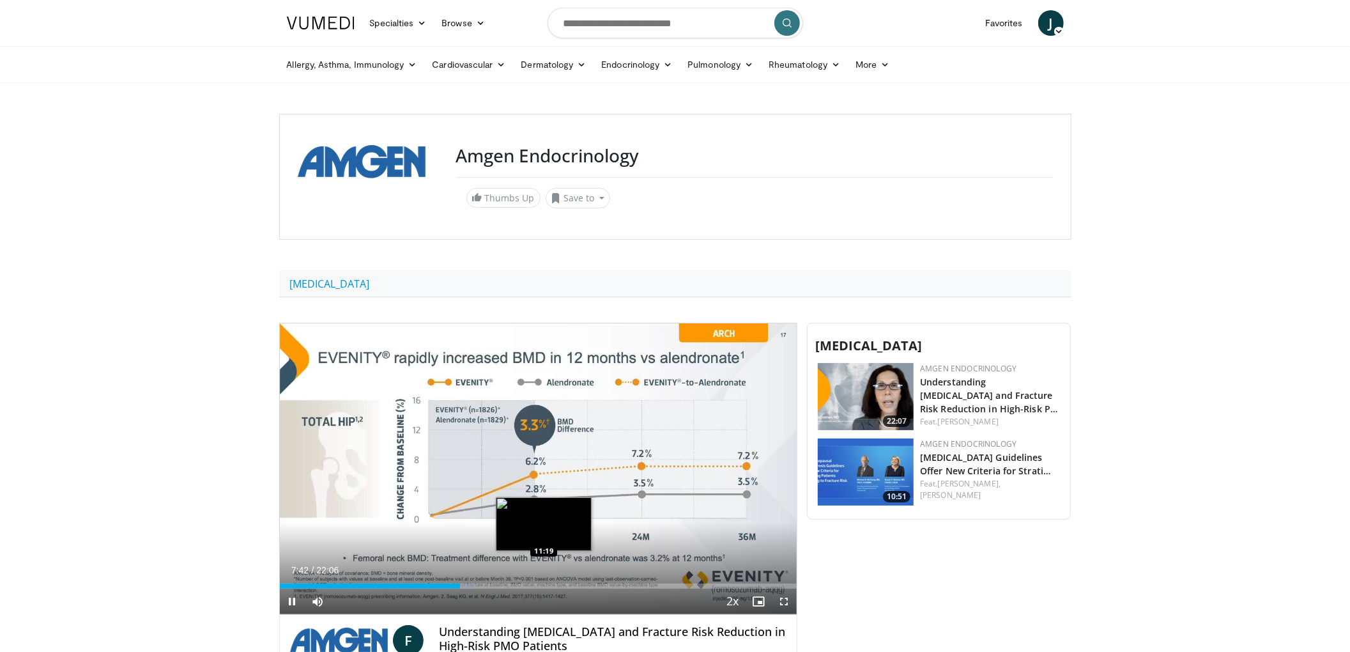
click at [555, 583] on div "Loaded : 37.72% 07:42 11:19" at bounding box center [538, 582] width 517 height 12
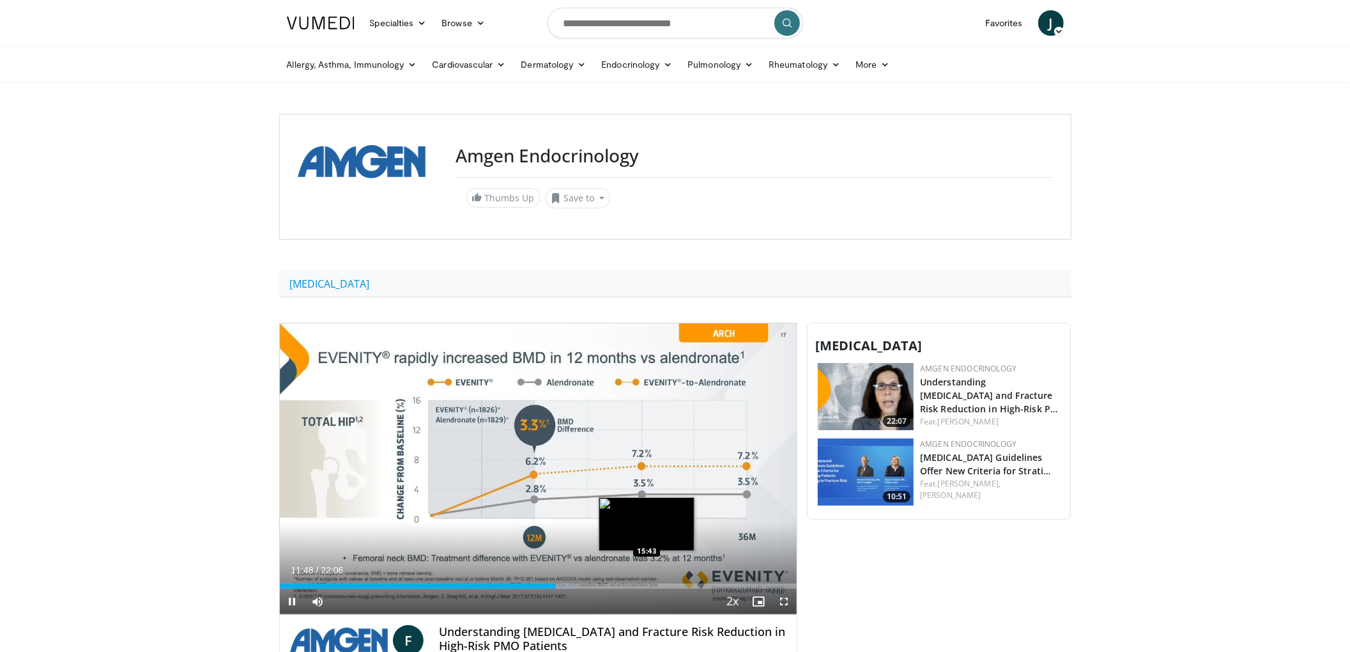
click at [647, 584] on div "Loaded : 58.09% 11:48 15:43" at bounding box center [538, 585] width 517 height 5
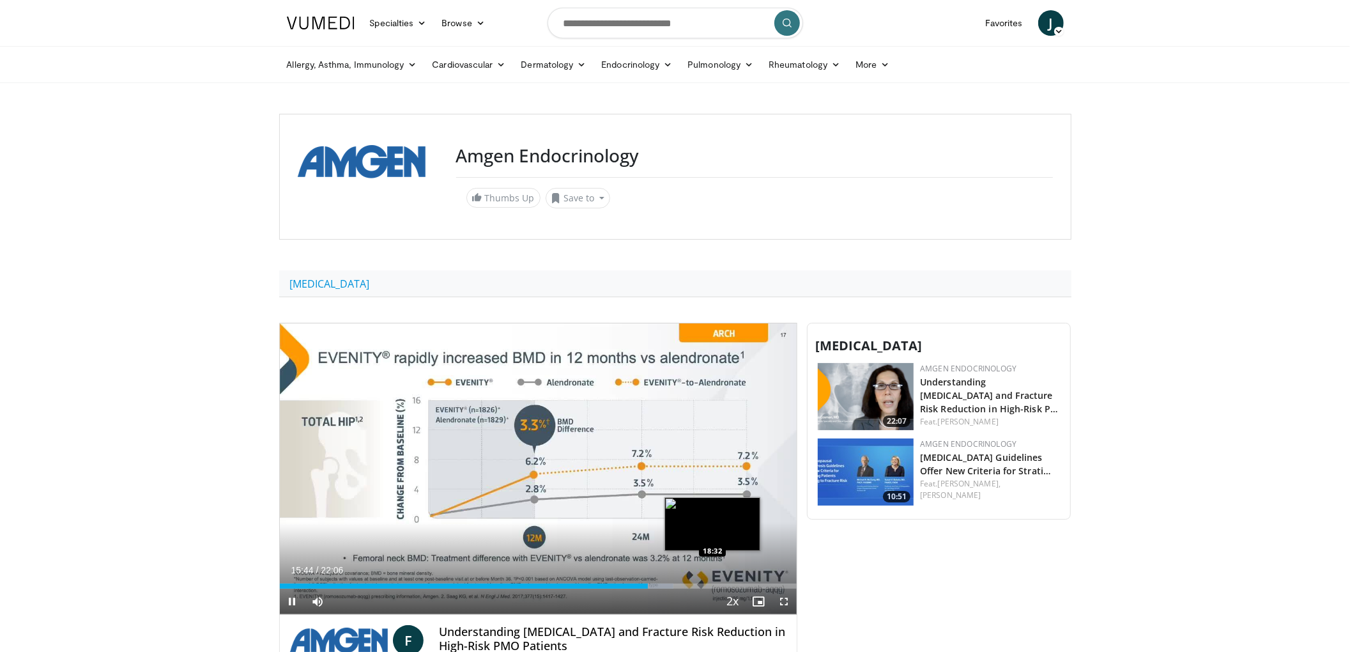
click at [713, 578] on div "Loaded : 76.20% 15:44 18:32" at bounding box center [538, 582] width 517 height 12
click at [765, 581] on div "Loaded : 88.96% 18:33 20:48" at bounding box center [538, 582] width 517 height 12
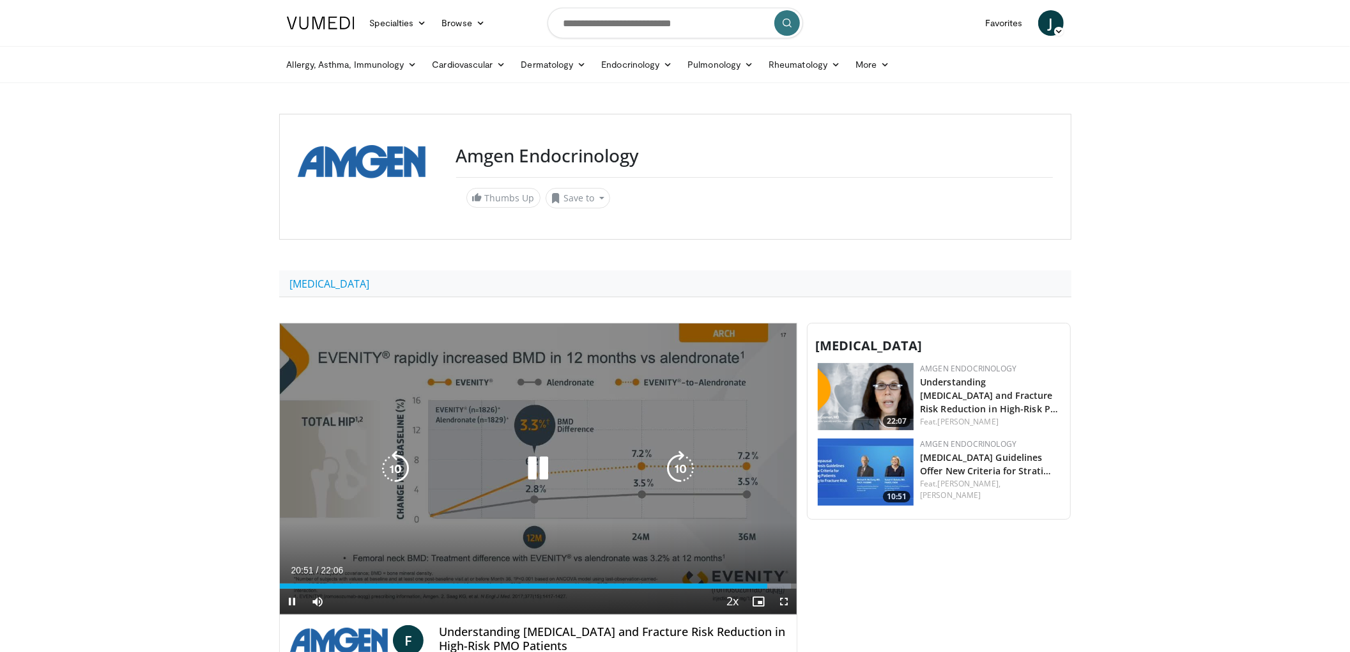
click at [537, 474] on icon "Video Player" at bounding box center [538, 468] width 36 height 36
drag, startPoint x: 287, startPoint y: 581, endPoint x: 298, endPoint y: 583, distance: 10.4
click at [298, 583] on div "Loaded : 2.24% 00:21 00:29" at bounding box center [538, 582] width 517 height 12
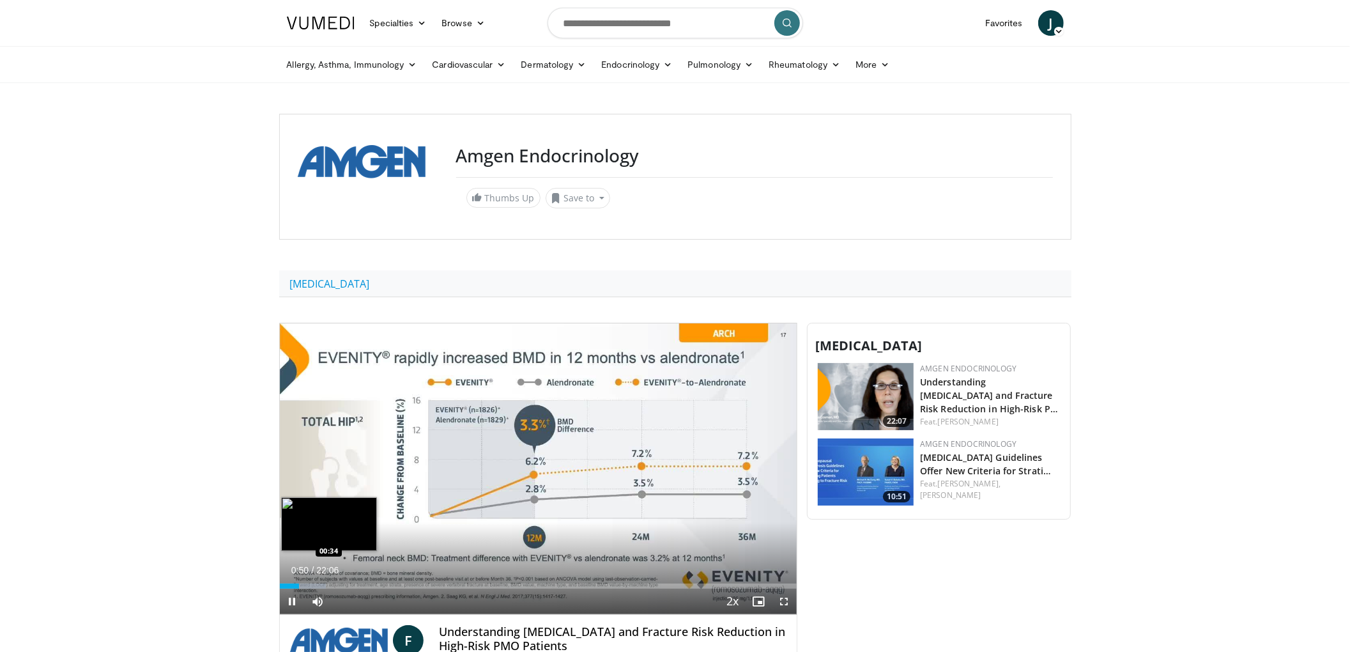
click at [293, 583] on div "Loaded : 8.97% 00:50 00:34" at bounding box center [538, 582] width 517 height 12
click at [281, 583] on div "Loaded : 7.47% 00:36 00:03" at bounding box center [538, 582] width 517 height 12
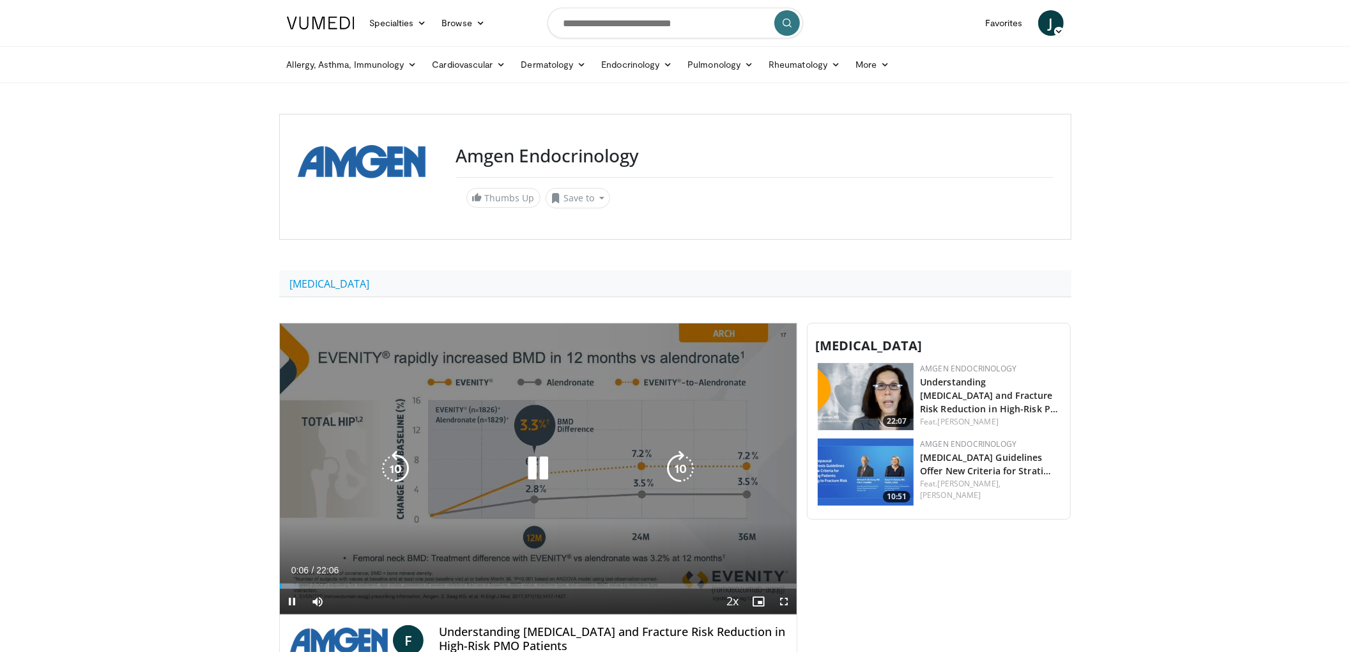
click at [692, 459] on icon "Video Player" at bounding box center [680, 468] width 36 height 36
click at [691, 461] on icon "Video Player" at bounding box center [680, 468] width 36 height 36
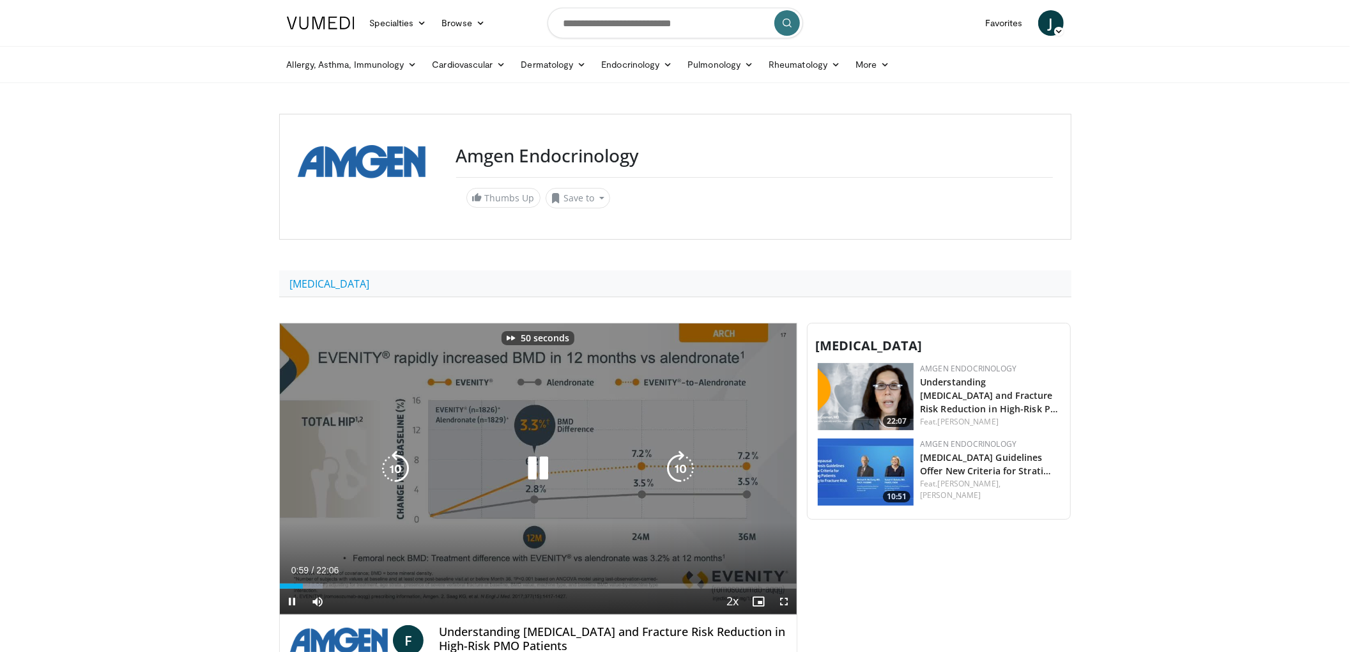
click at [691, 461] on icon "Video Player" at bounding box center [680, 468] width 36 height 36
click at [691, 463] on icon "Video Player" at bounding box center [680, 468] width 36 height 36
click at [690, 464] on icon "Video Player" at bounding box center [680, 468] width 36 height 36
click at [688, 464] on icon "Video Player" at bounding box center [680, 468] width 36 height 36
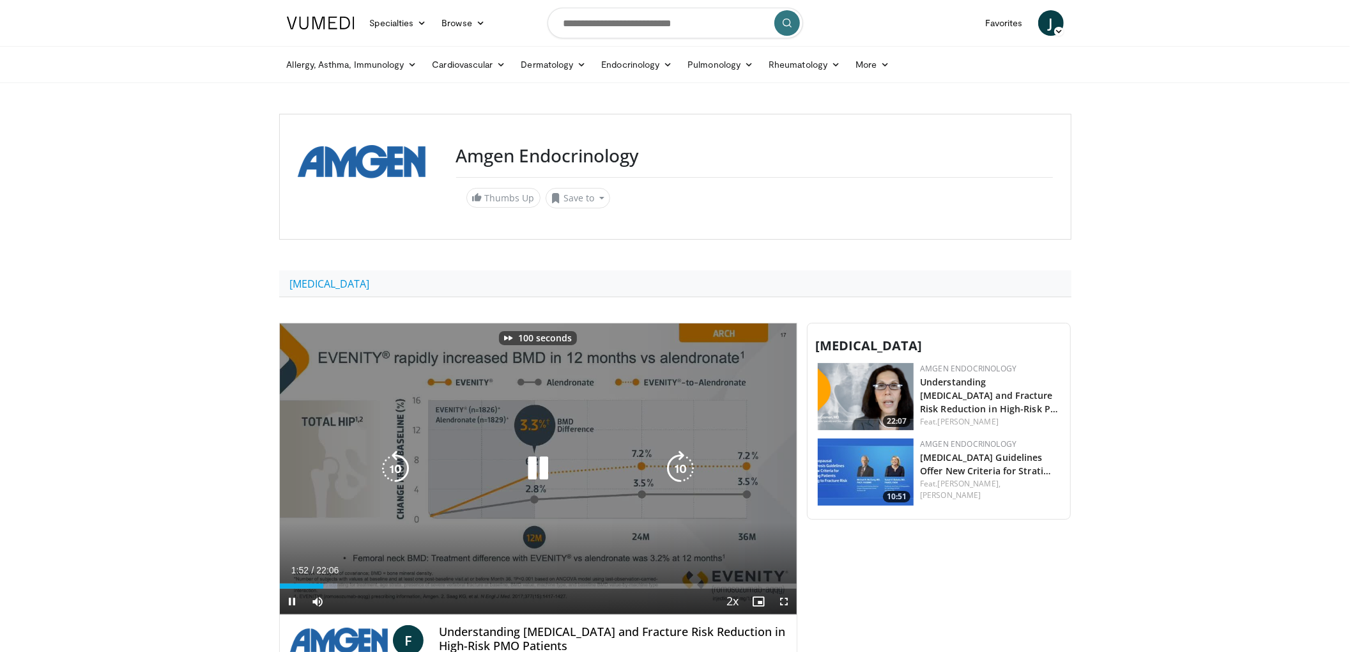
click at [675, 463] on icon "Video Player" at bounding box center [680, 468] width 36 height 36
click at [676, 464] on icon "Video Player" at bounding box center [680, 468] width 36 height 36
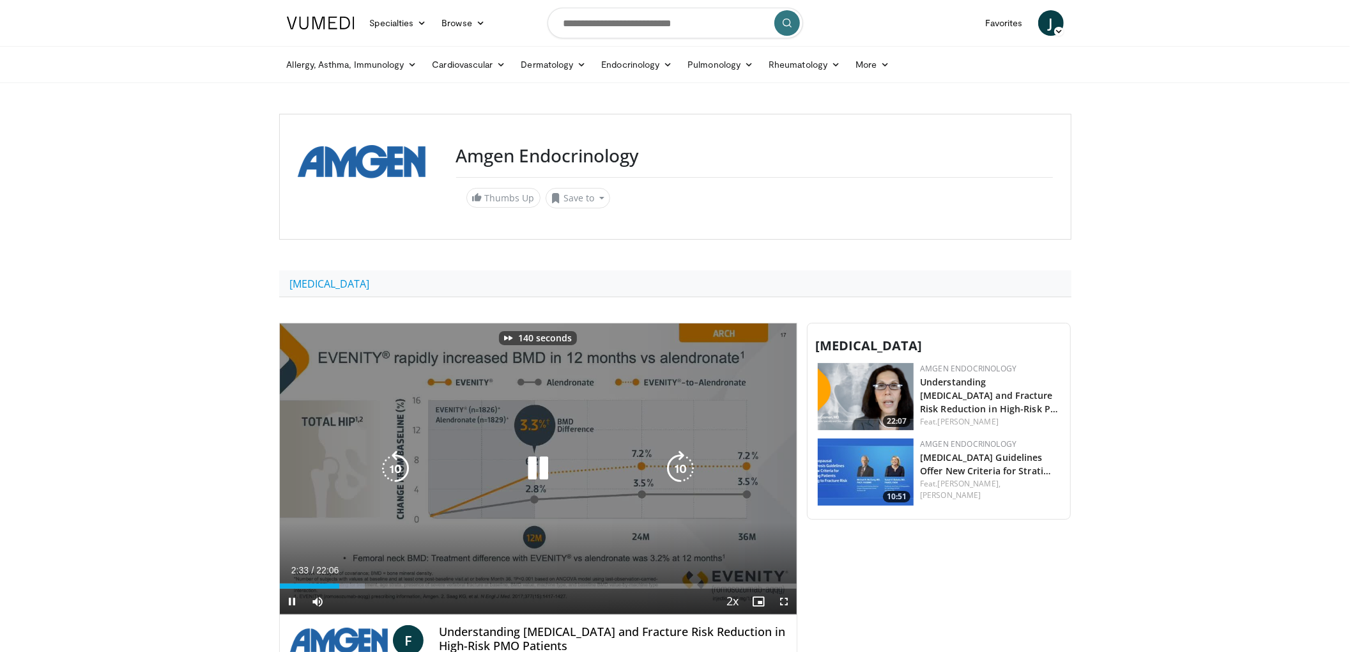
click at [676, 464] on icon "Video Player" at bounding box center [680, 468] width 36 height 36
click at [537, 468] on icon "Video Player" at bounding box center [538, 468] width 36 height 36
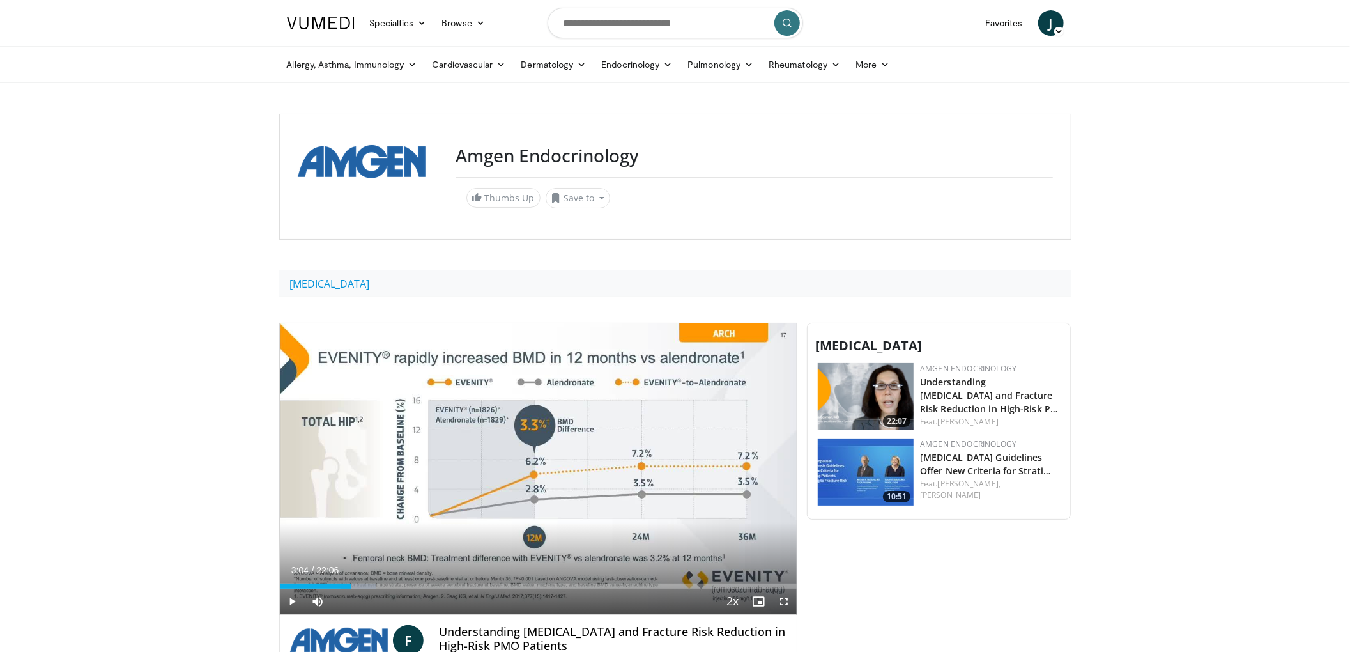
click at [678, 593] on div "Current Time 3:04 / Duration 22:06 Play Skip Backward Skip Forward Mute Loaded …" at bounding box center [538, 601] width 517 height 26
click at [676, 586] on div "Loaded : 18.69% 03:04 16:58" at bounding box center [538, 585] width 517 height 5
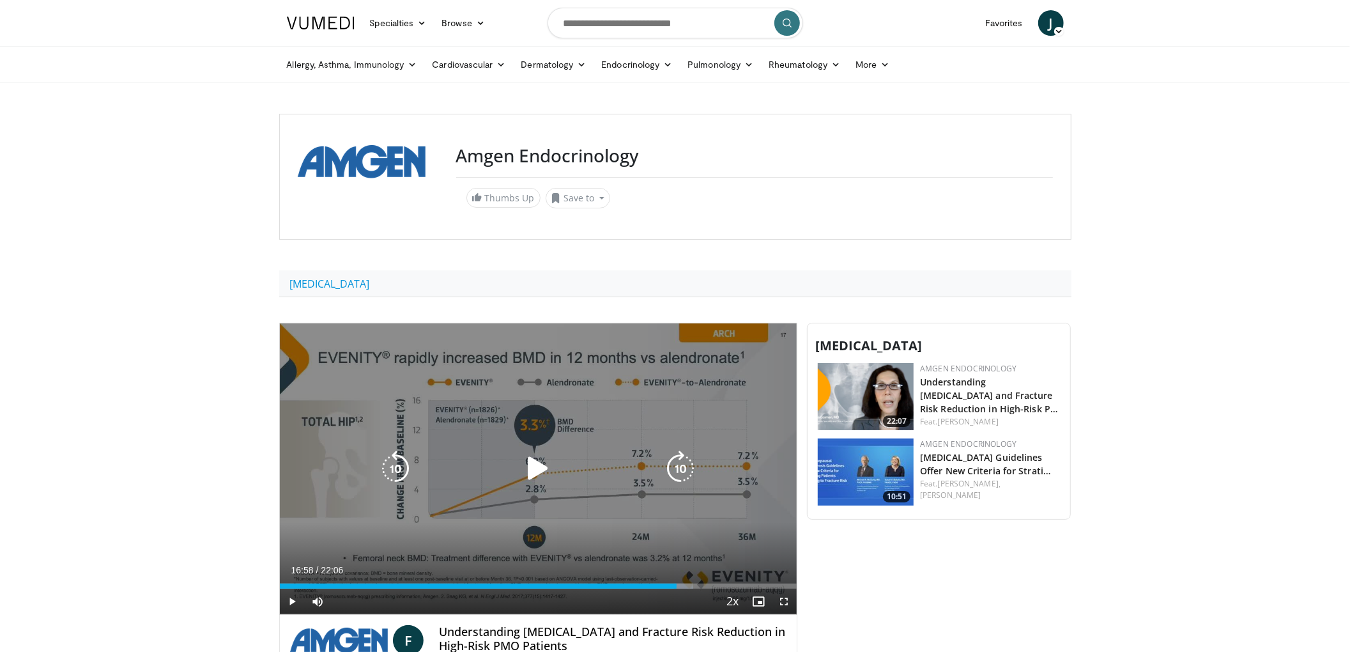
click at [580, 504] on div "170 seconds Tap to unmute" at bounding box center [538, 468] width 517 height 291
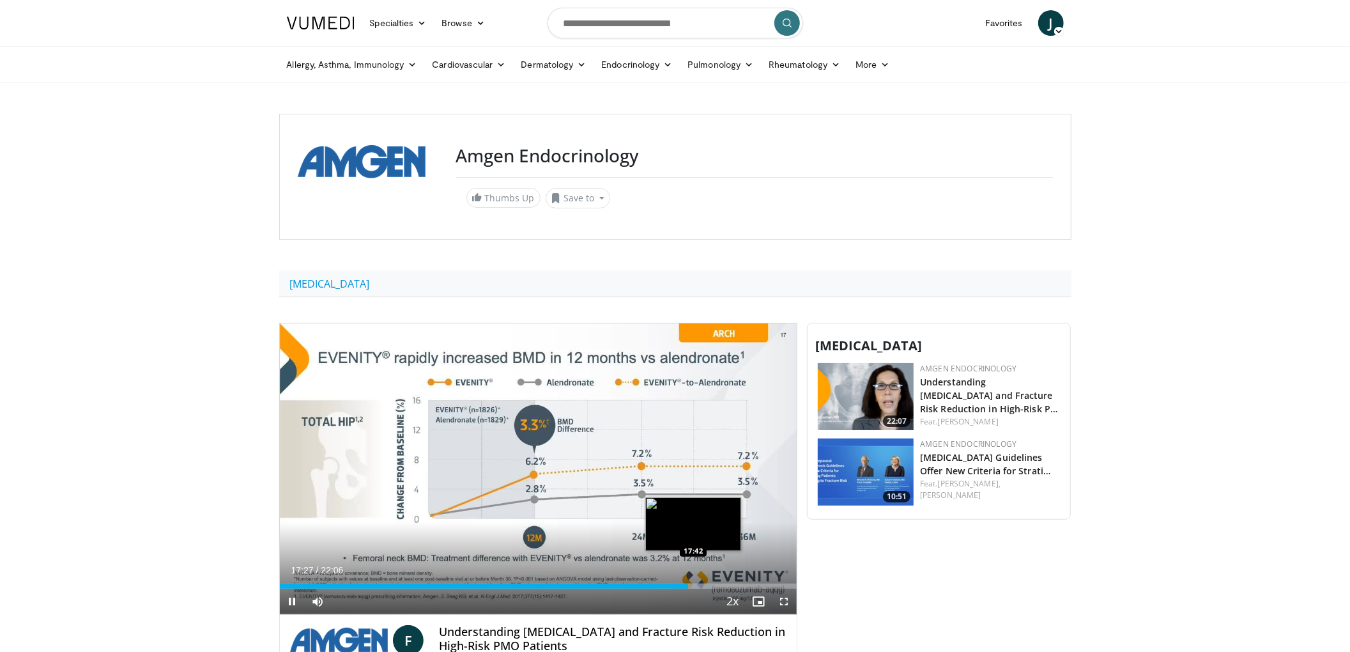
click at [695, 586] on div "Loaded : 83.73% 17:27 17:42" at bounding box center [538, 585] width 517 height 5
click at [721, 586] on div "Progress Bar" at bounding box center [721, 585] width 1 height 5
click at [749, 586] on div "Loaded : 86.00% 18:53 20:05" at bounding box center [538, 585] width 517 height 5
click at [773, 586] on div "Loaded : 91.95% 20:05 21:04" at bounding box center [538, 585] width 517 height 5
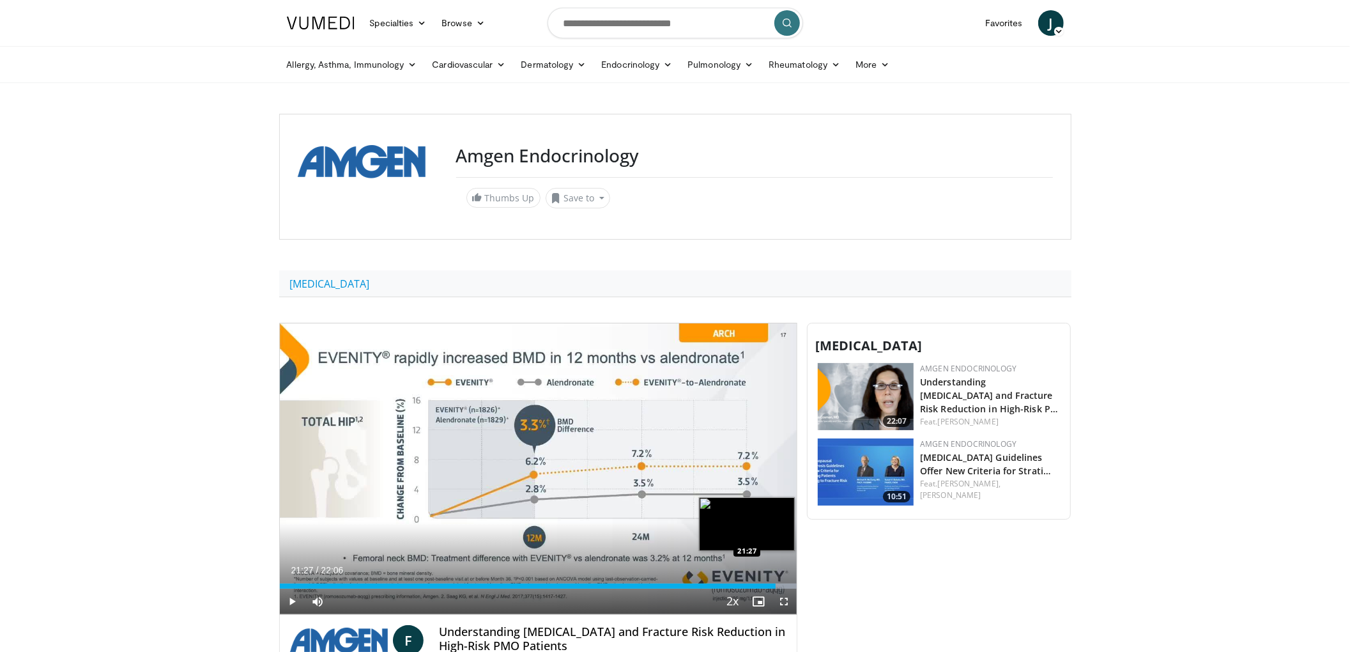
click at [781, 581] on div "Loaded : 100.00% 21:27 21:27" at bounding box center [538, 582] width 517 height 12
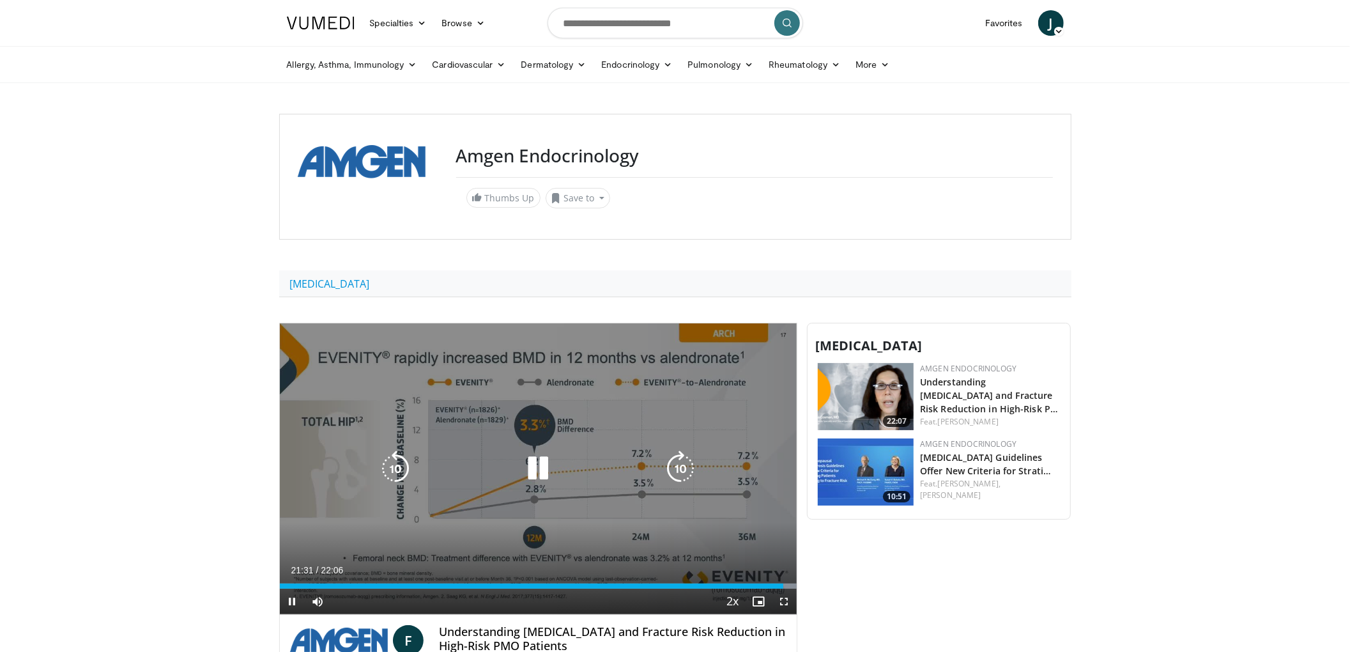
click at [545, 461] on icon "Video Player" at bounding box center [538, 468] width 36 height 36
